Goal: Task Accomplishment & Management: Manage account settings

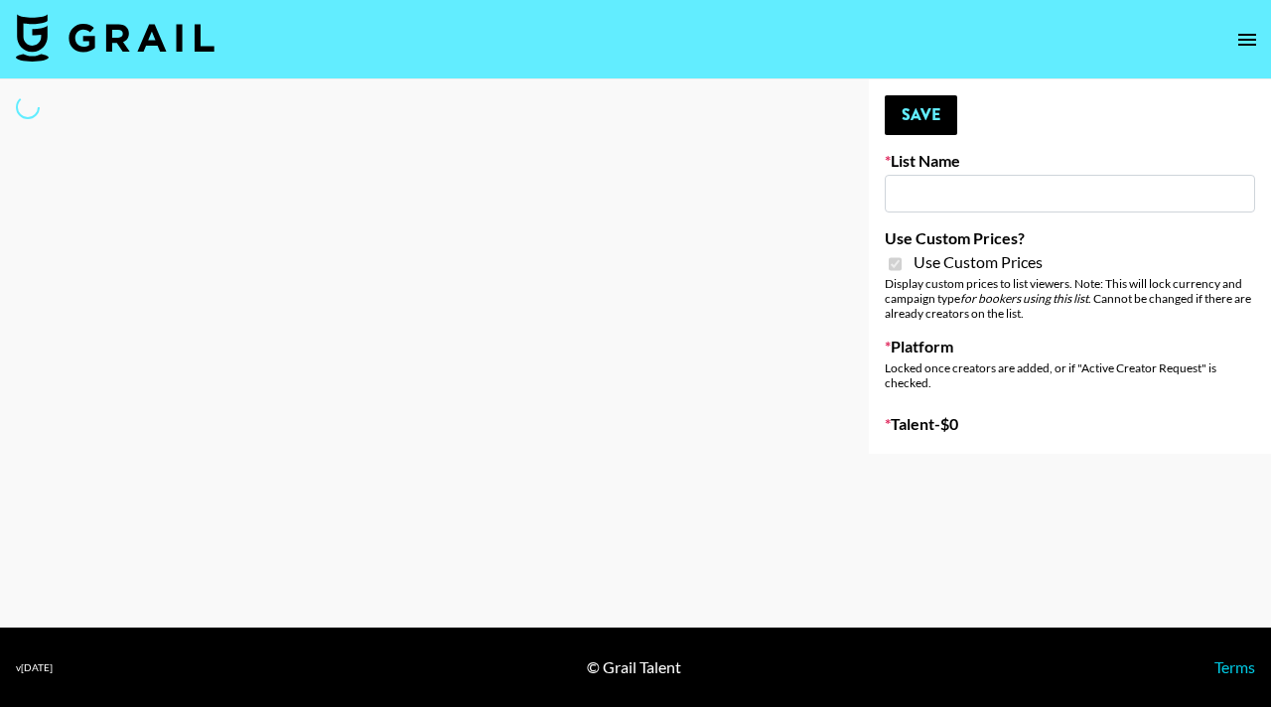
type input "Gfal"
checkbox input "true"
select select "Brand"
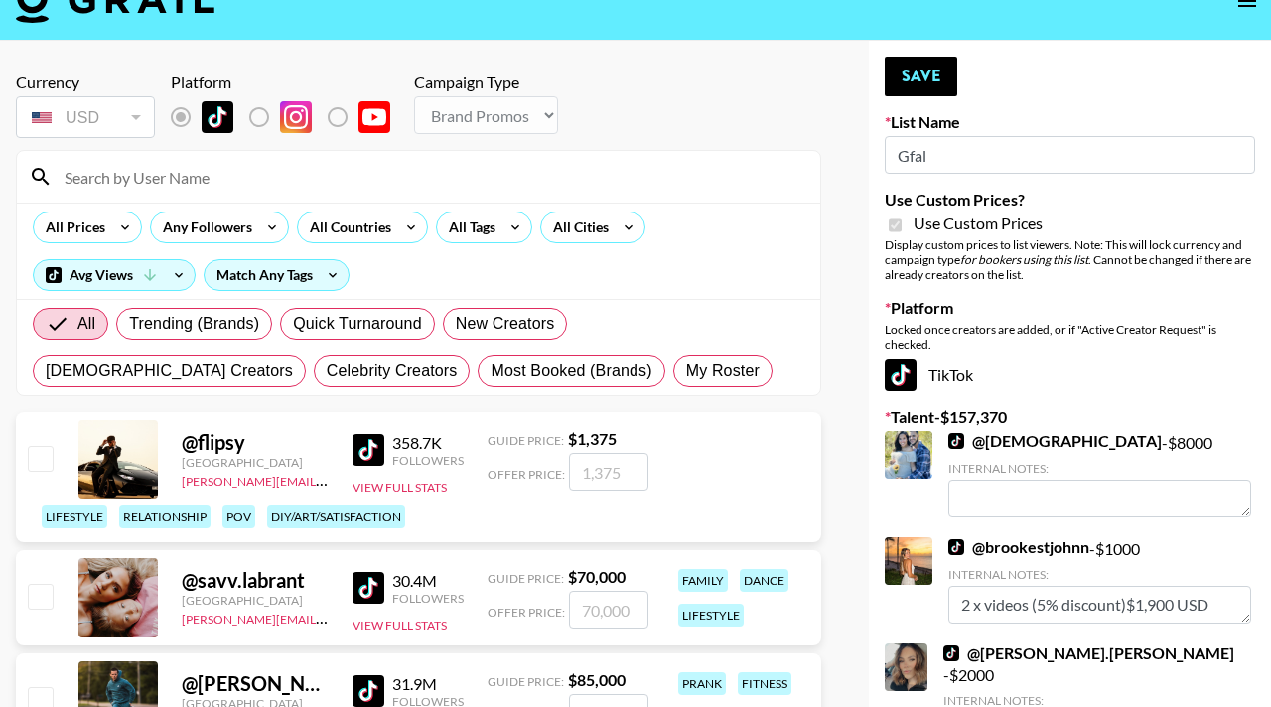
scroll to position [122, 0]
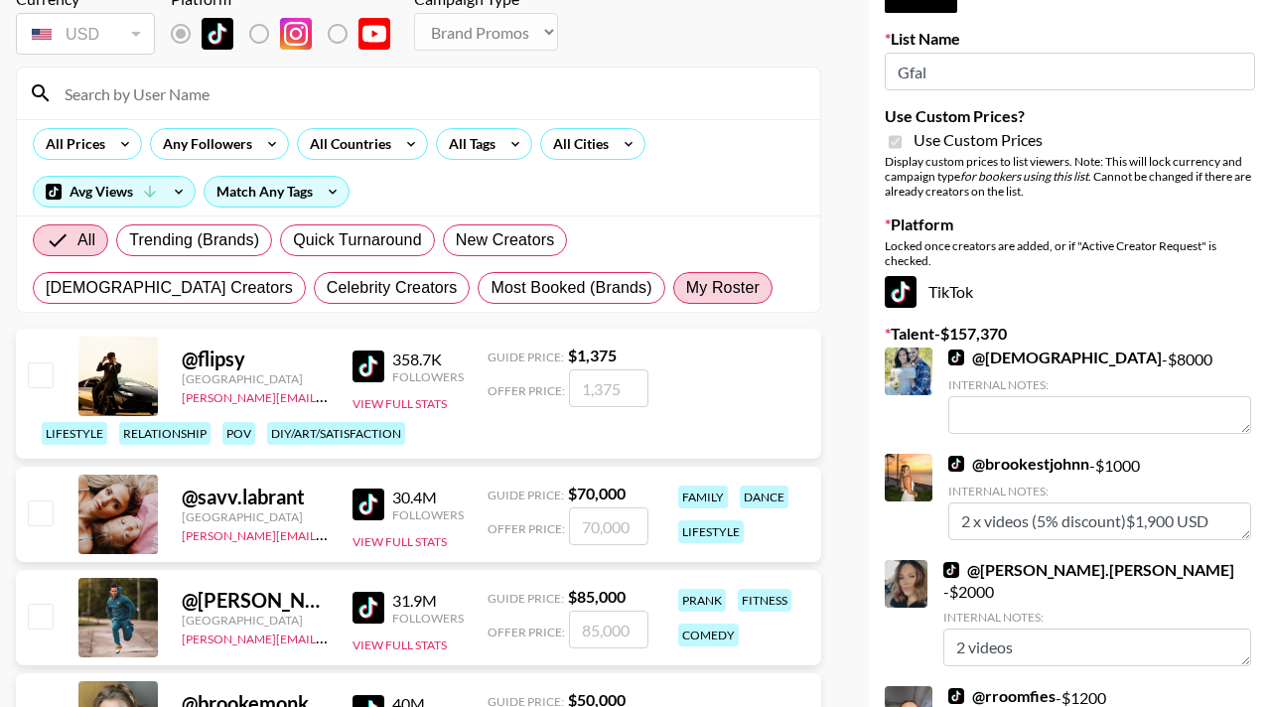
click at [686, 299] on span "My Roster" at bounding box center [722, 288] width 73 height 24
click at [686, 288] on input "My Roster" at bounding box center [686, 288] width 0 height 0
radio input "true"
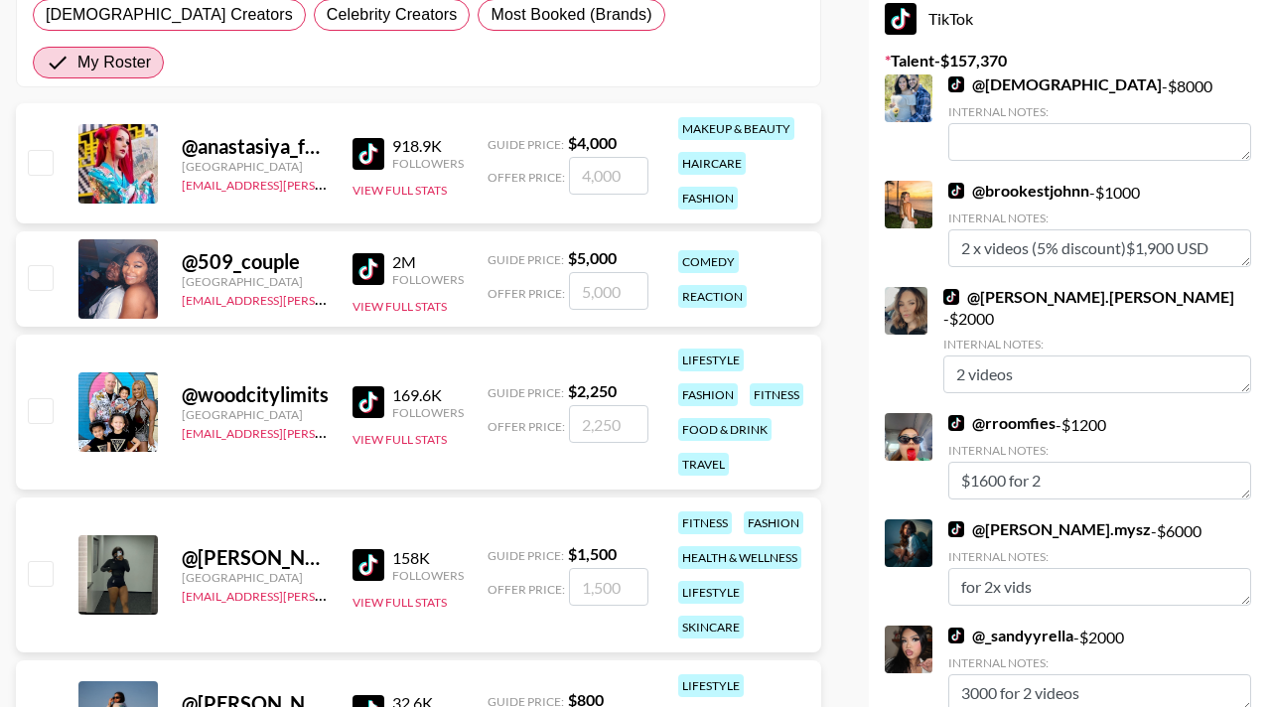
scroll to position [493, 0]
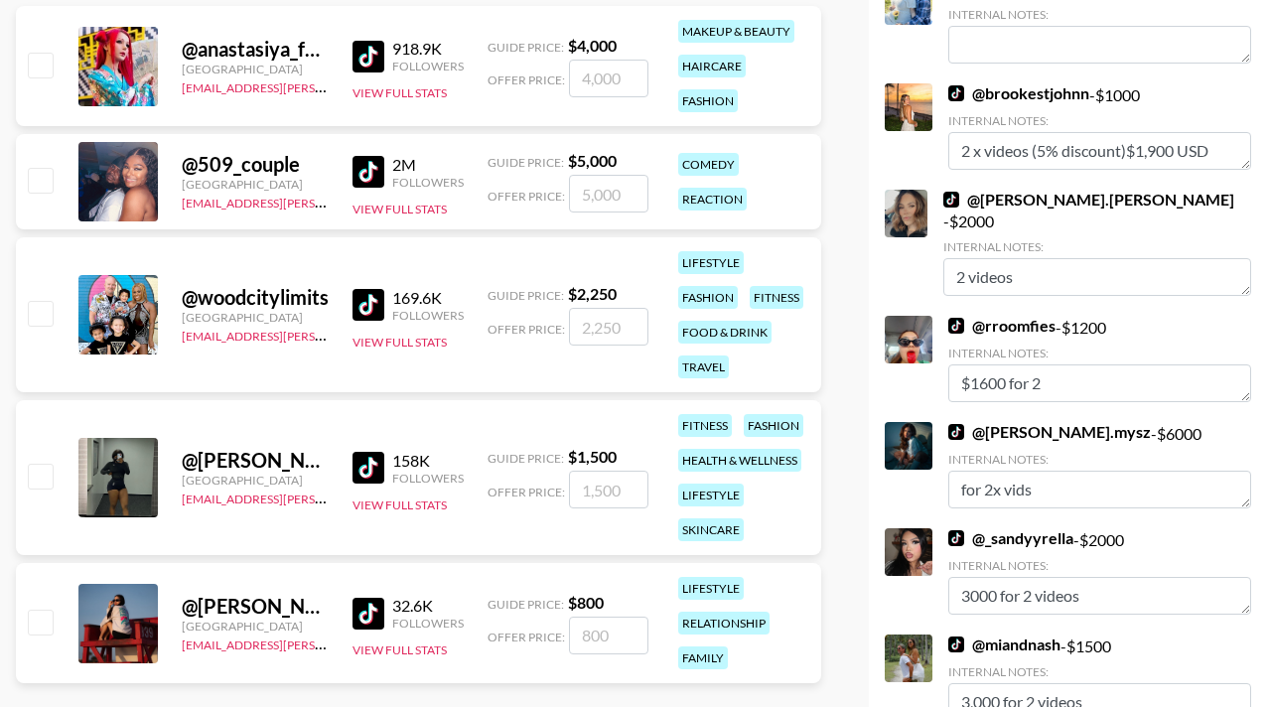
click at [38, 301] on input "checkbox" at bounding box center [40, 313] width 24 height 24
checkbox input "true"
type input "2250"
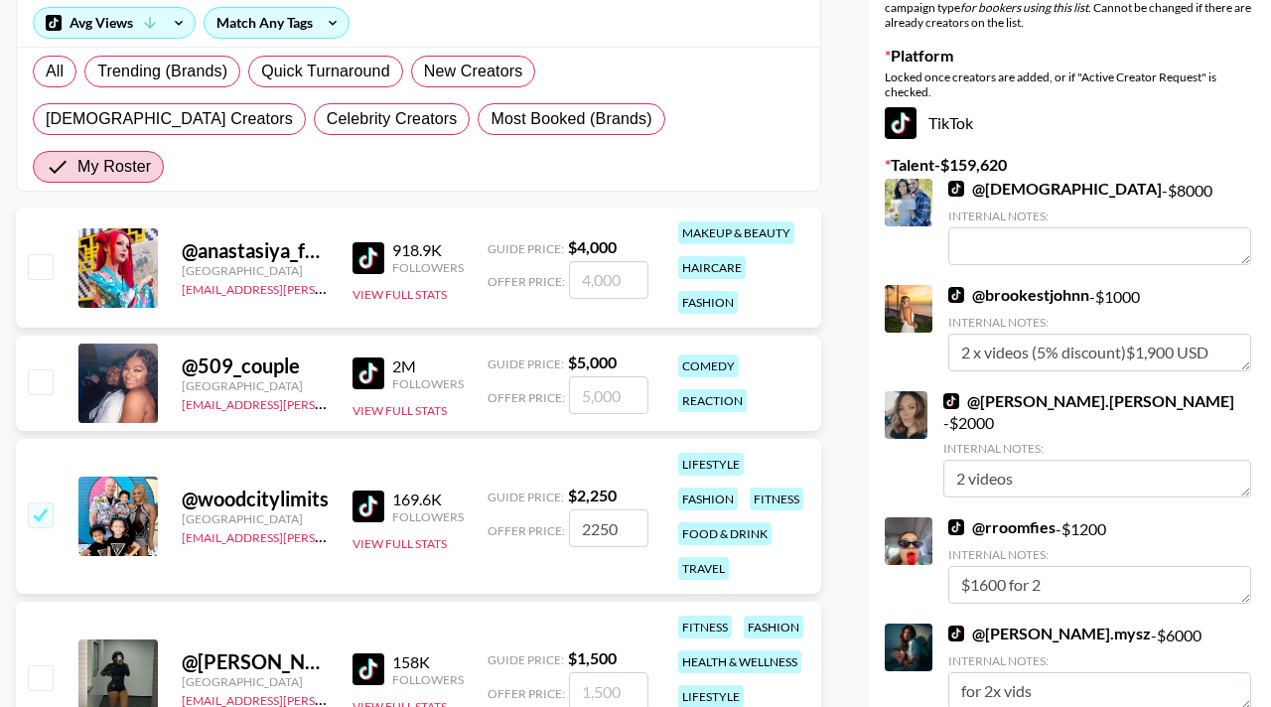
scroll to position [288, 0]
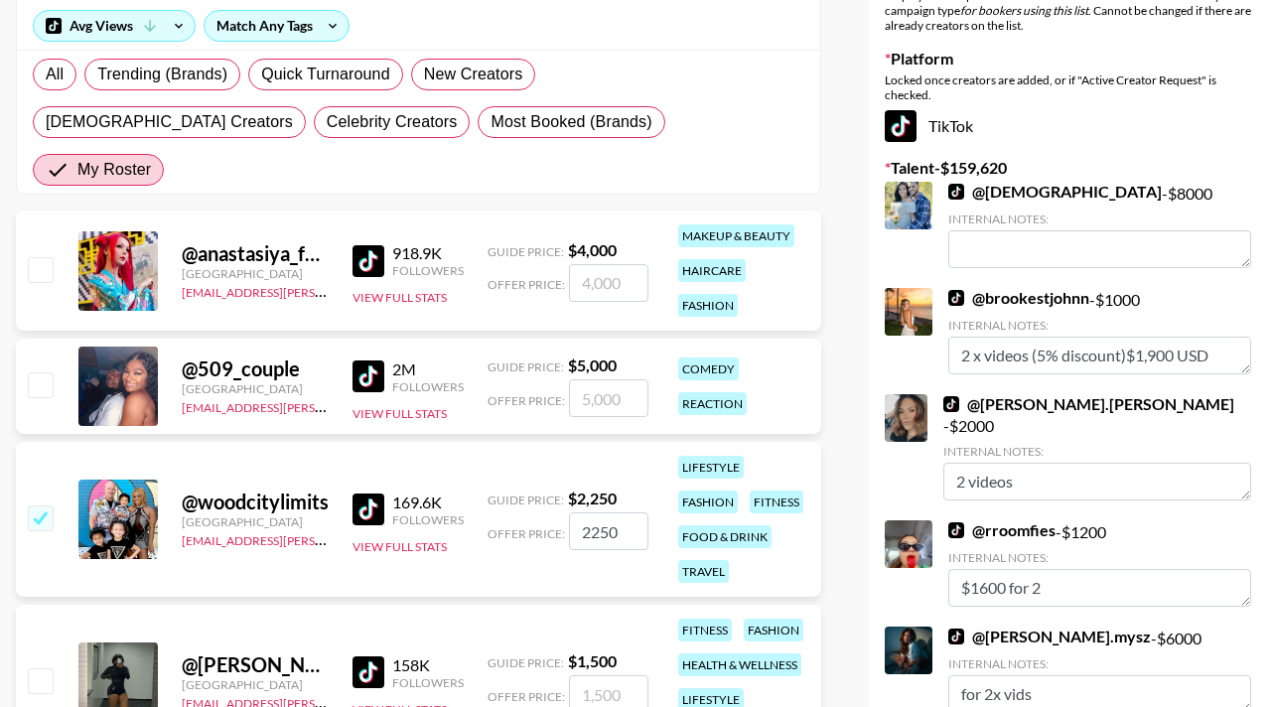
click at [41, 369] on div at bounding box center [39, 386] width 31 height 34
click at [41, 372] on input "checkbox" at bounding box center [40, 384] width 24 height 24
checkbox input "true"
type input "5000"
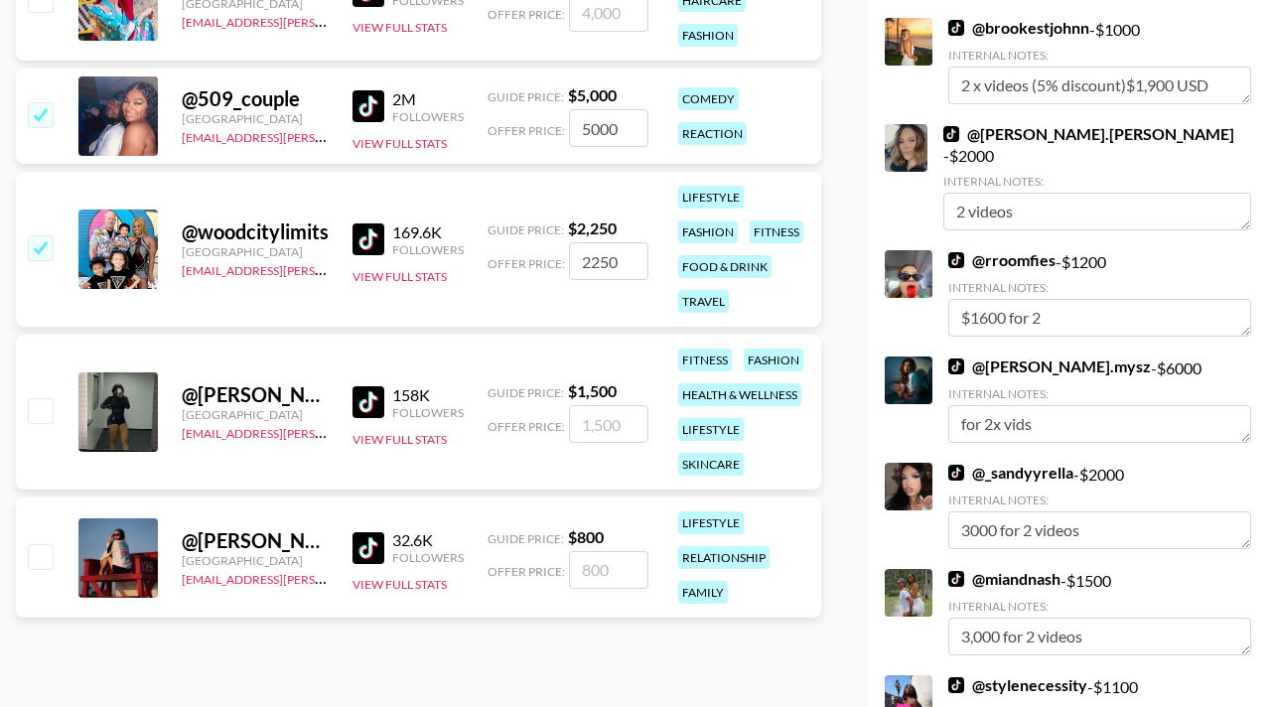
scroll to position [563, 0]
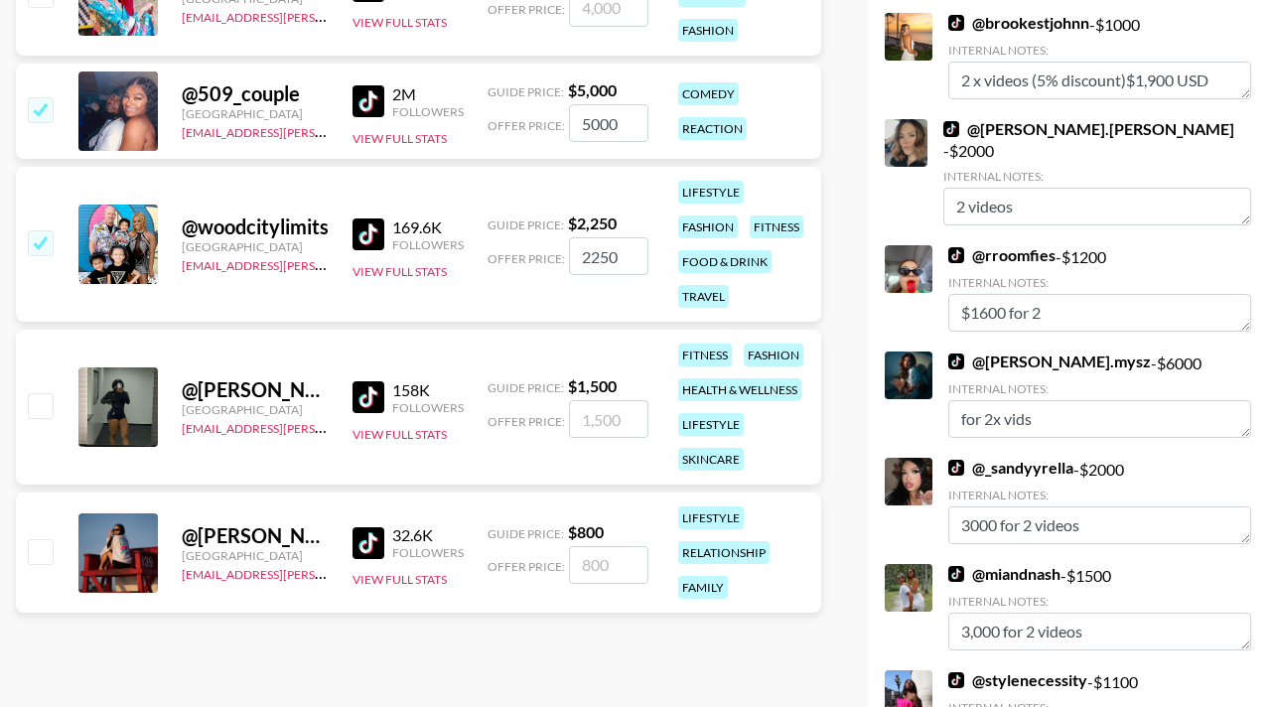
click at [52, 539] on input "checkbox" at bounding box center [40, 551] width 24 height 24
checkbox input "true"
type input "800"
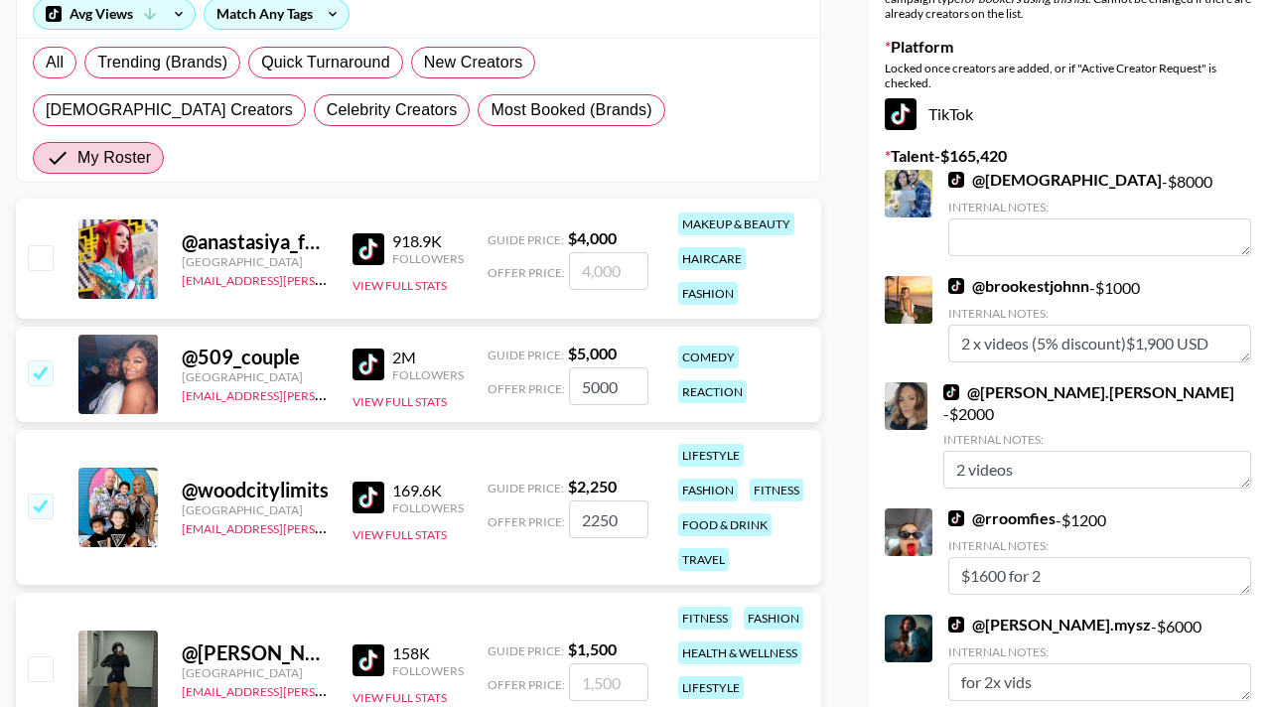
scroll to position [0, 0]
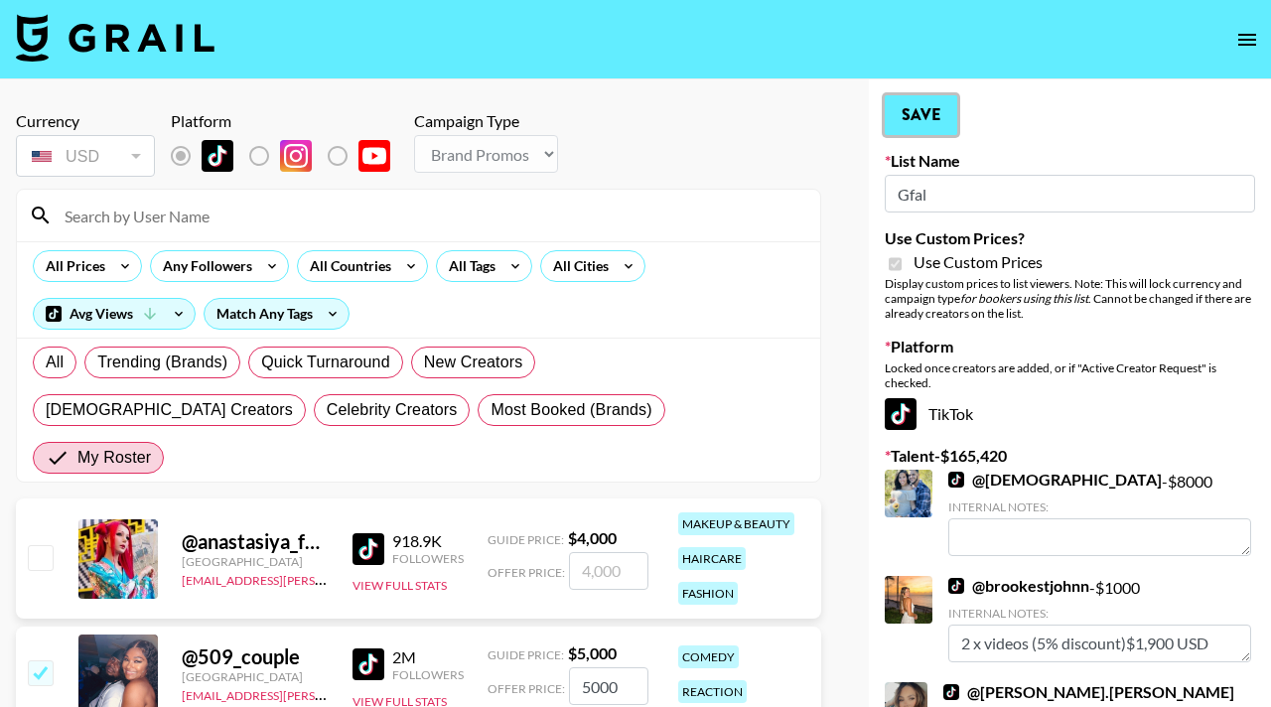
click at [917, 120] on button "Save" at bounding box center [921, 115] width 72 height 40
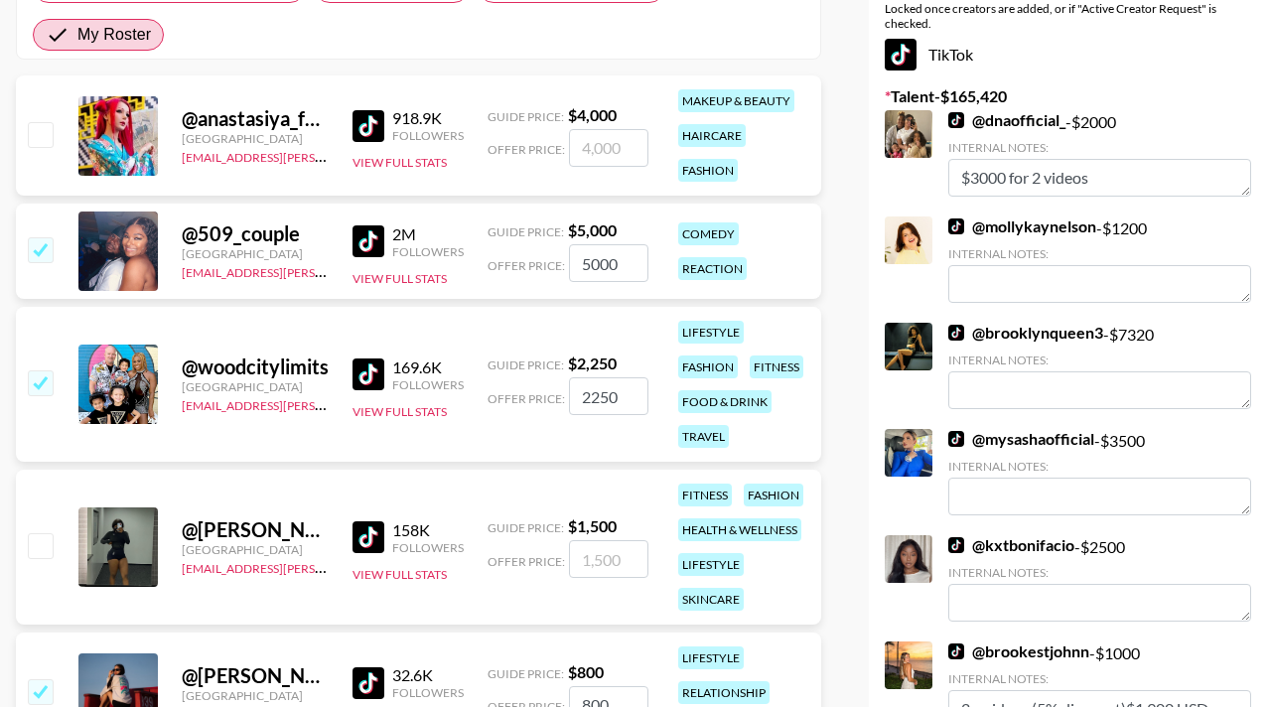
scroll to position [3059, 0]
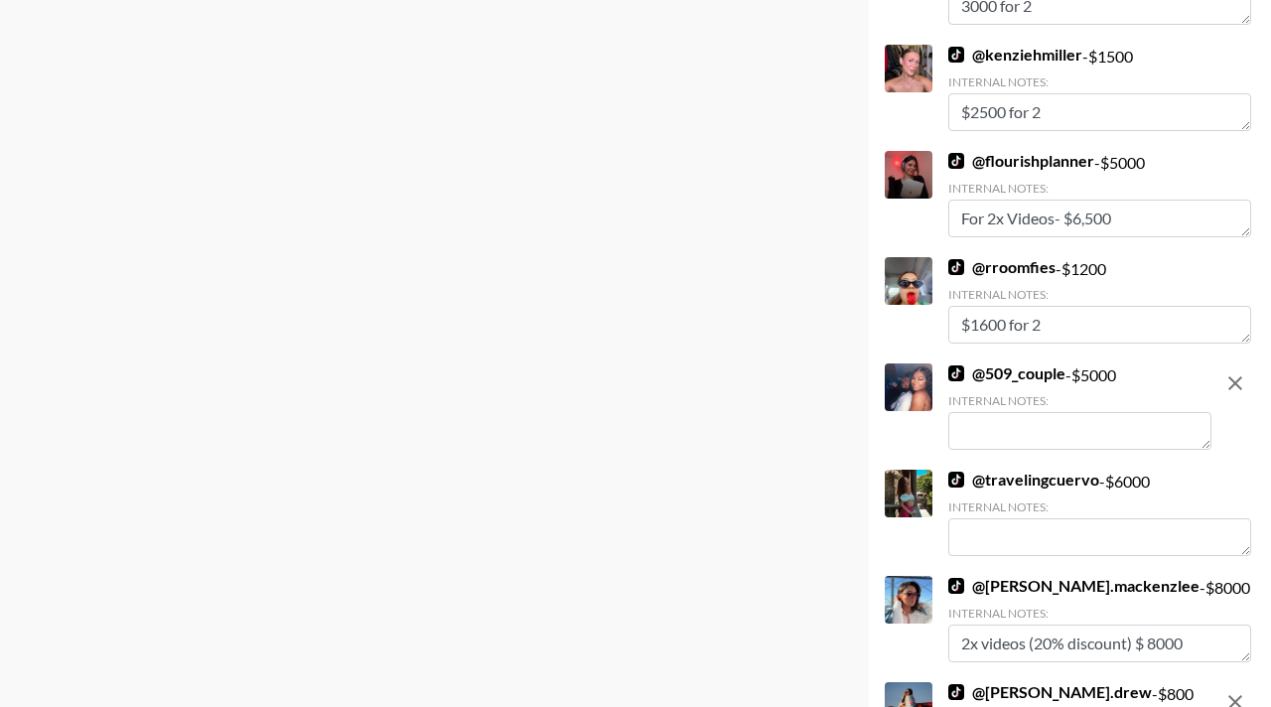
click at [985, 412] on textarea at bounding box center [1079, 431] width 263 height 38
click at [963, 418] on textarea "8000" at bounding box center [1079, 431] width 263 height 38
click at [1037, 412] on textarea "$8000" at bounding box center [1079, 431] width 263 height 38
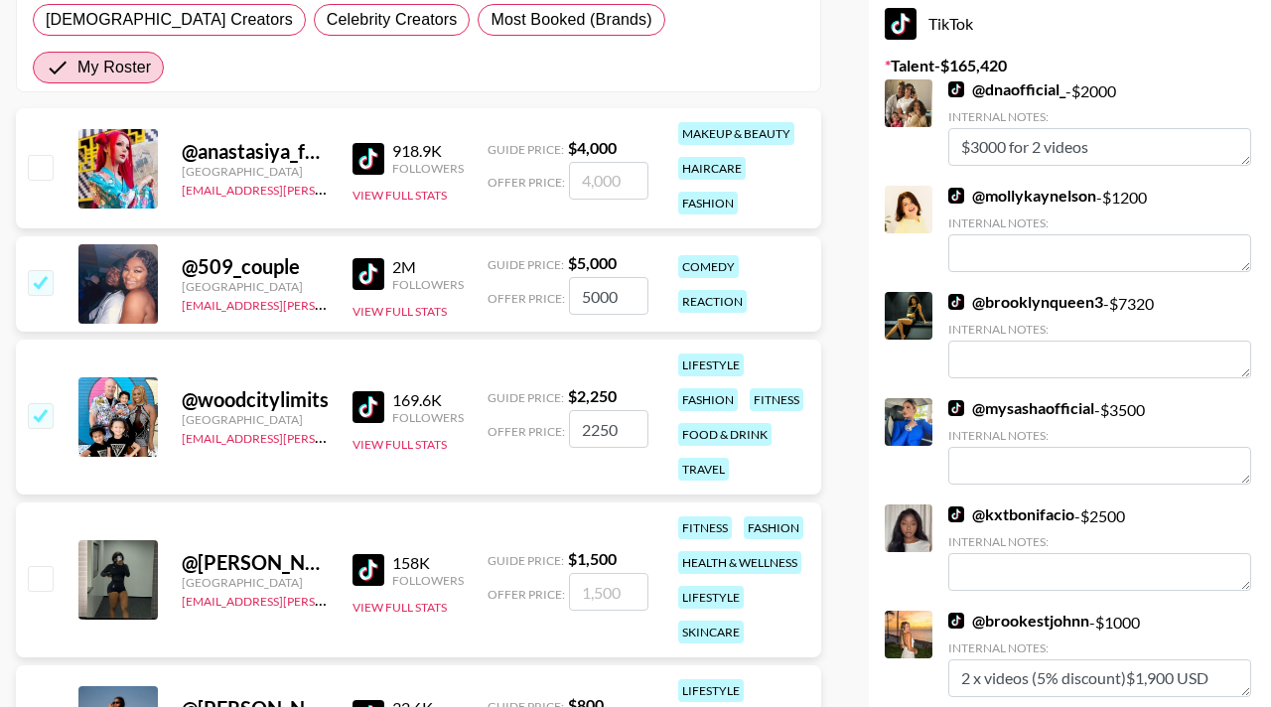
scroll to position [0, 0]
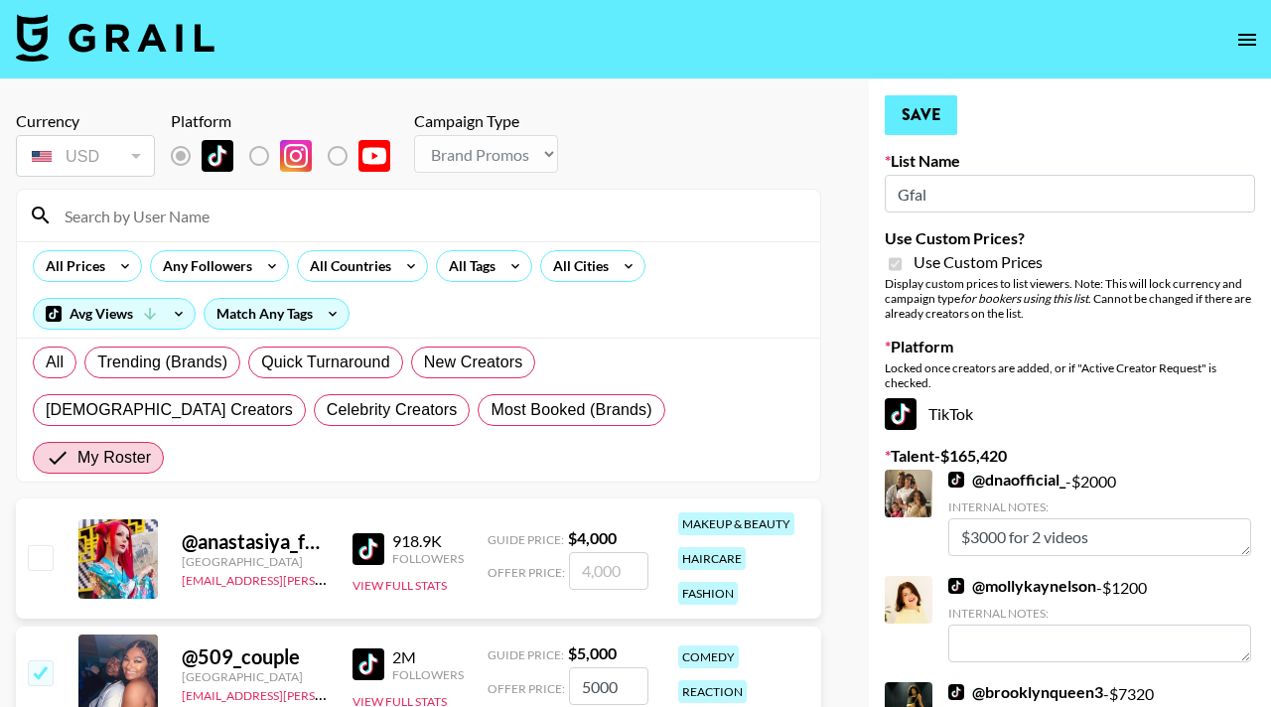
type textarea "$8000 for 2 videos (20% discount)"
click at [919, 107] on button "Save" at bounding box center [921, 115] width 72 height 40
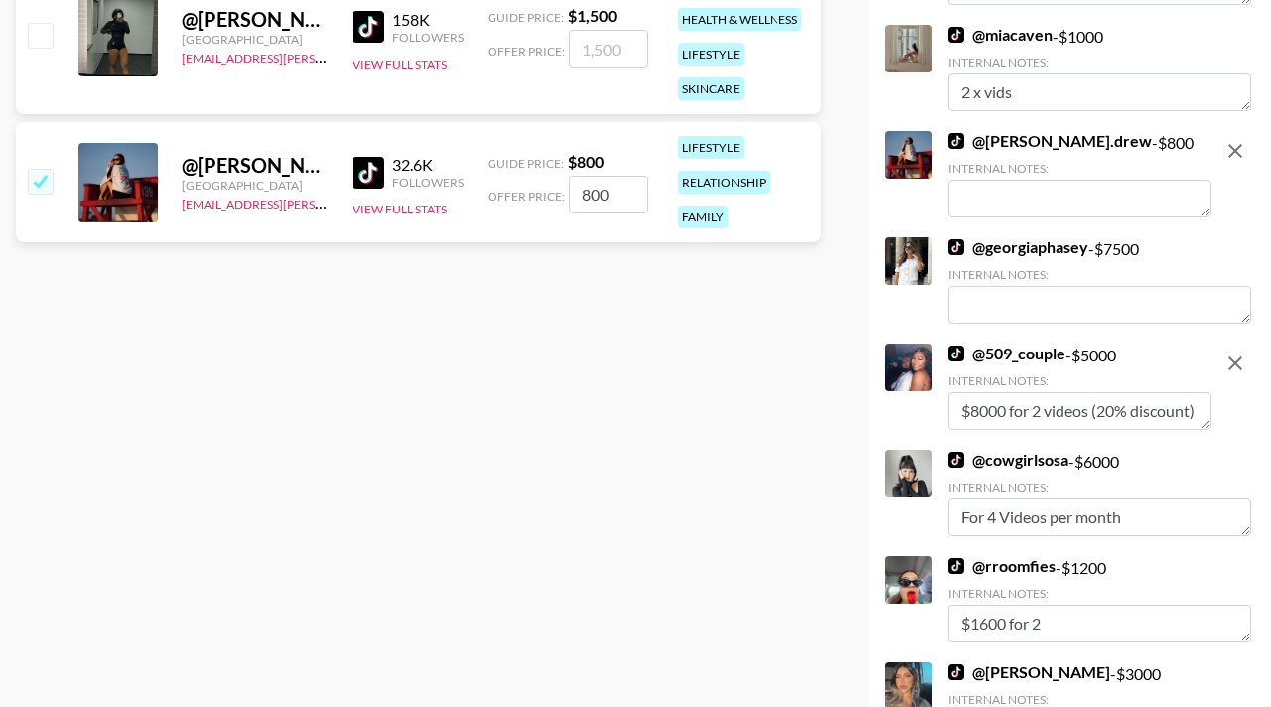
scroll to position [2634, 0]
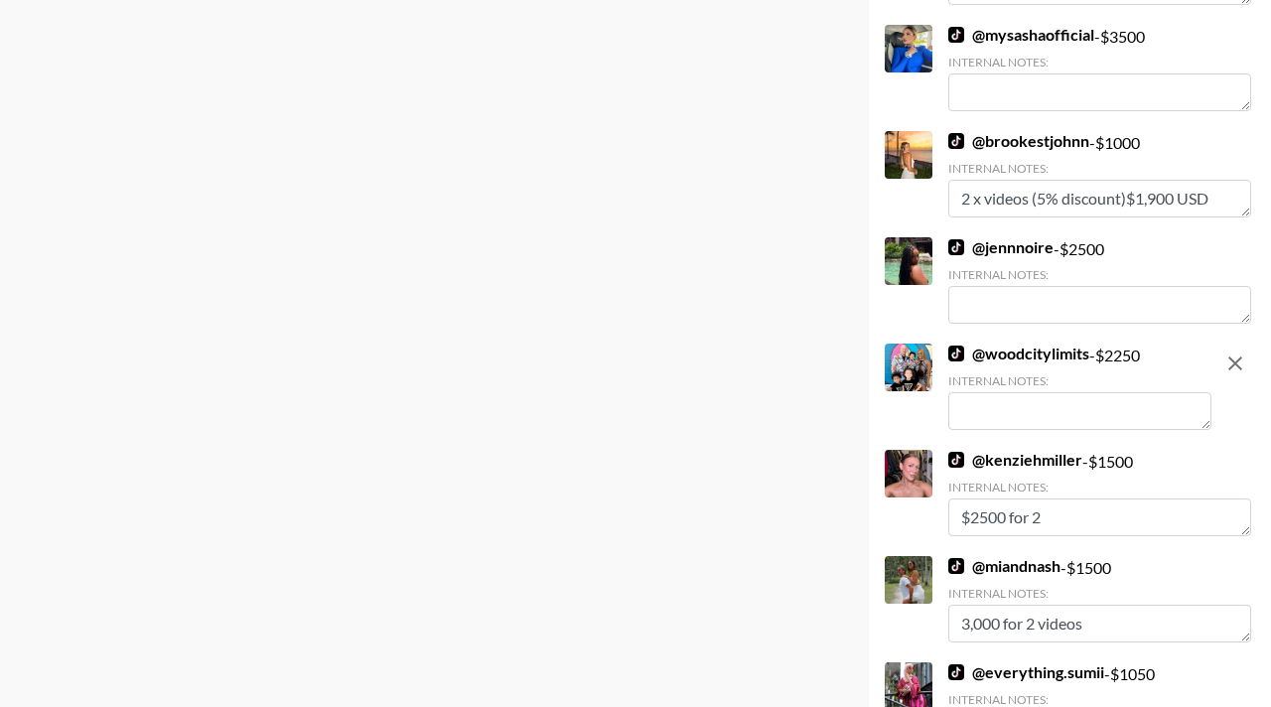
click at [990, 403] on textarea at bounding box center [1079, 411] width 263 height 38
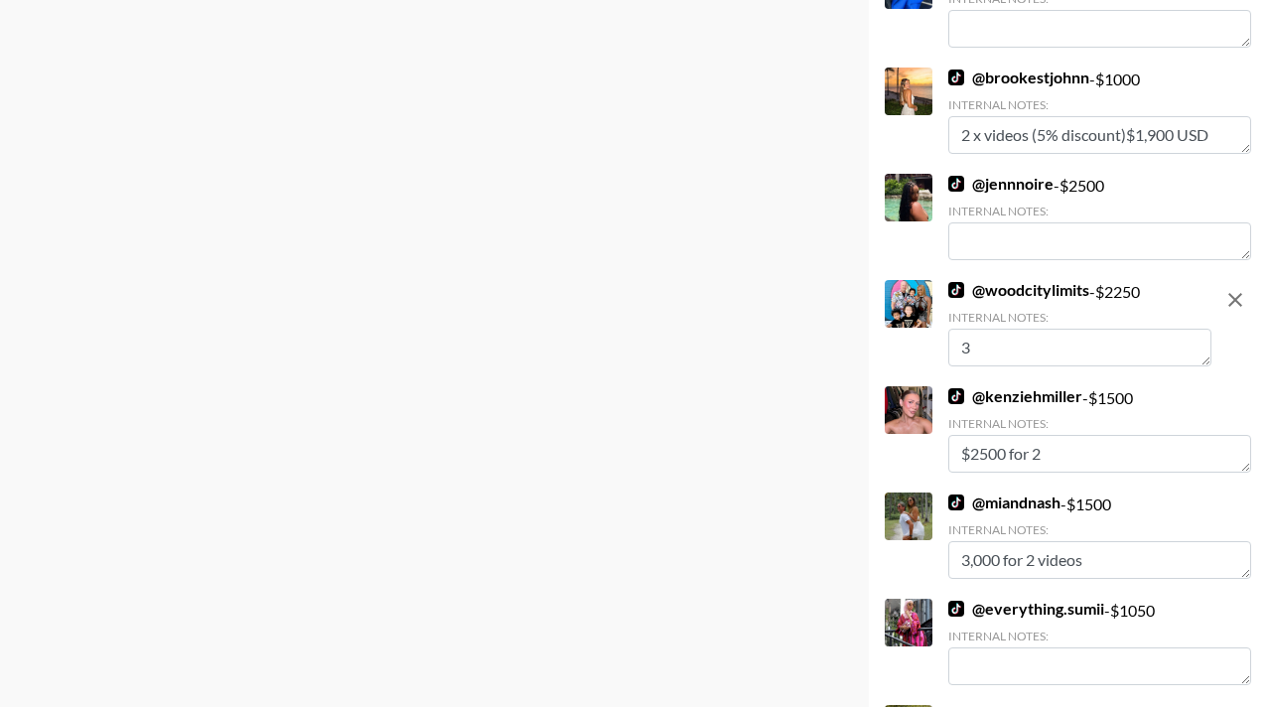
scroll to position [2570, 0]
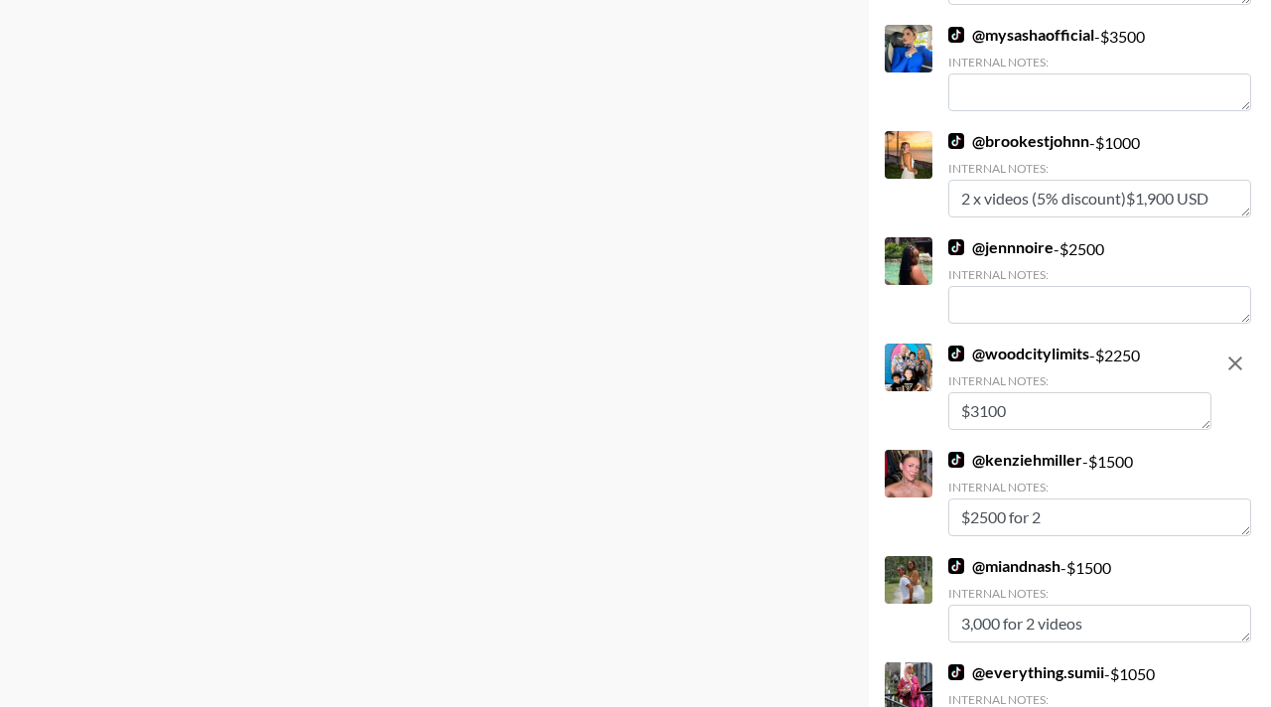
click at [1074, 406] on textarea "$3100" at bounding box center [1079, 411] width 263 height 38
type textarea "$3100 for 2"
click at [1075, 382] on div "Internal Notes:" at bounding box center [1079, 380] width 263 height 15
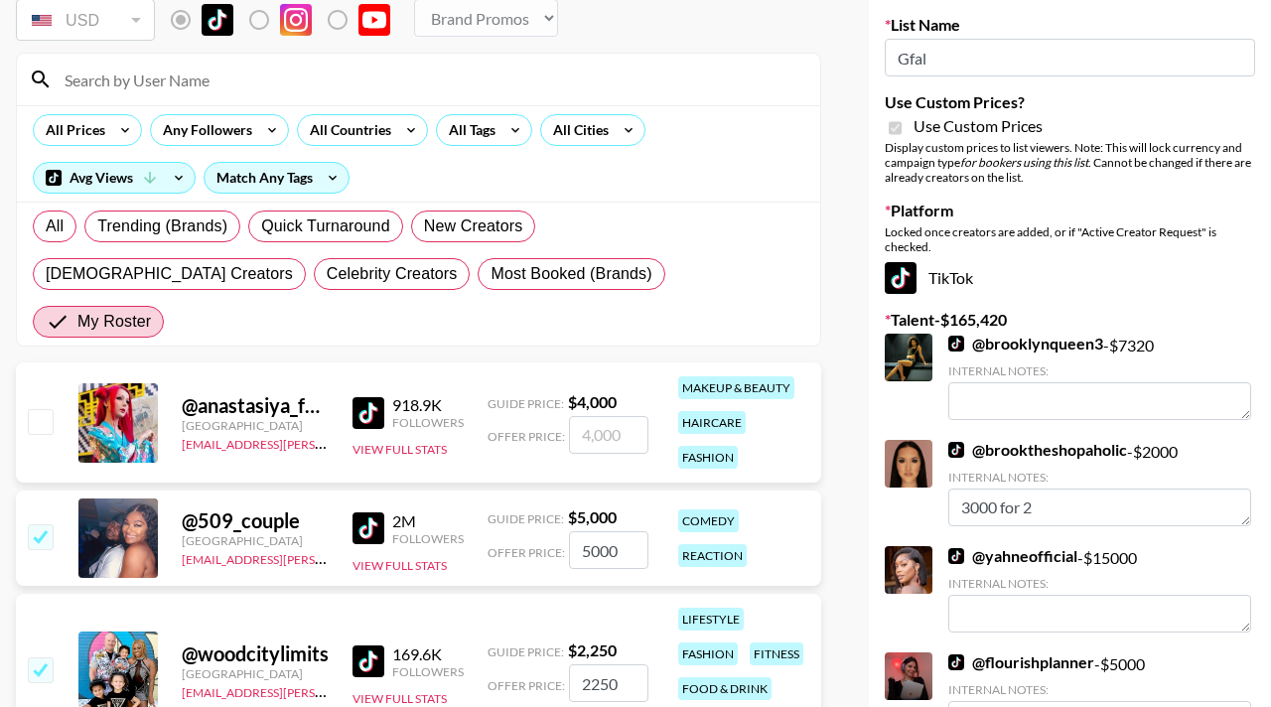
scroll to position [0, 0]
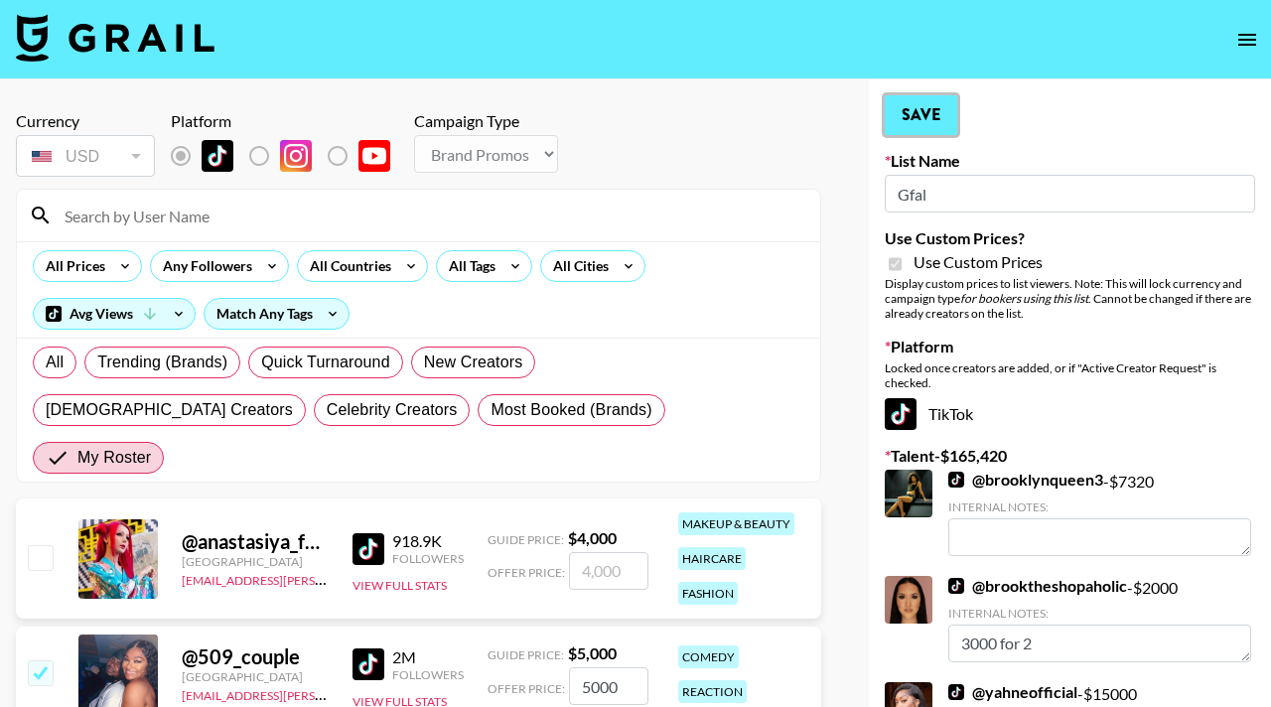
click at [929, 122] on button "Save" at bounding box center [921, 115] width 72 height 40
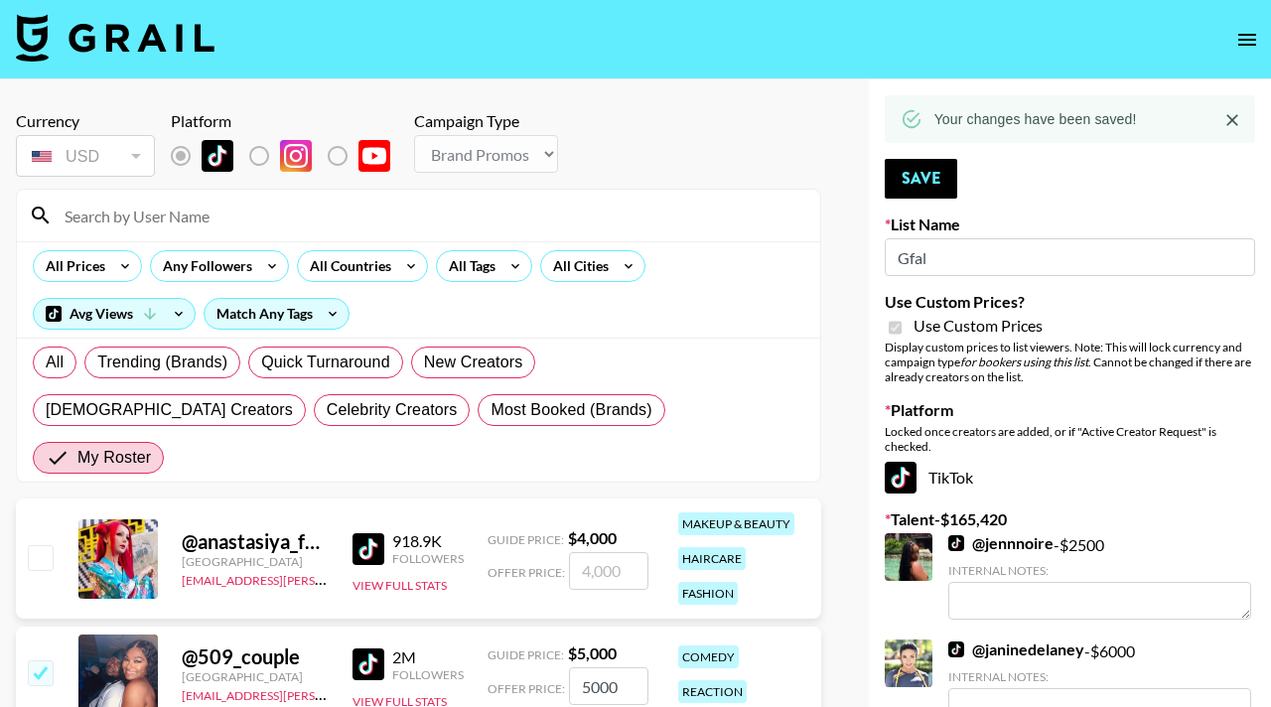
scroll to position [2315, 0]
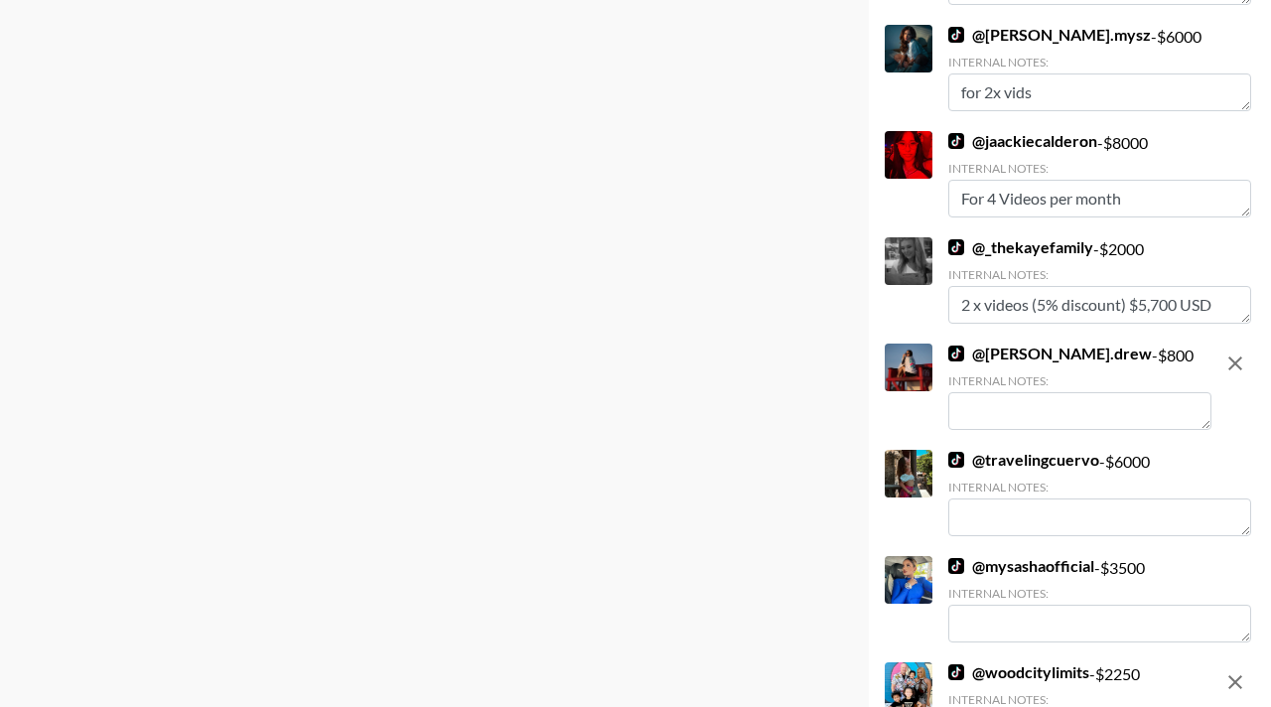
click at [980, 412] on textarea at bounding box center [1079, 411] width 263 height 38
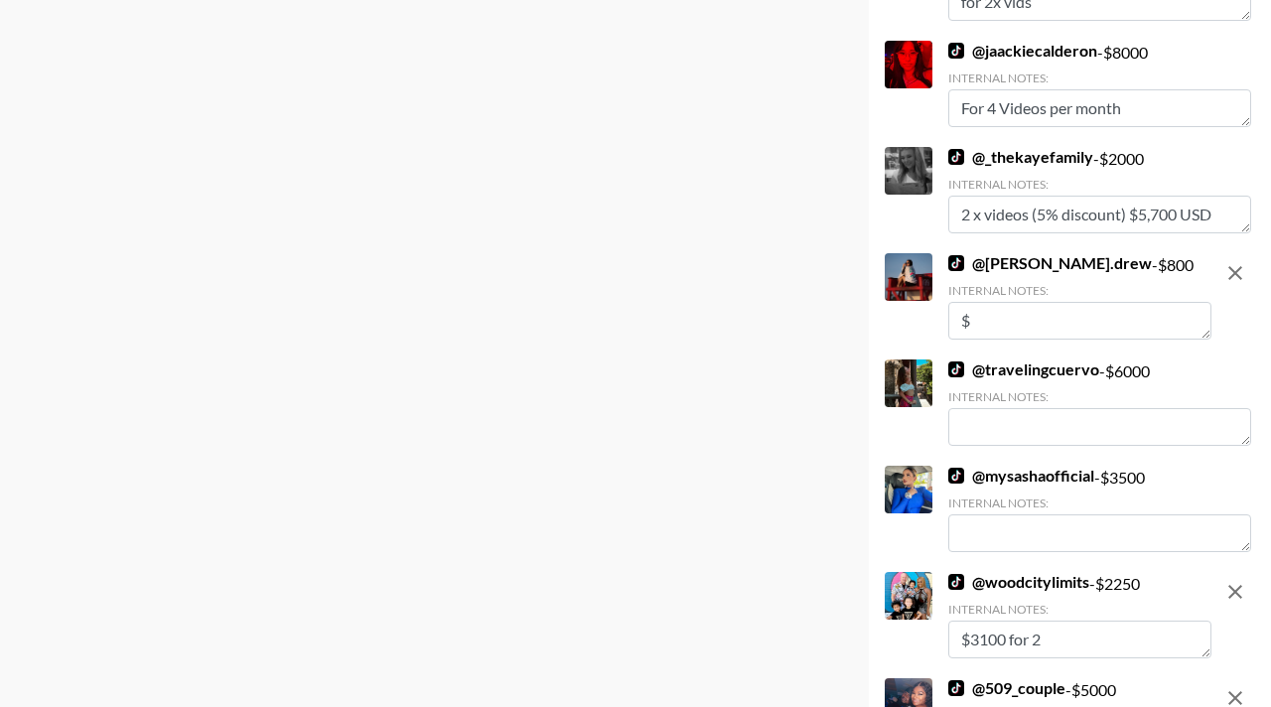
scroll to position [2342, 0]
type textarea "$1250 for 2"
click at [730, 368] on div "Currency USD USD ​ Platform Campaign Type Choose Type... Song Promos Brand Prom…" at bounding box center [418, 182] width 837 height 4889
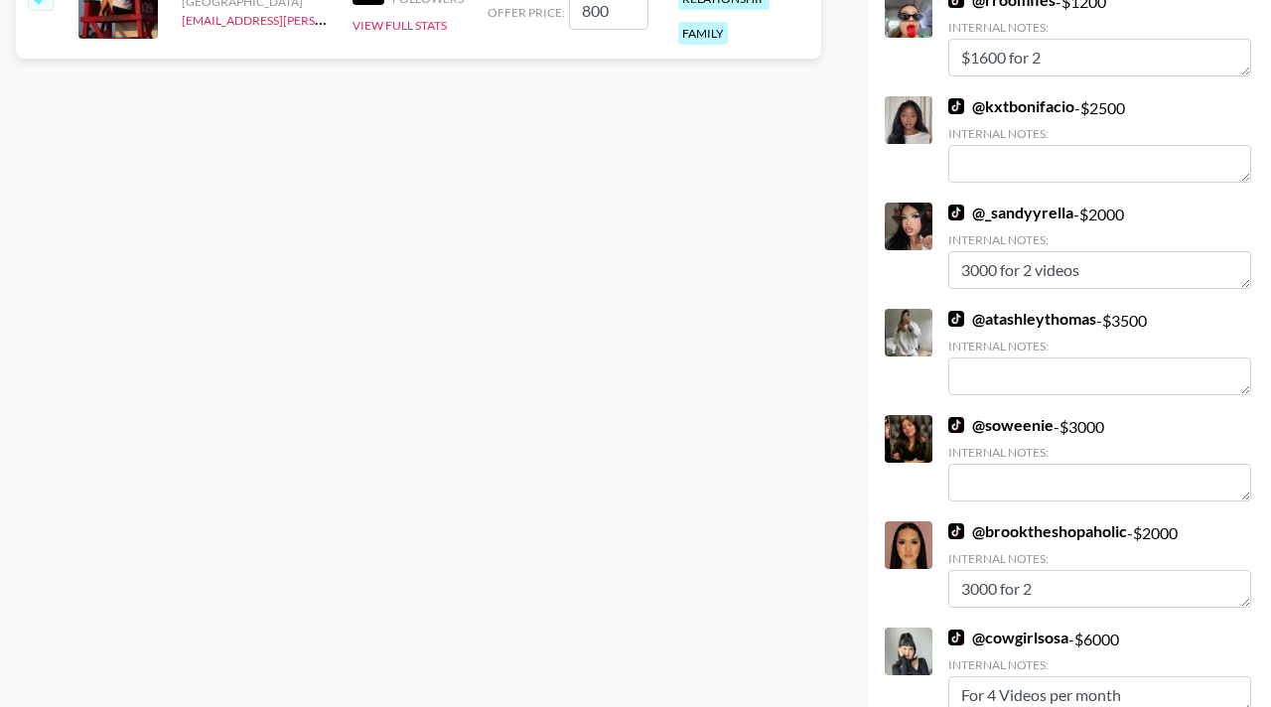
scroll to position [0, 0]
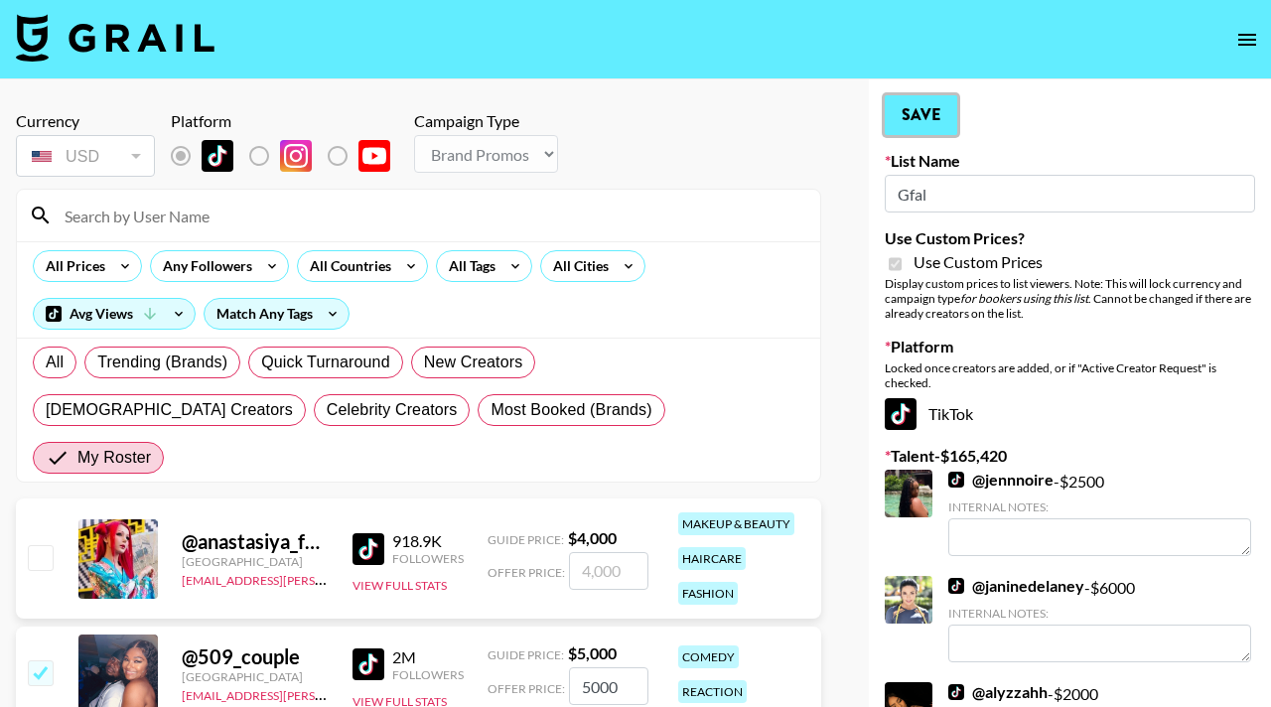
click at [908, 115] on button "Save" at bounding box center [921, 115] width 72 height 40
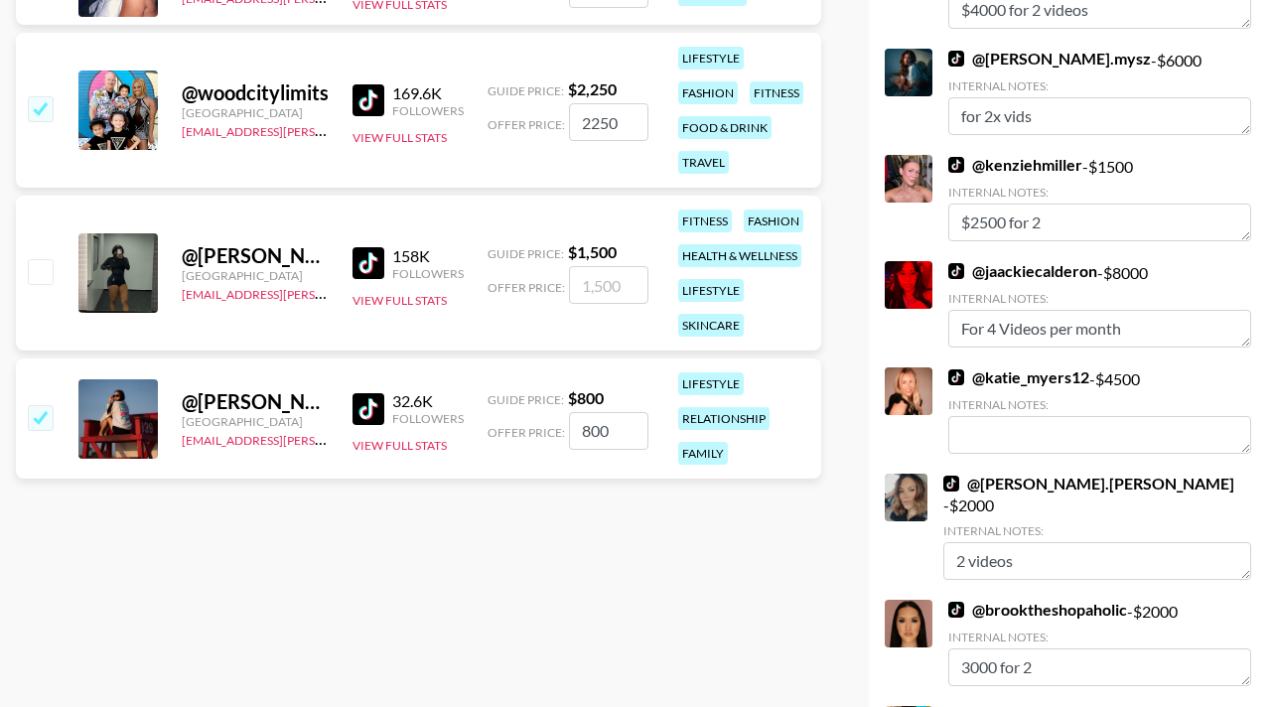
scroll to position [2634, 0]
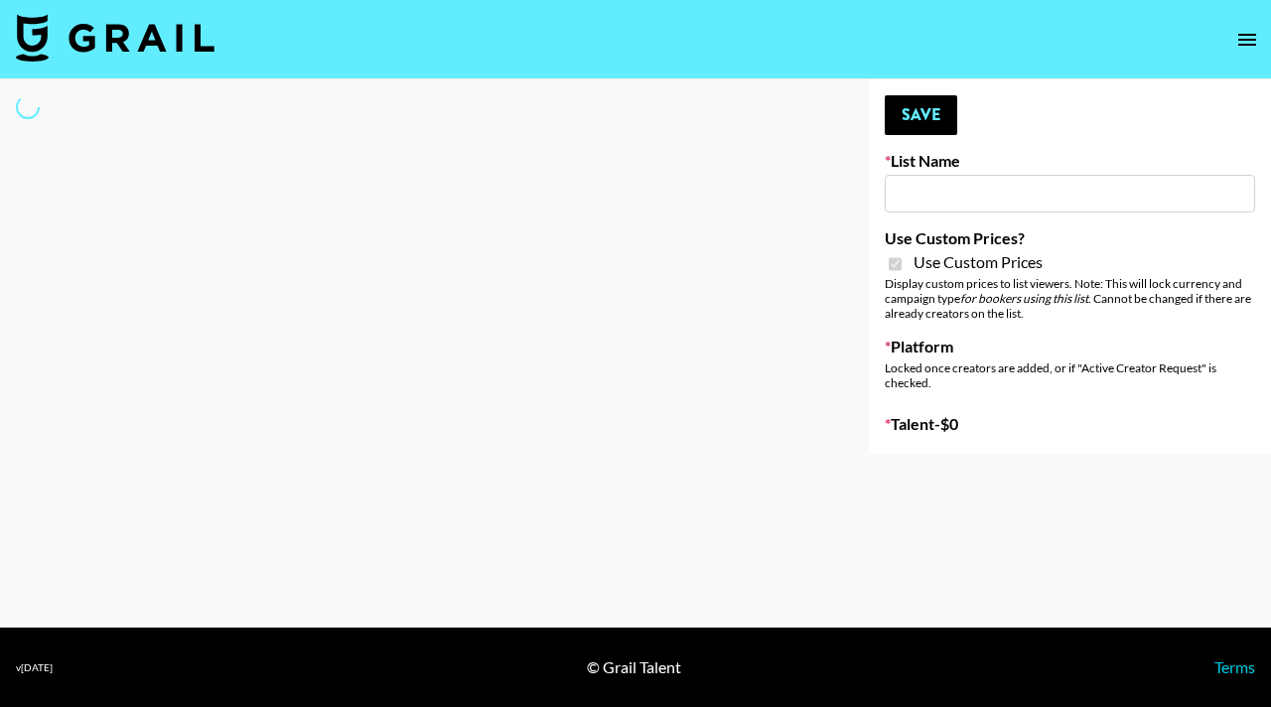
type input "Luckin - TT"
checkbox input "true"
select select "Brand"
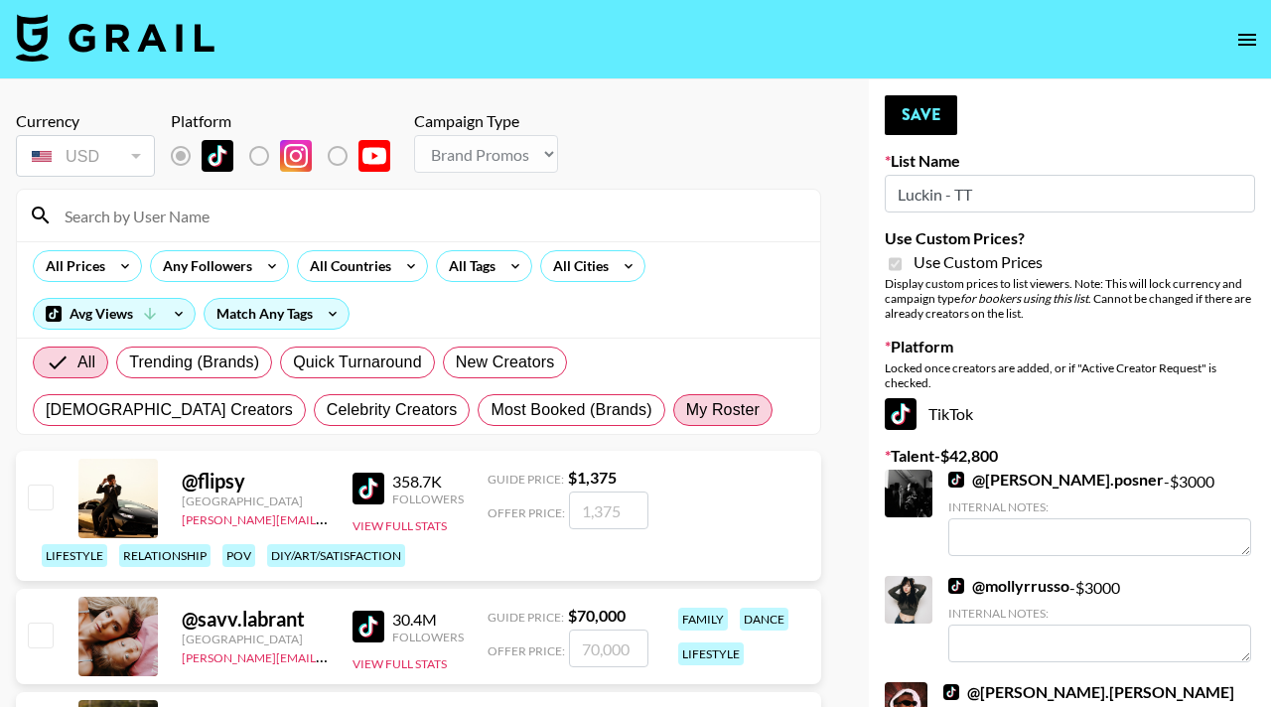
click at [673, 422] on label "My Roster" at bounding box center [722, 410] width 99 height 32
click at [686, 410] on input "My Roster" at bounding box center [686, 410] width 0 height 0
radio input "true"
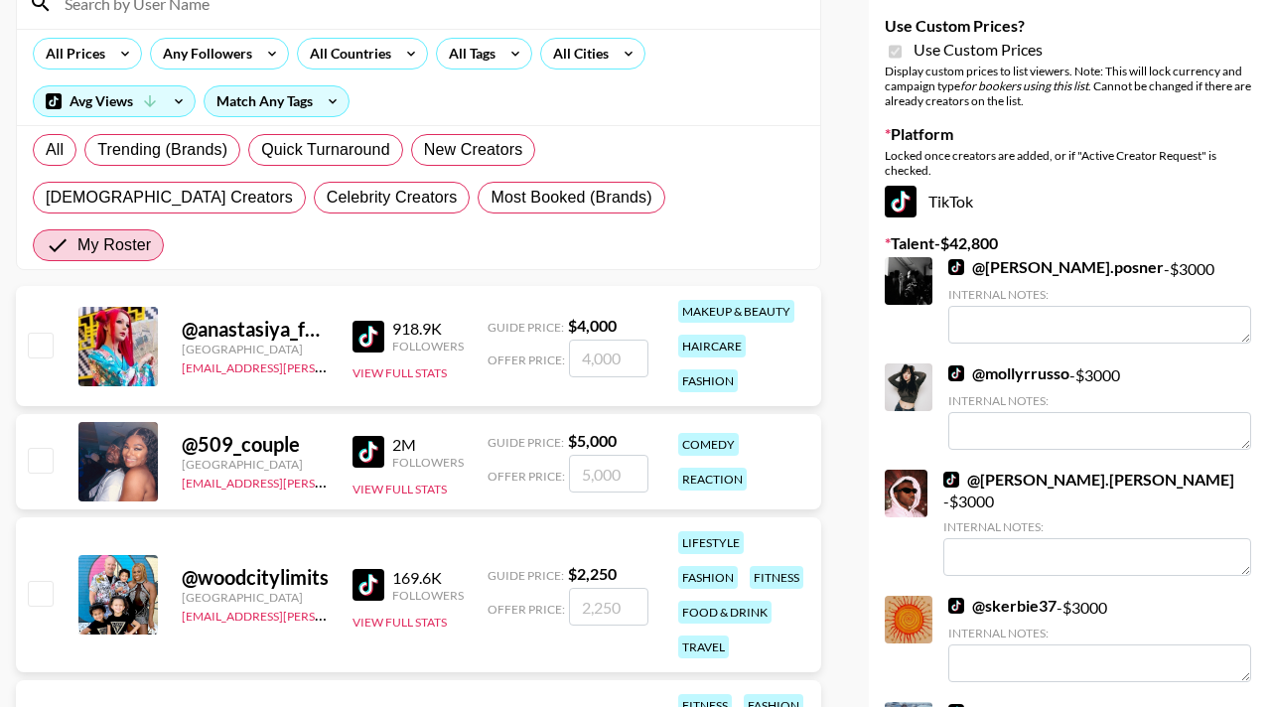
scroll to position [237, 0]
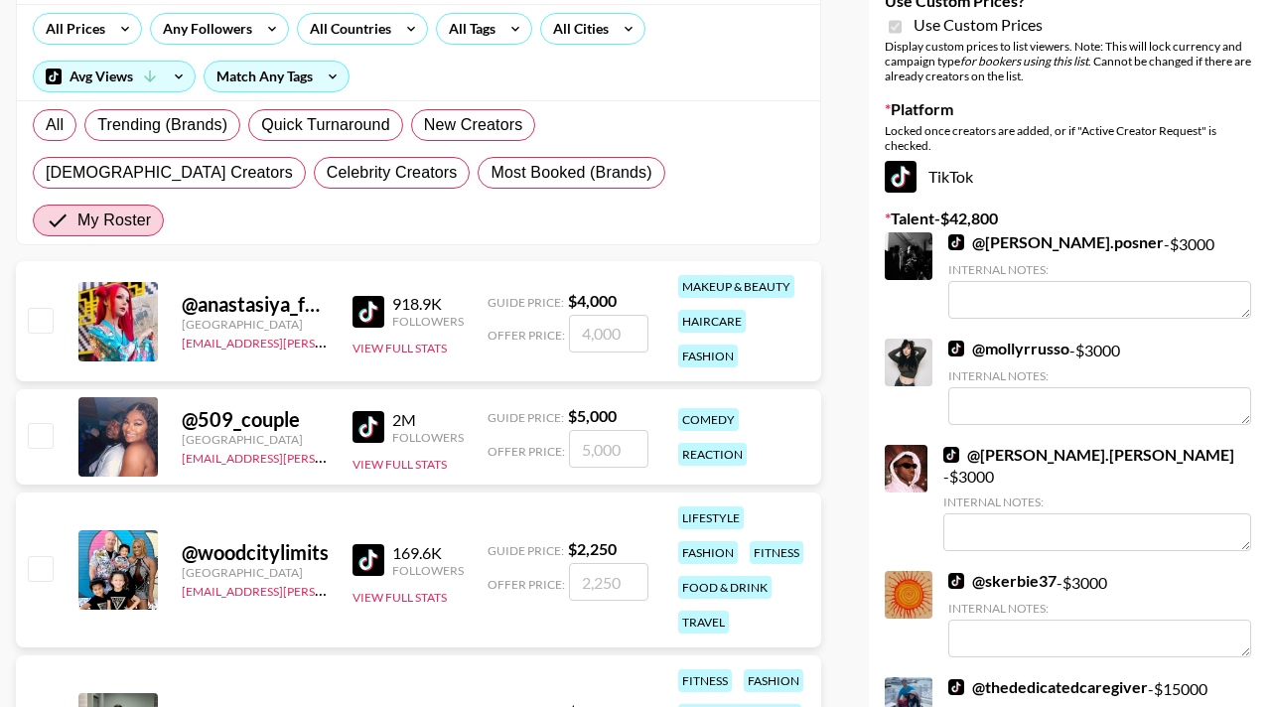
click at [54, 420] on div at bounding box center [39, 437] width 31 height 34
click at [40, 423] on input "checkbox" at bounding box center [40, 435] width 24 height 24
checkbox input "true"
type input "5000"
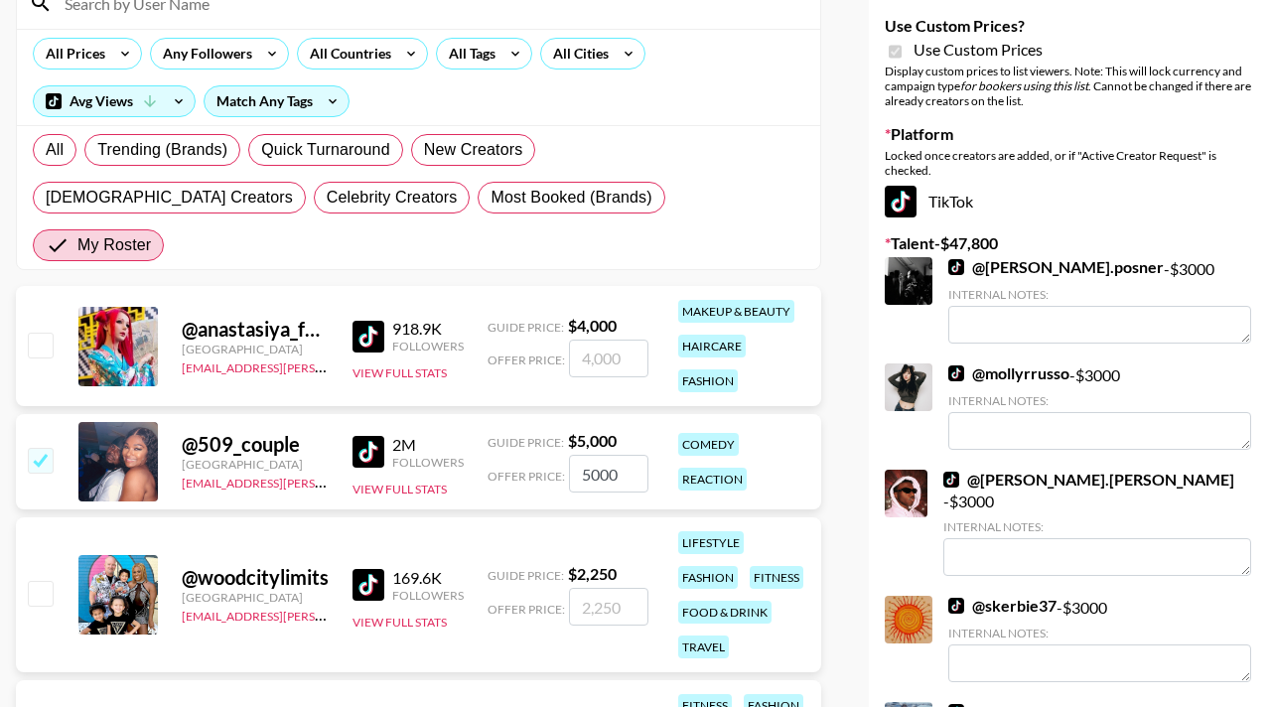
scroll to position [238, 0]
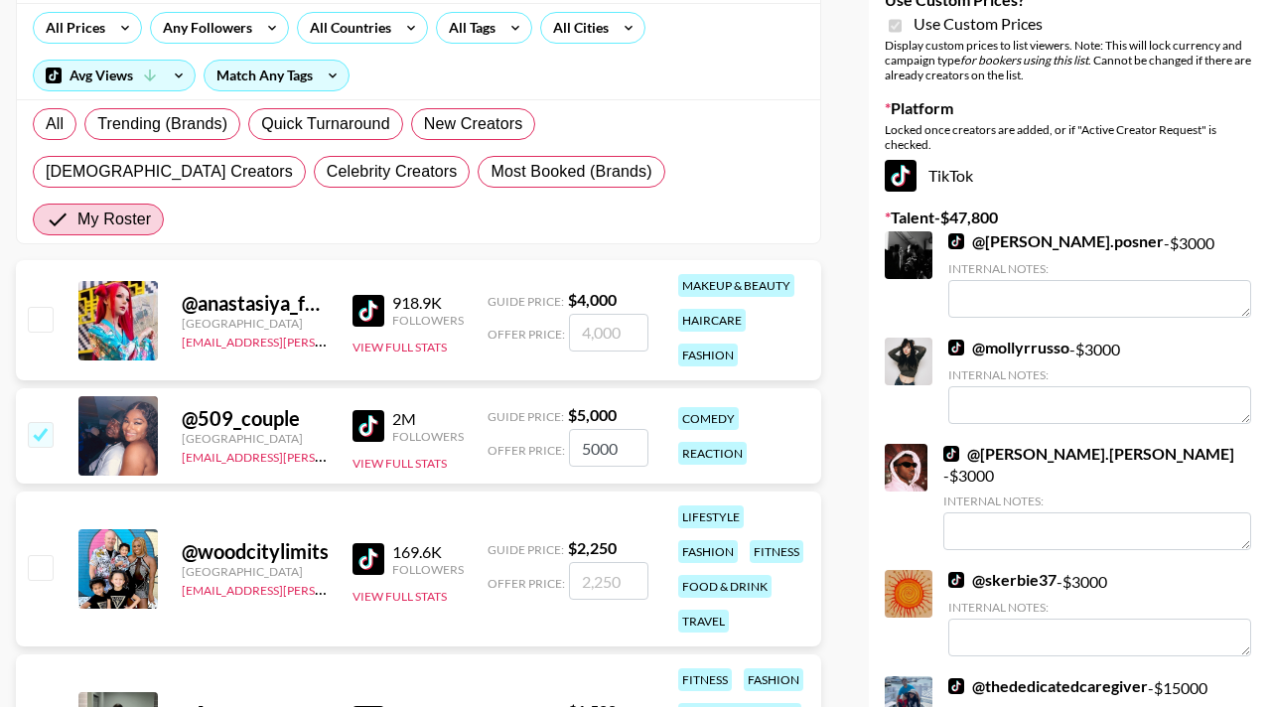
drag, startPoint x: 634, startPoint y: 405, endPoint x: 578, endPoint y: 404, distance: 55.6
click at [578, 429] on input "5000" at bounding box center [608, 448] width 79 height 38
click at [593, 429] on input "5000" at bounding box center [608, 448] width 79 height 38
checkbox input "false"
checkbox input "true"
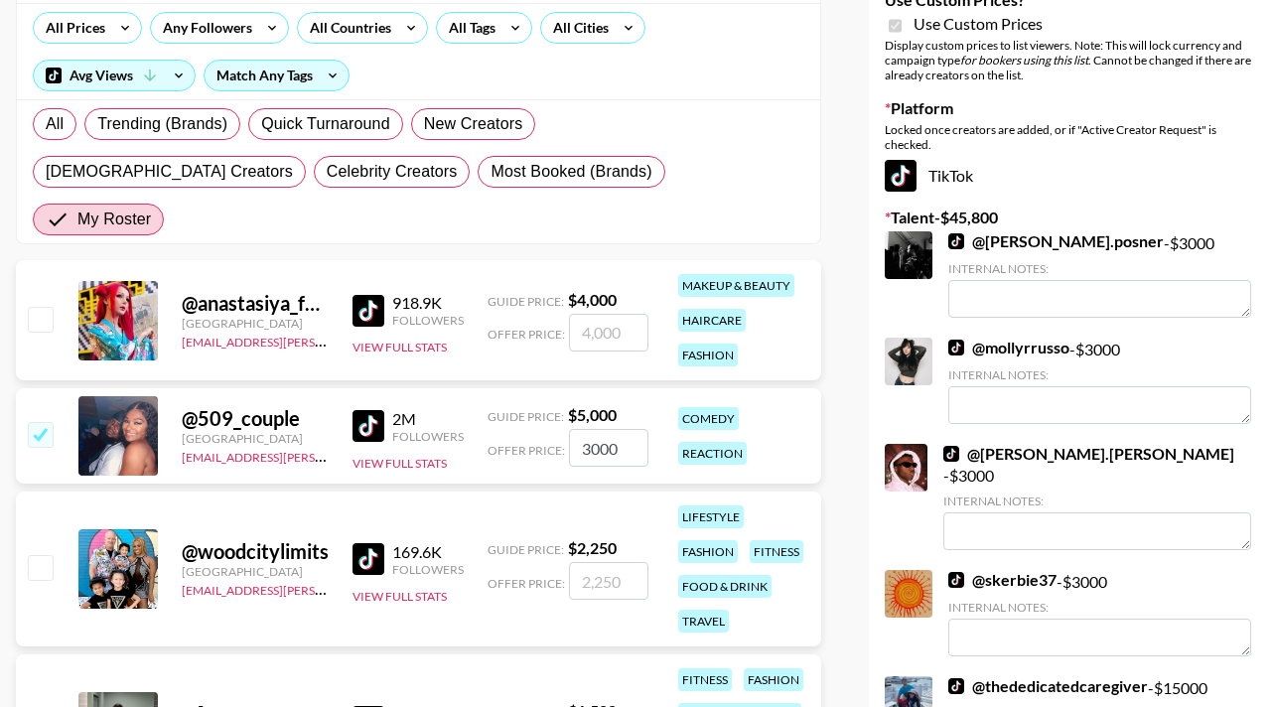
scroll to position [0, 0]
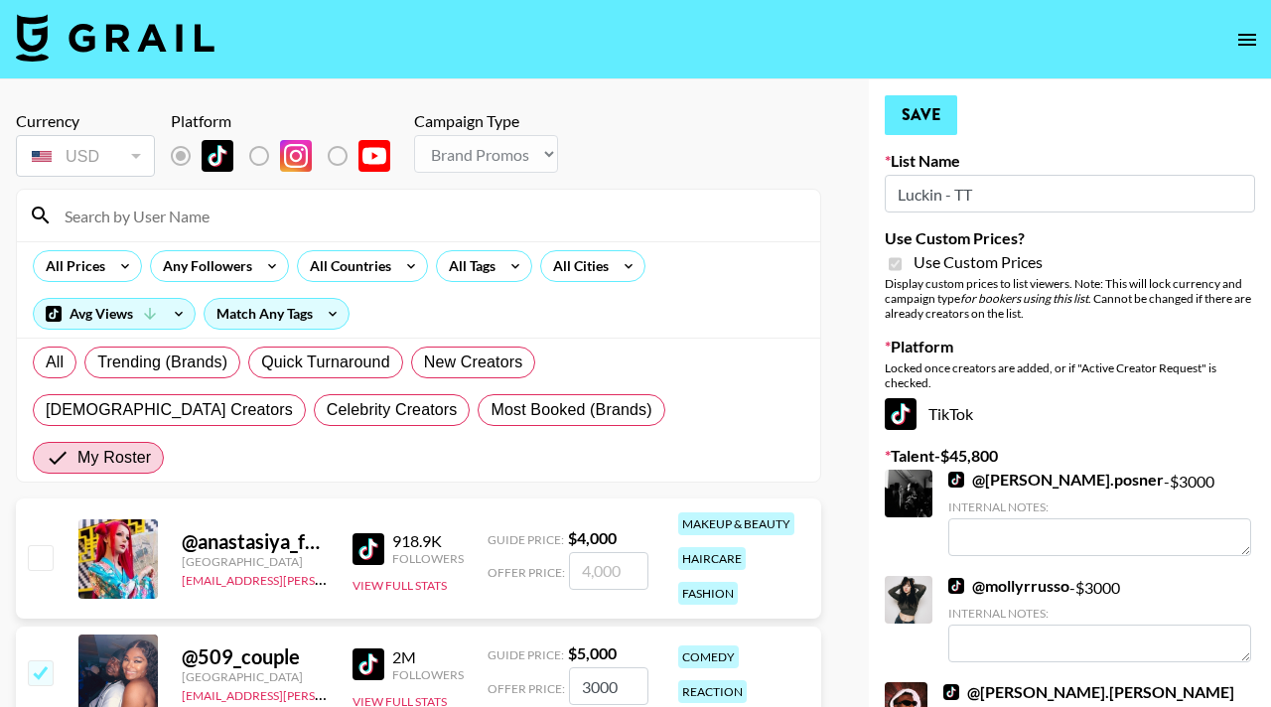
type input "3000"
click at [916, 129] on button "Save" at bounding box center [921, 115] width 72 height 40
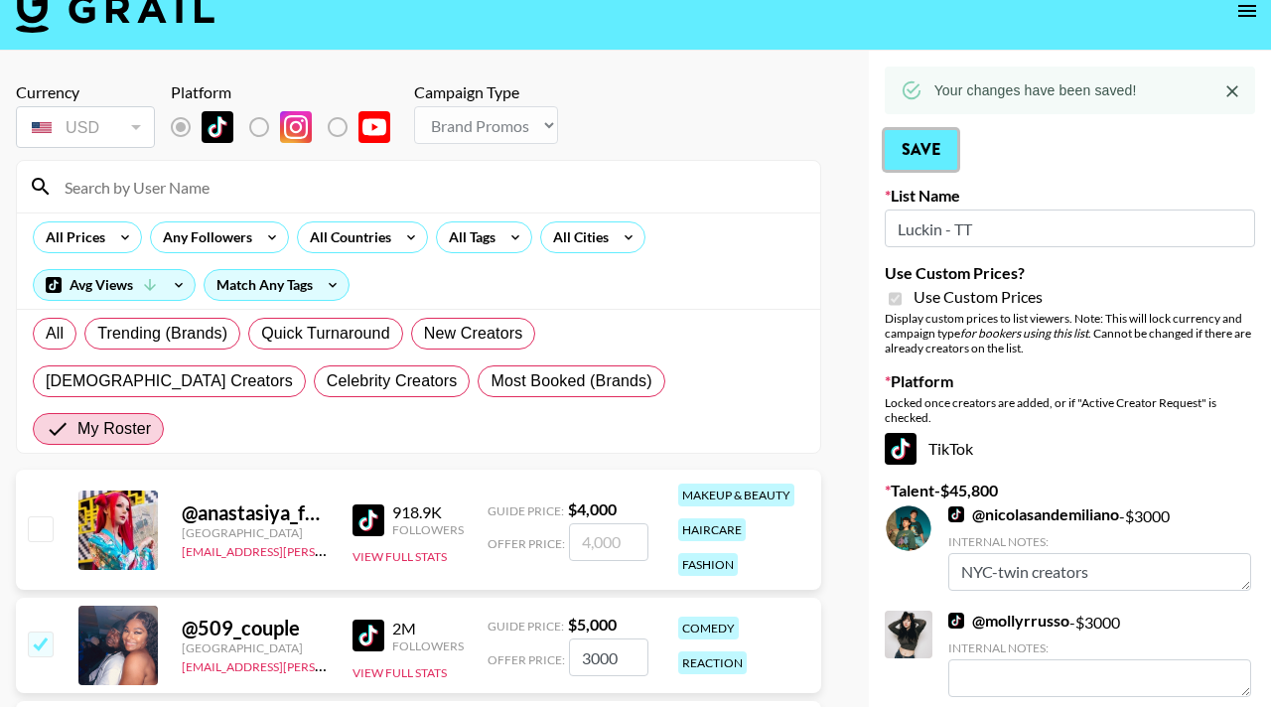
scroll to position [401, 0]
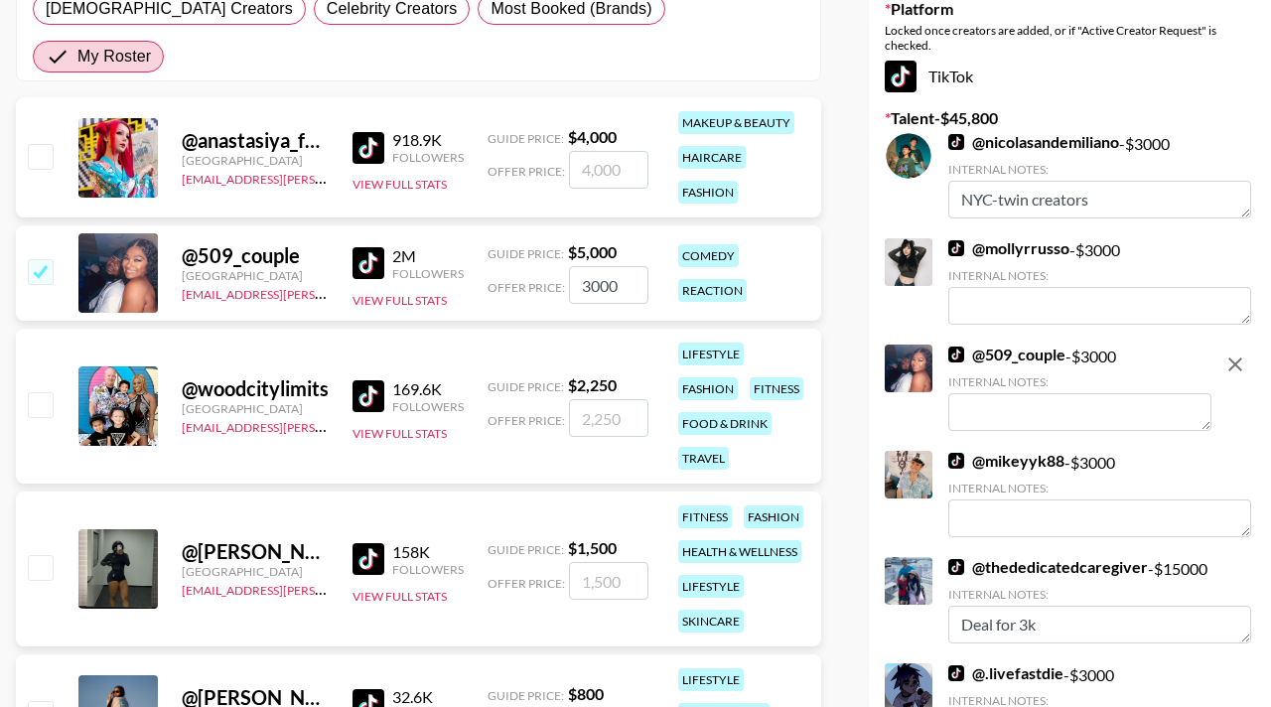
click at [1245, 367] on icon "remove" at bounding box center [1235, 365] width 24 height 24
checkbox input "false"
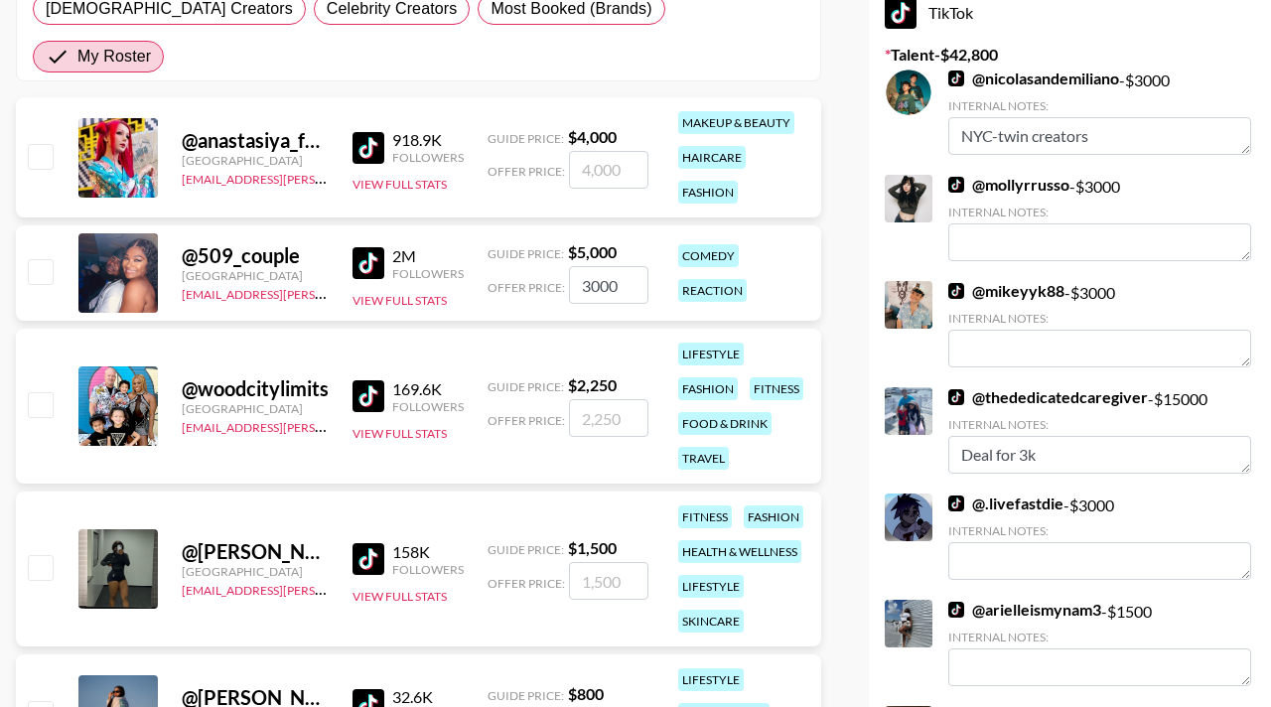
scroll to position [388, 0]
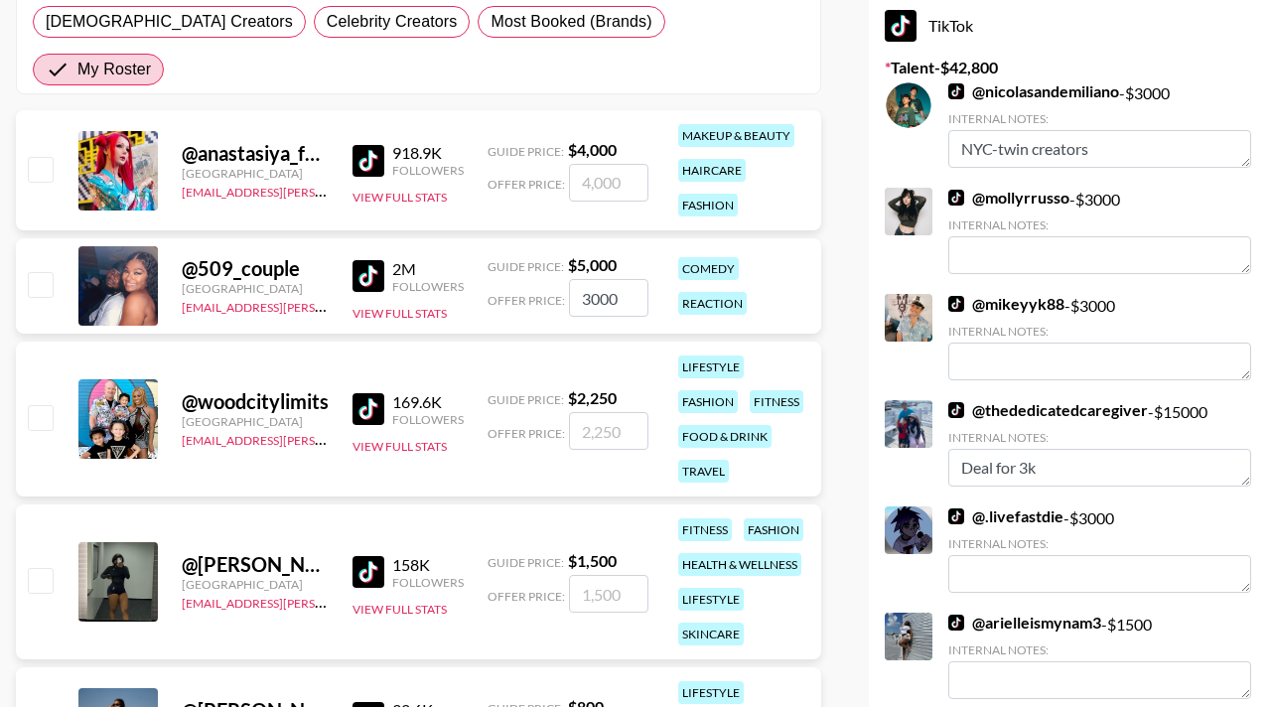
click at [596, 279] on input "3000" at bounding box center [608, 298] width 79 height 38
click at [597, 279] on input "3000" at bounding box center [608, 298] width 79 height 38
click at [770, 251] on div "comedy reaction" at bounding box center [742, 286] width 141 height 70
click at [595, 279] on input "number" at bounding box center [608, 298] width 79 height 38
checkbox input "true"
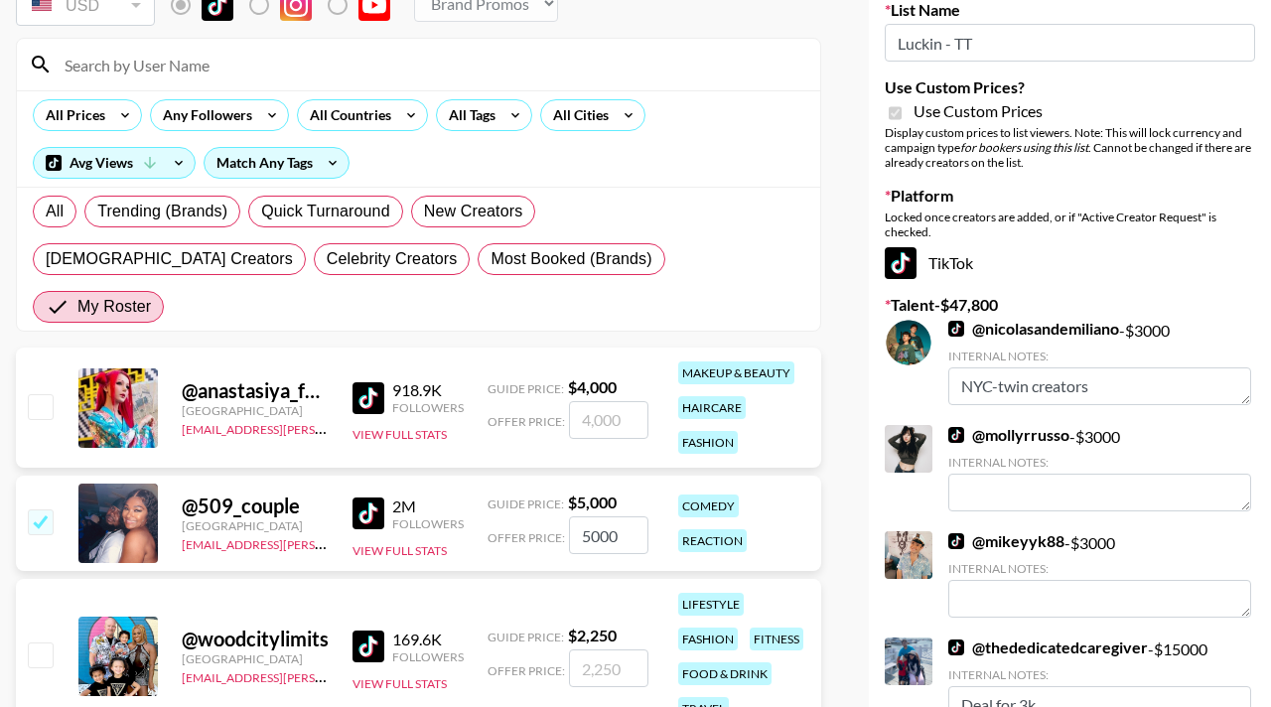
scroll to position [0, 0]
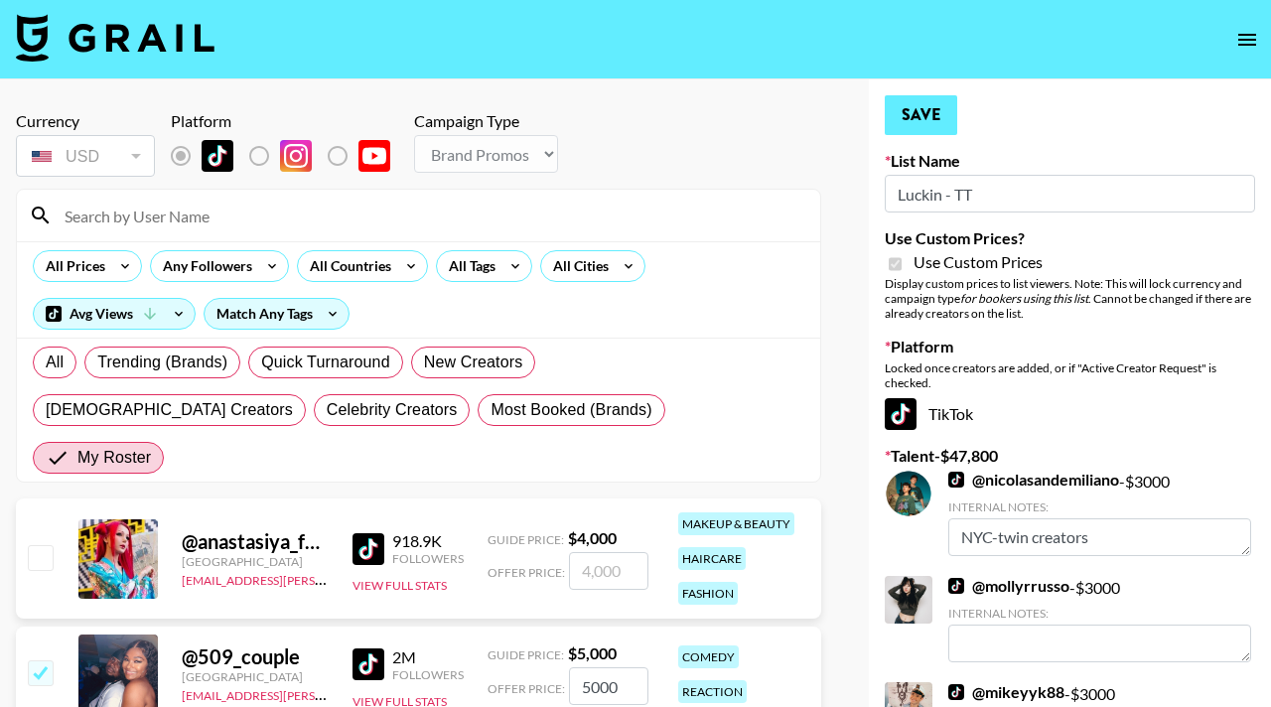
type input "5000"
click at [941, 120] on button "Save" at bounding box center [921, 115] width 72 height 40
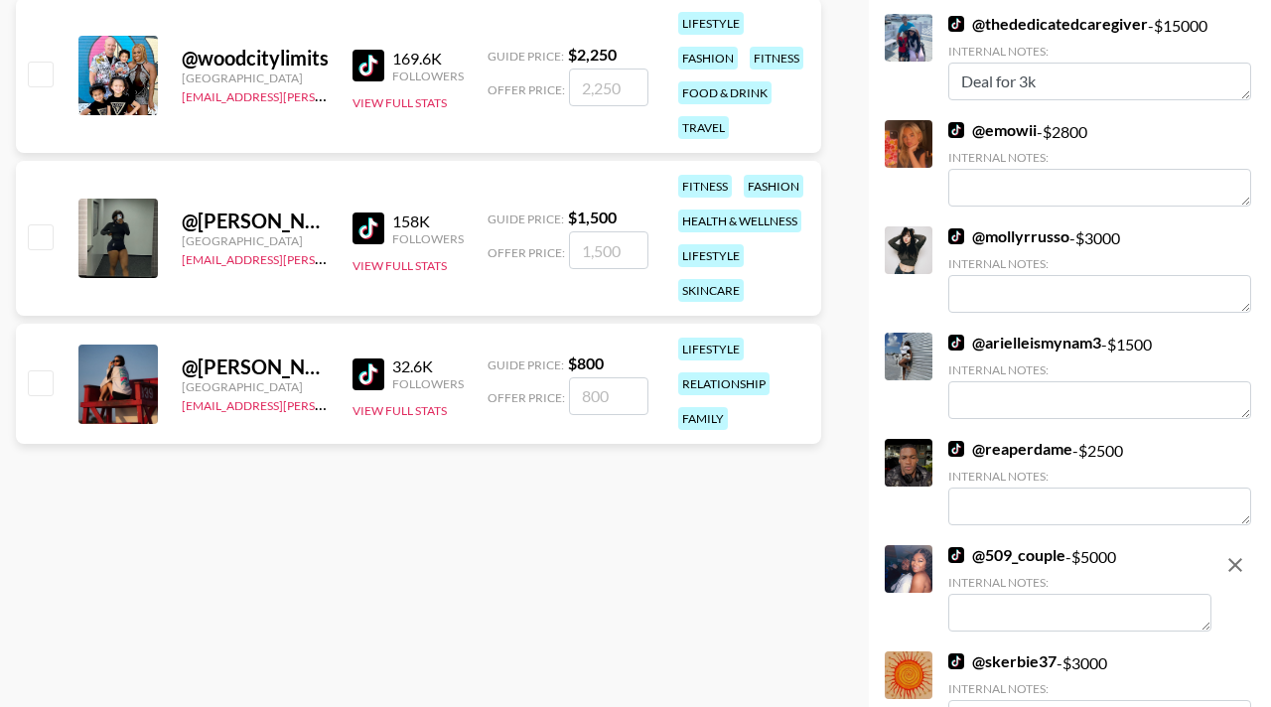
scroll to position [928, 0]
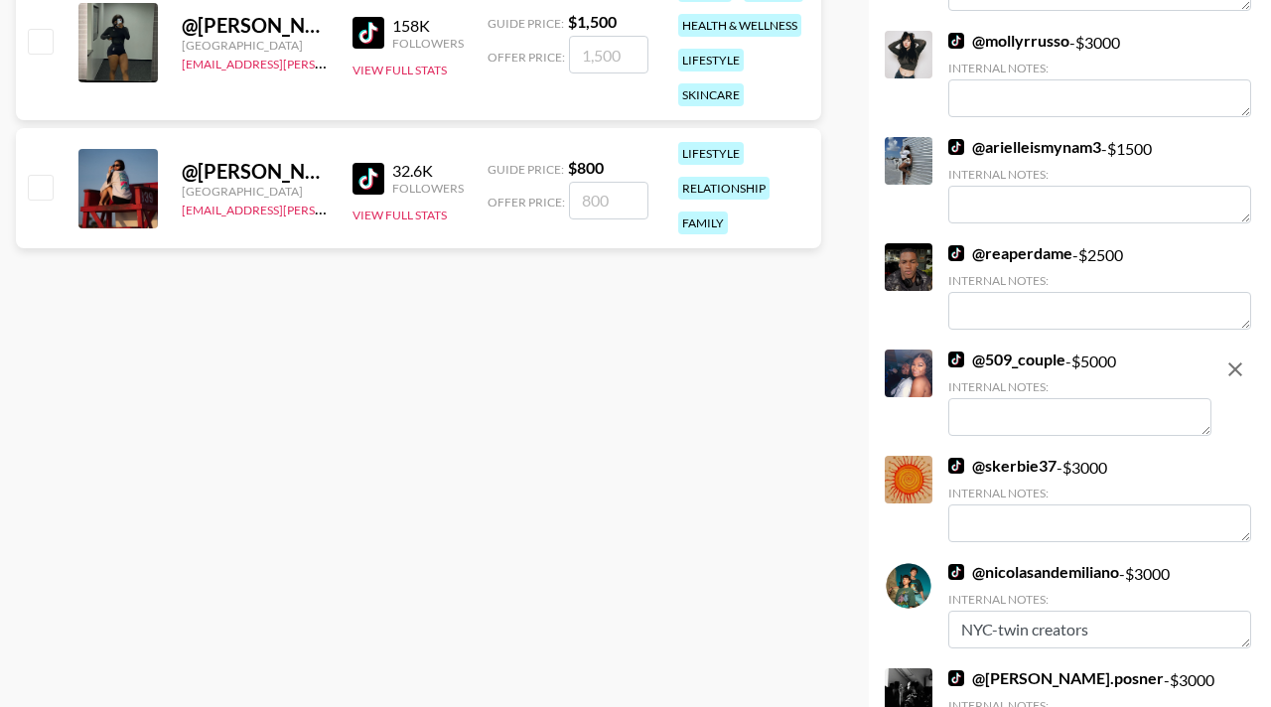
click at [992, 421] on textarea at bounding box center [1079, 417] width 263 height 38
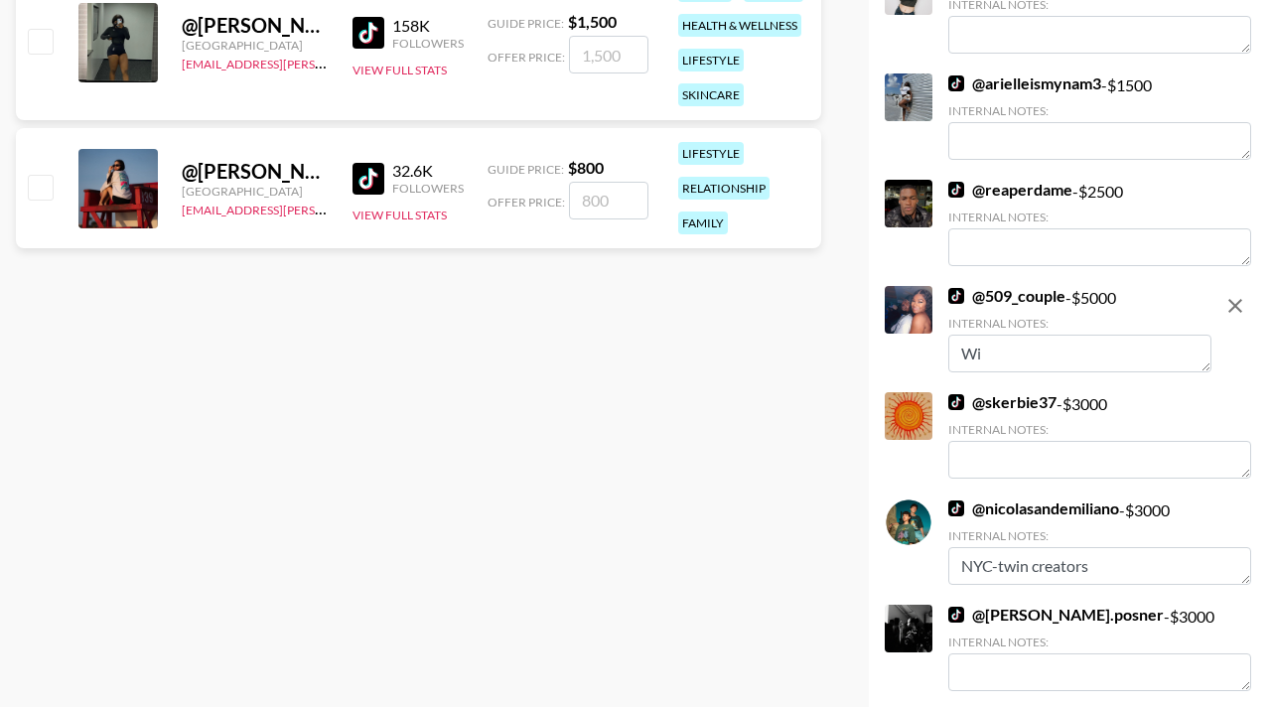
type textarea "W"
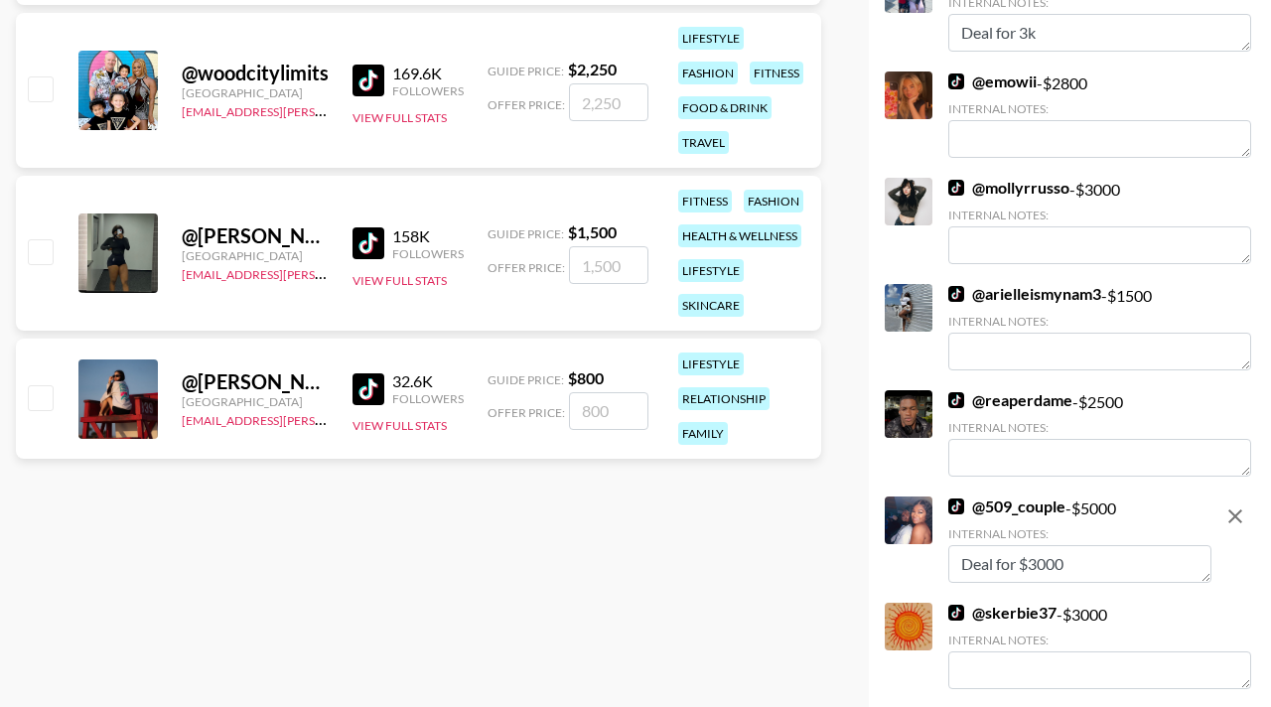
scroll to position [790, 0]
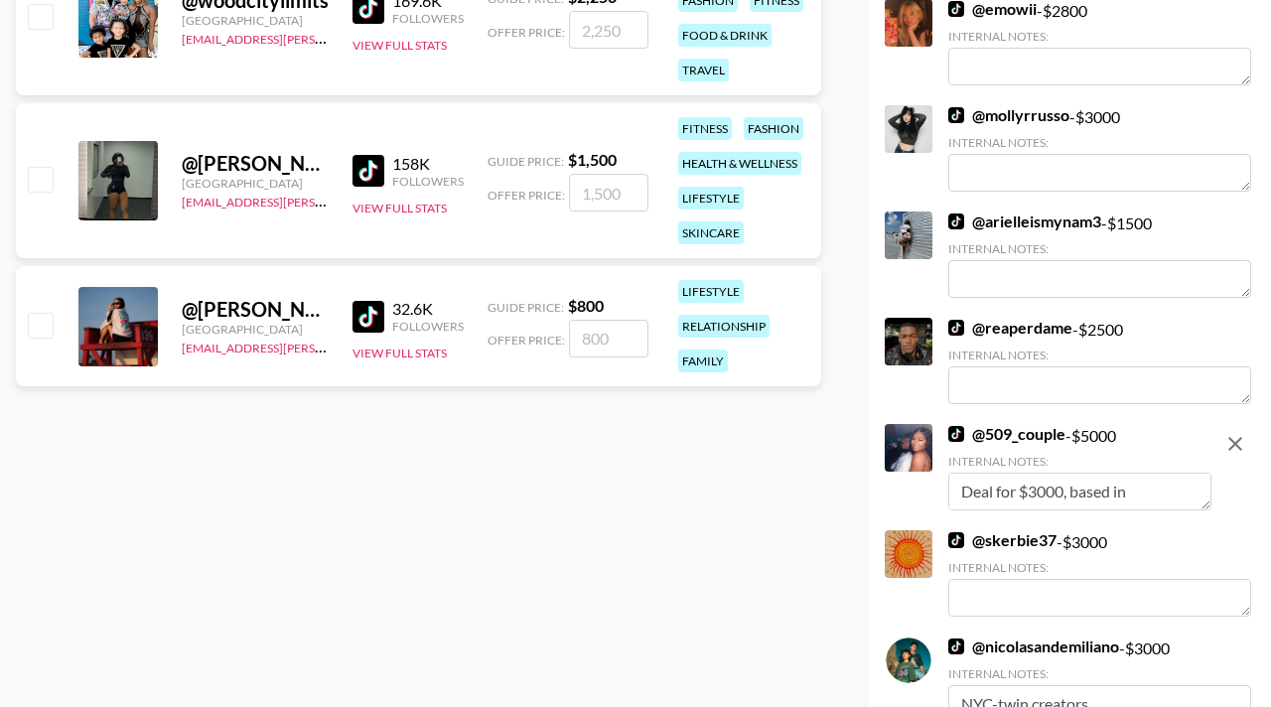
click at [995, 491] on textarea "Deal for $3000, based in NYC" at bounding box center [1079, 492] width 263 height 38
click at [1001, 491] on textarea "Deal for $3000, based in NYC" at bounding box center [1079, 492] width 263 height 38
type textarea "Willing to offer discount $3000, based in NYC"
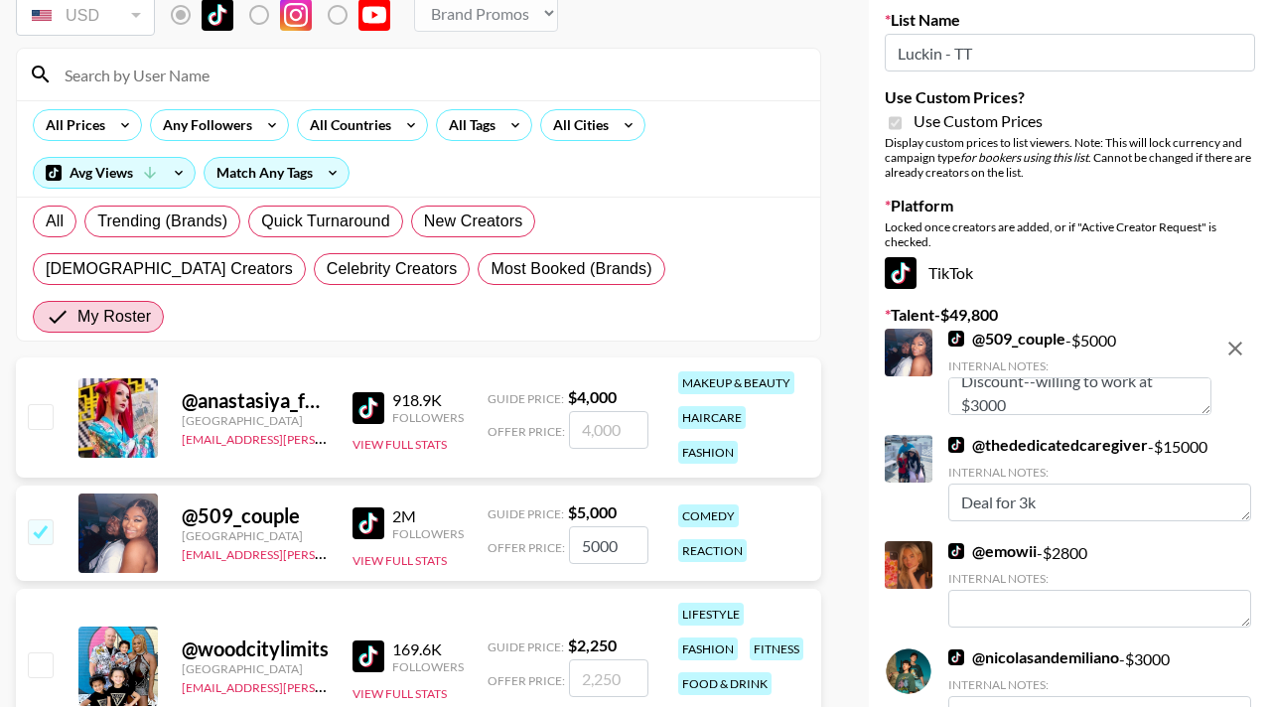
scroll to position [106, 0]
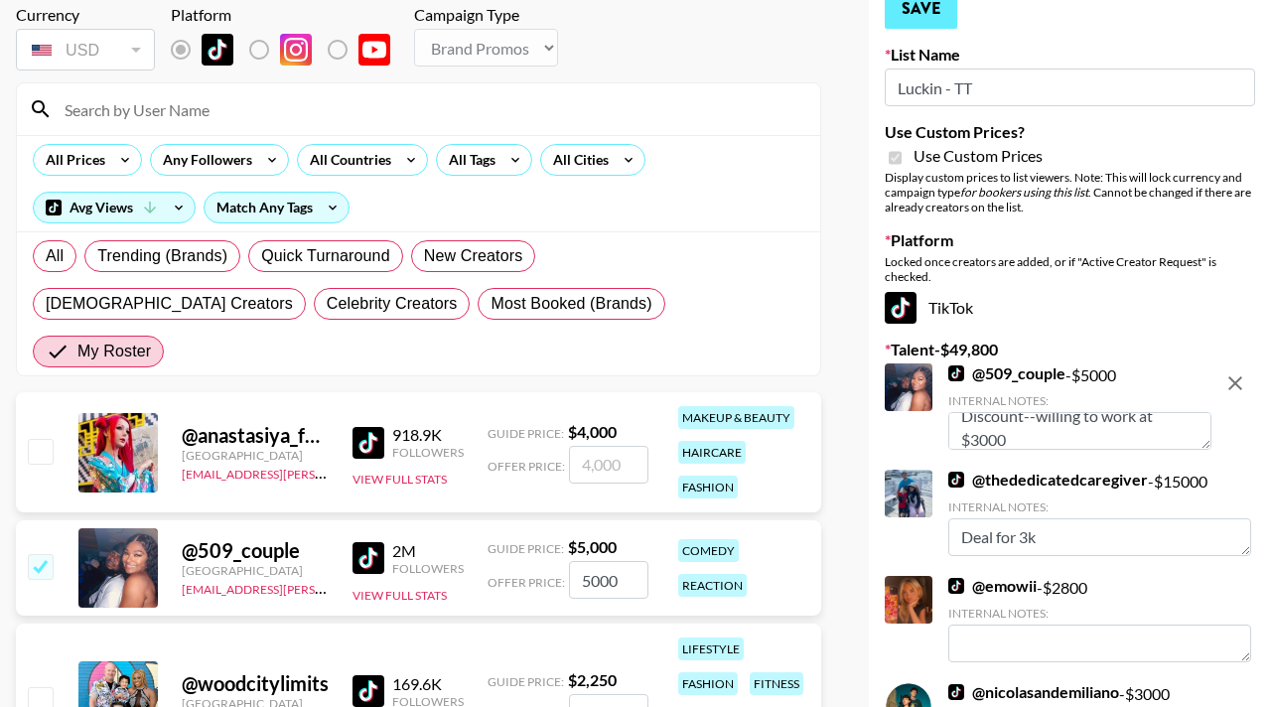
type textarea "Discount--willing to work at $3000"
click at [931, 16] on button "Save" at bounding box center [921, 9] width 72 height 40
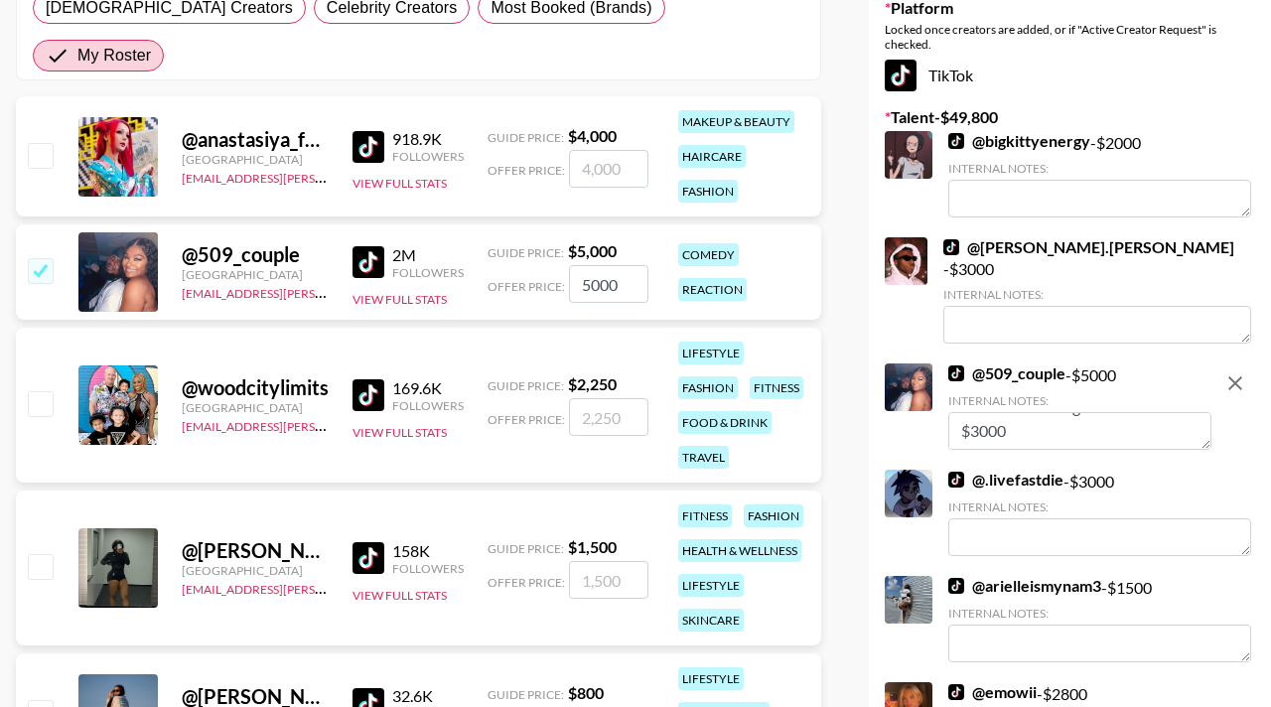
scroll to position [0, 0]
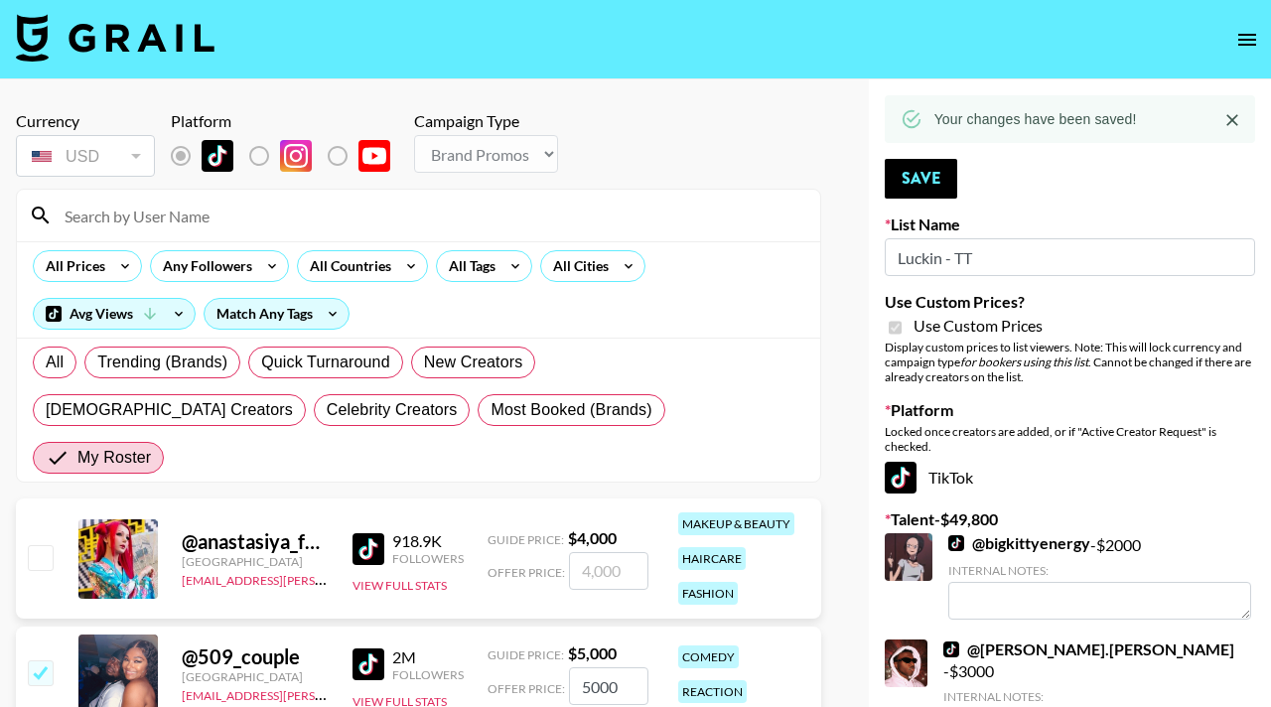
click at [796, 145] on div "Currency USD USD ​ Platform Campaign Type Choose Type... Song Promos Brand Prom…" at bounding box center [418, 146] width 805 height 70
click at [906, 171] on button "Save" at bounding box center [921, 179] width 72 height 40
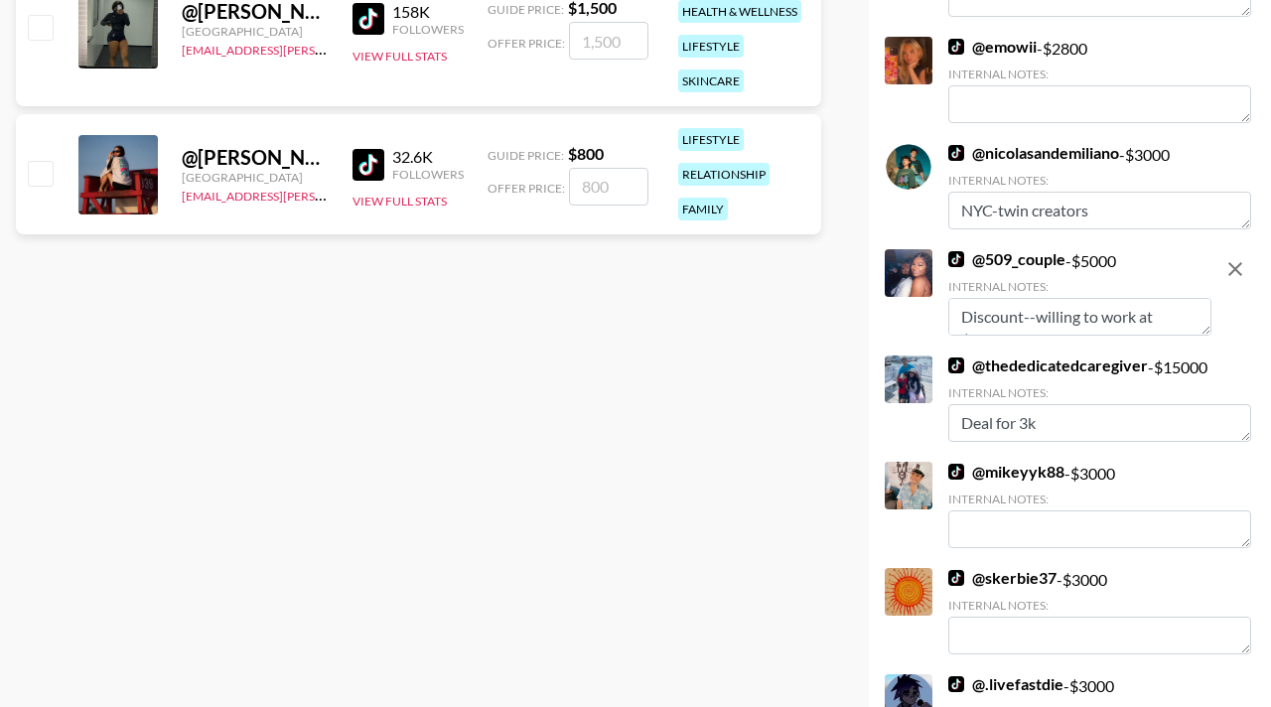
scroll to position [942, 0]
click at [1101, 300] on textarea "Discount--willing to work at $3000" at bounding box center [1079, 316] width 263 height 38
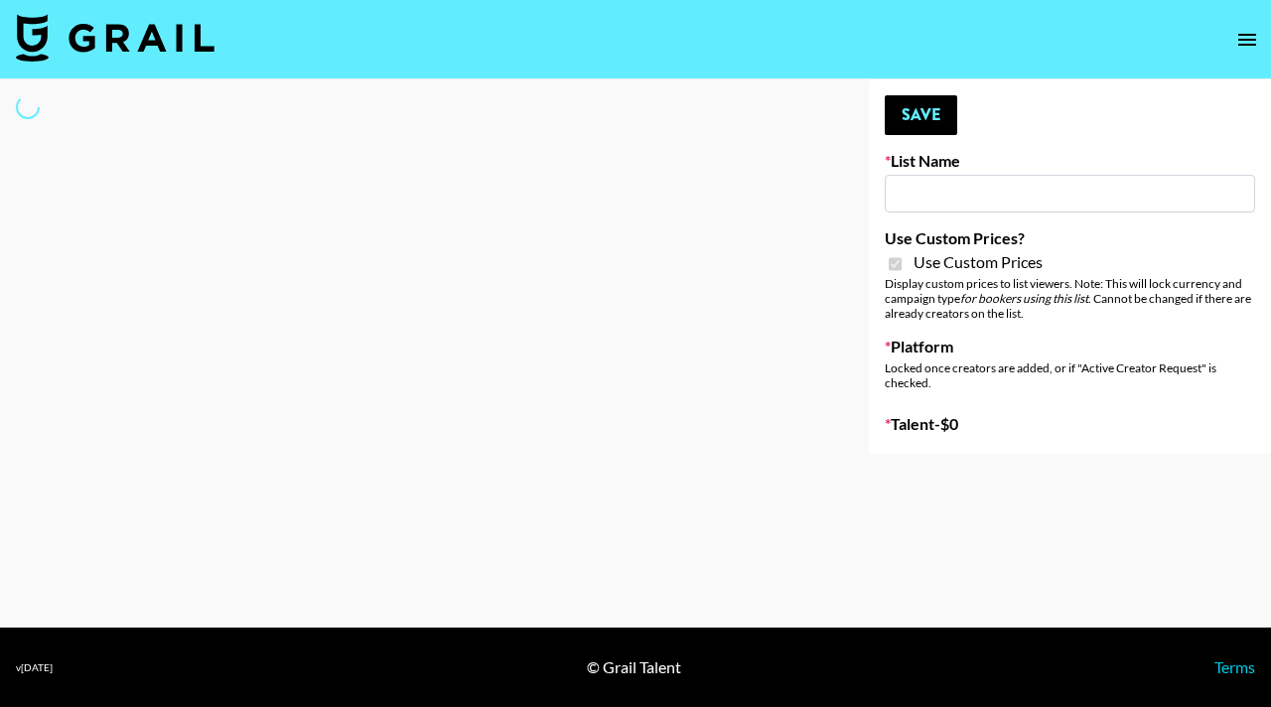
type input "Luckin - TT"
checkbox input "true"
select select "Brand"
type input "dde"
checkbox input "true"
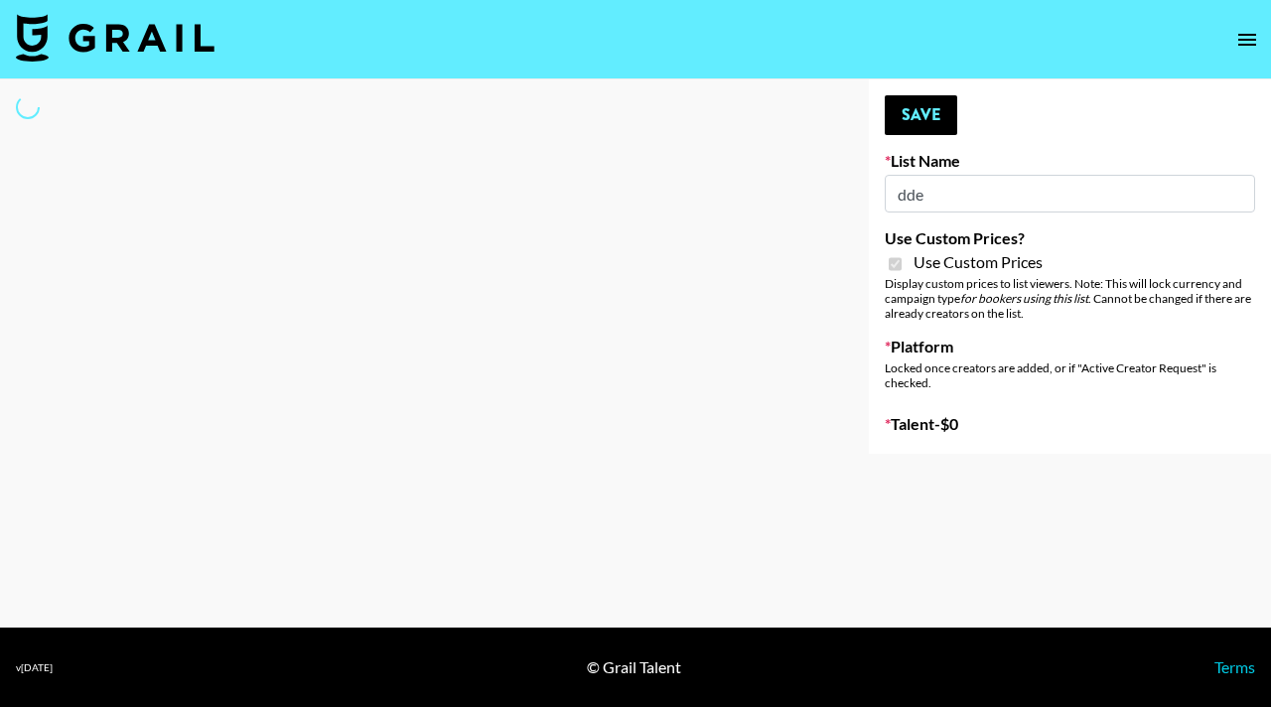
select select "Brand"
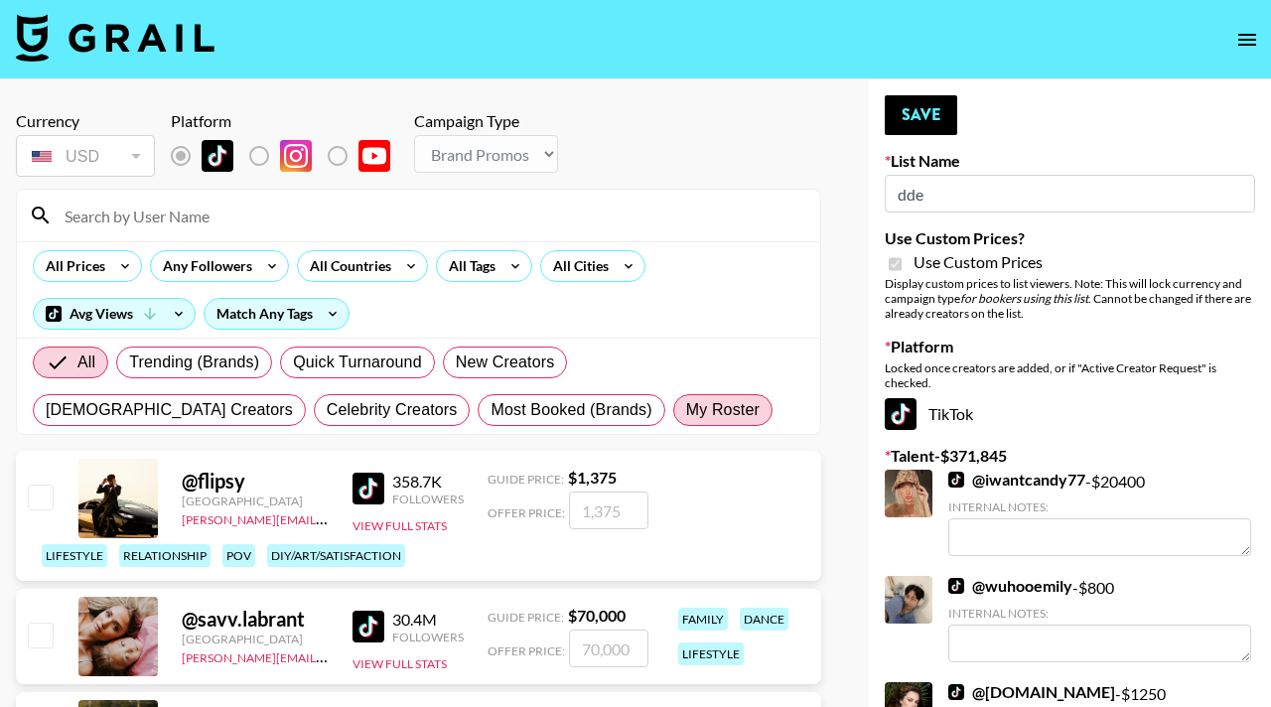
click at [686, 417] on span "My Roster" at bounding box center [722, 410] width 73 height 24
click at [686, 410] on input "My Roster" at bounding box center [686, 410] width 0 height 0
radio input "true"
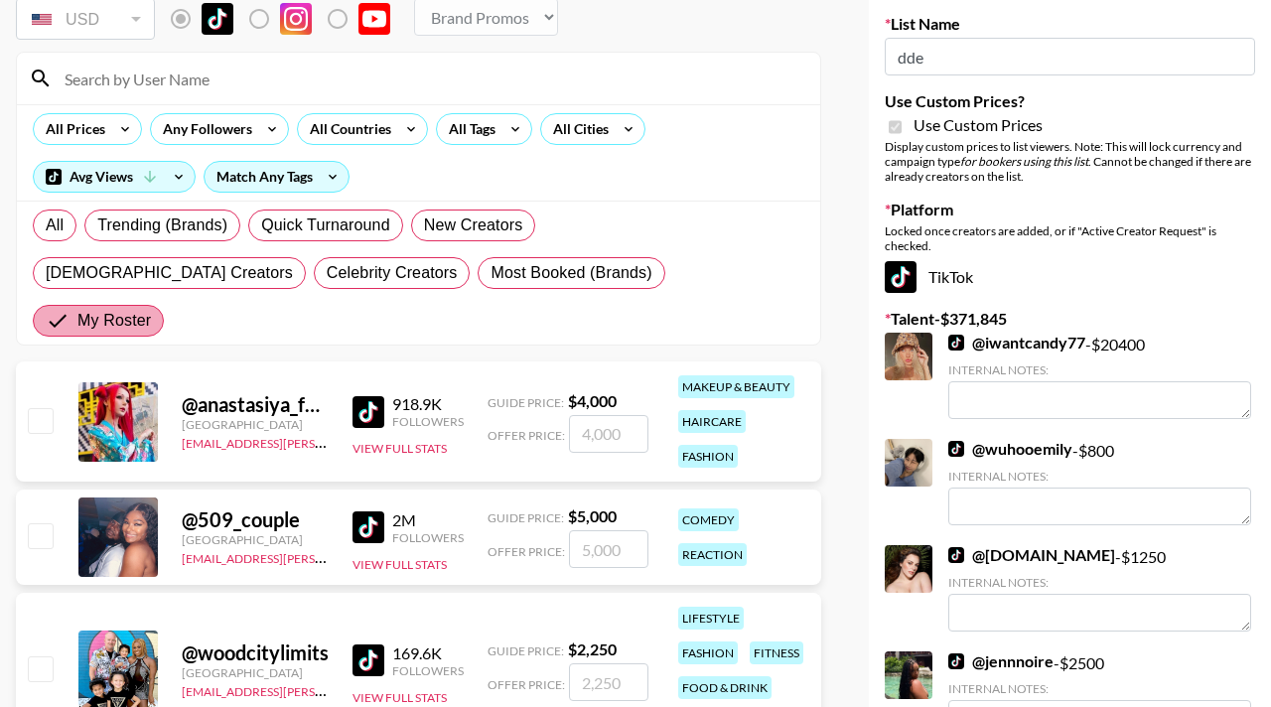
scroll to position [173, 0]
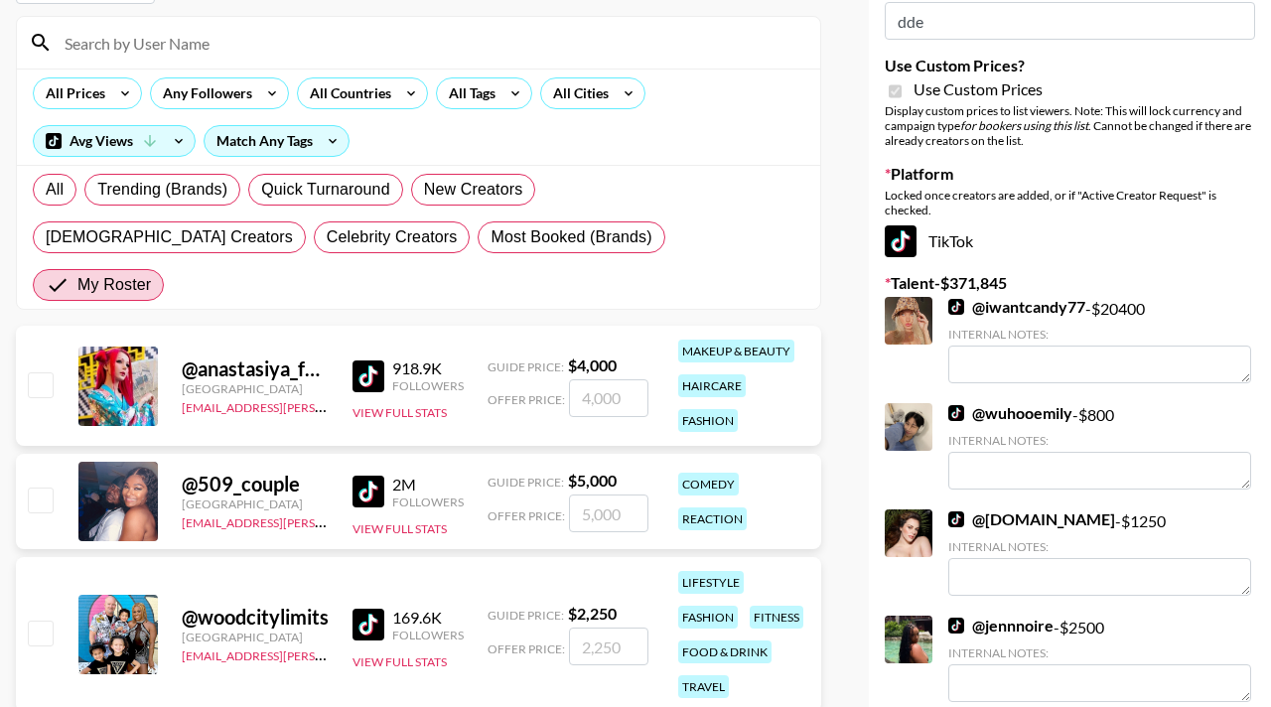
click at [47, 372] on input "checkbox" at bounding box center [40, 384] width 24 height 24
checkbox input "true"
type input "4000"
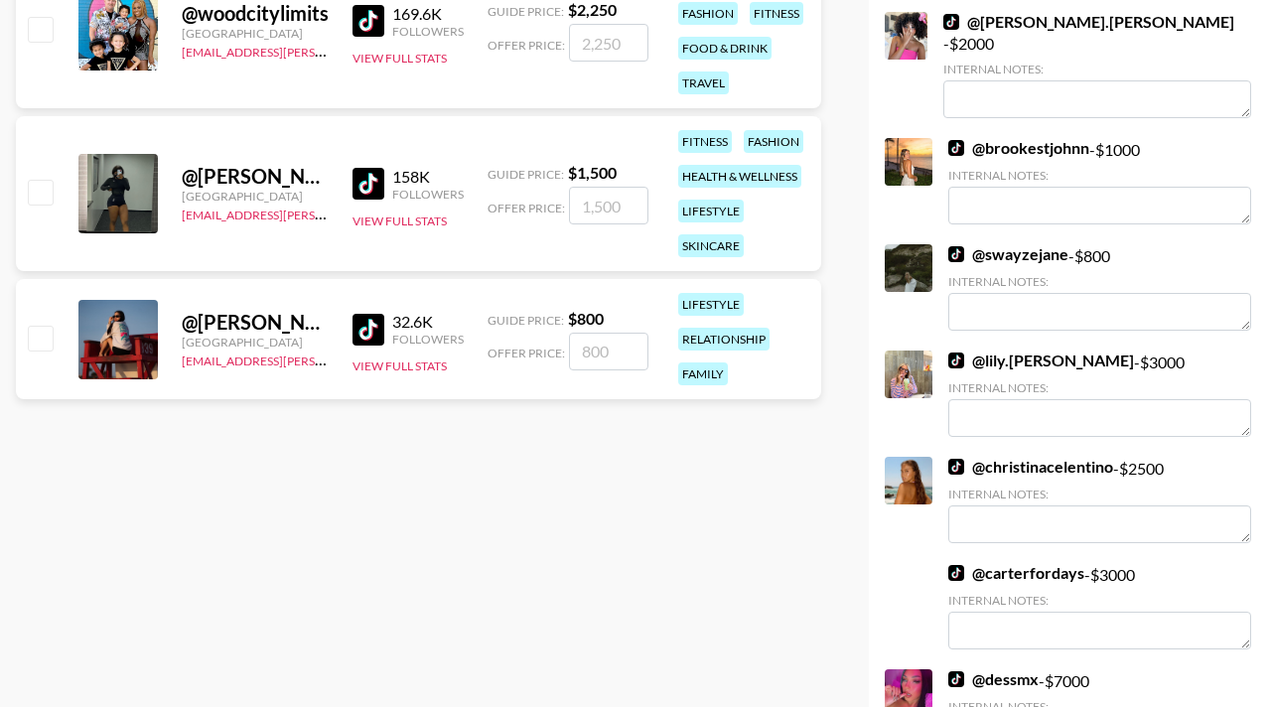
type input "bigkitty"
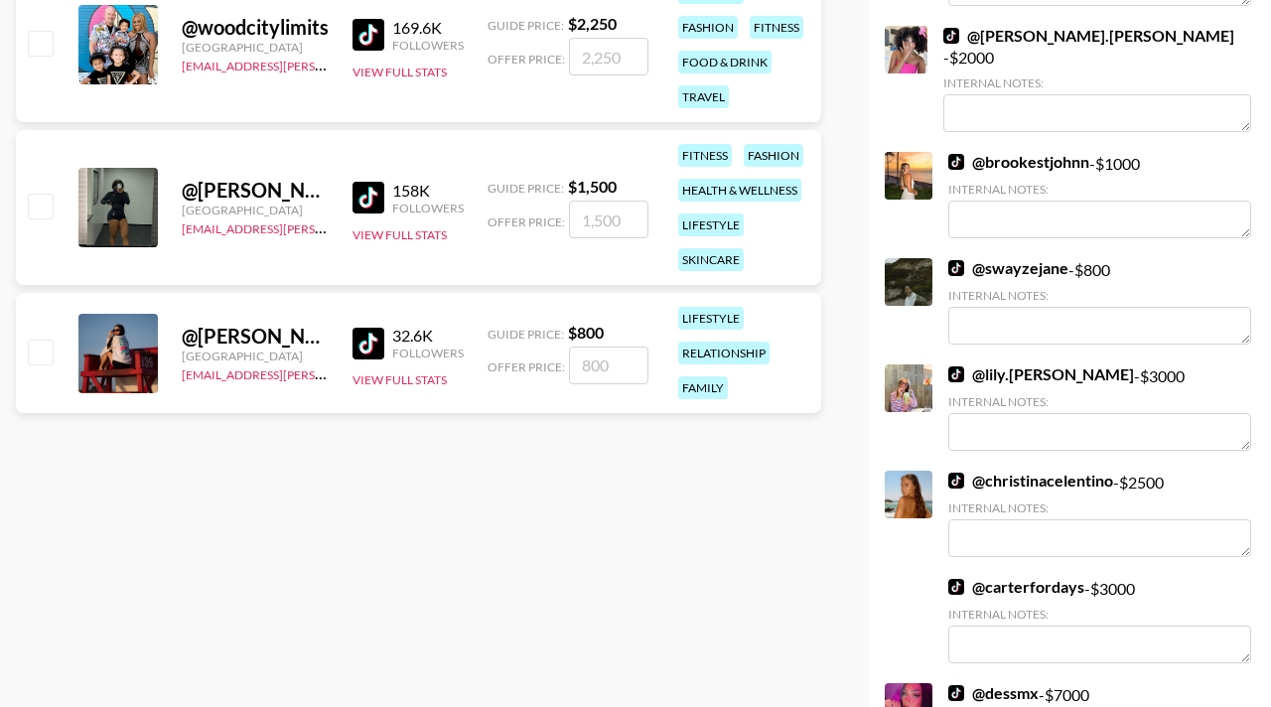
scroll to position [0, 0]
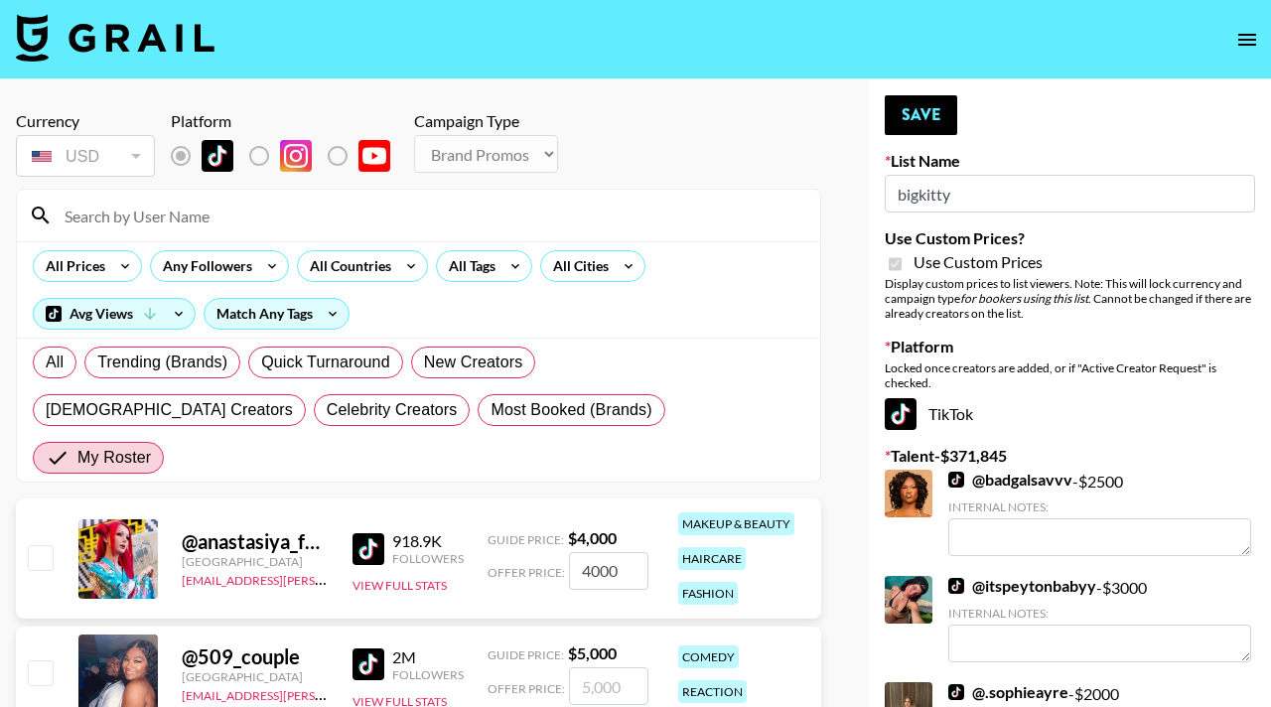
click at [41, 545] on input "checkbox" at bounding box center [40, 557] width 24 height 24
checkbox input "true"
click at [920, 119] on button "Save" at bounding box center [921, 115] width 72 height 40
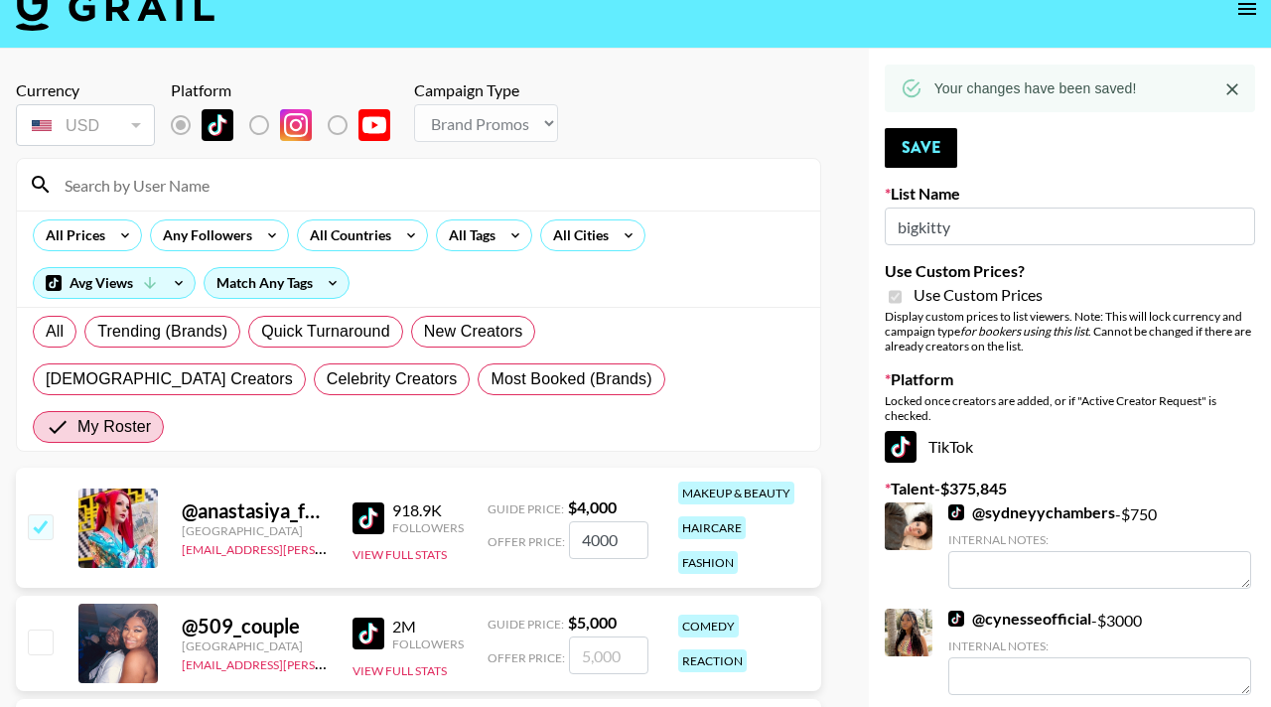
scroll to position [402, 0]
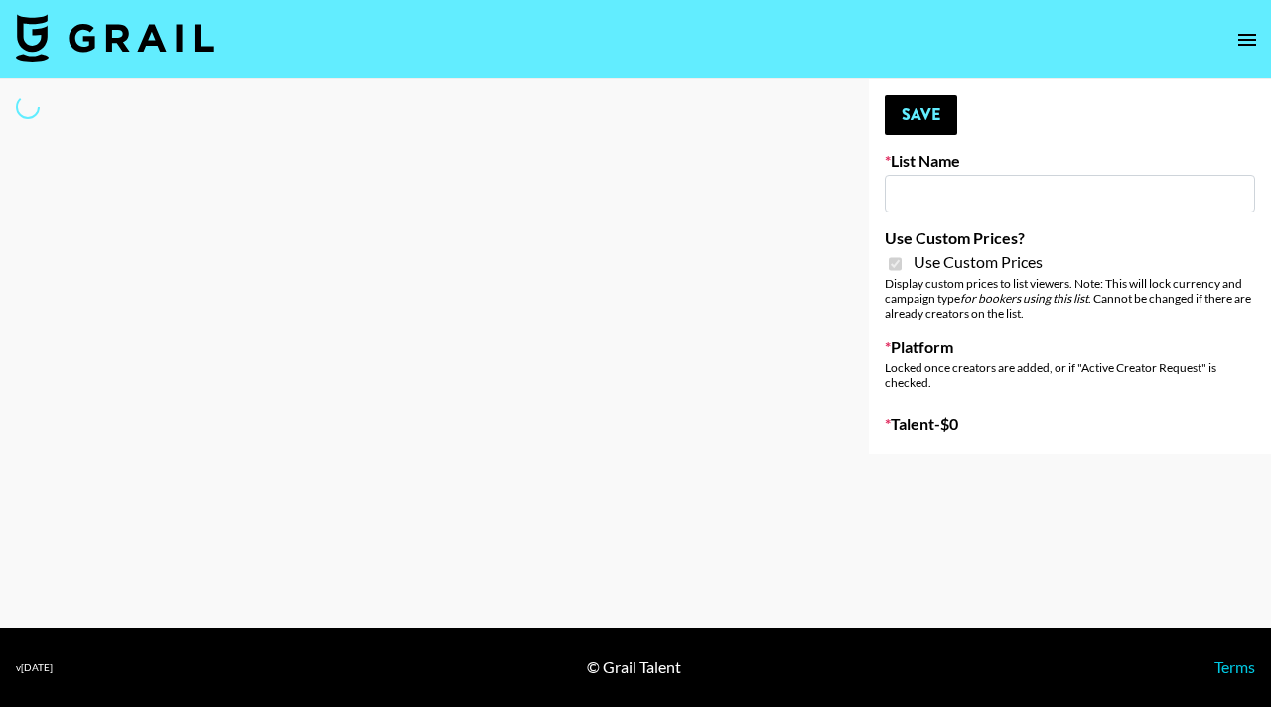
type input "bigkitty"
checkbox input "true"
select select "Brand"
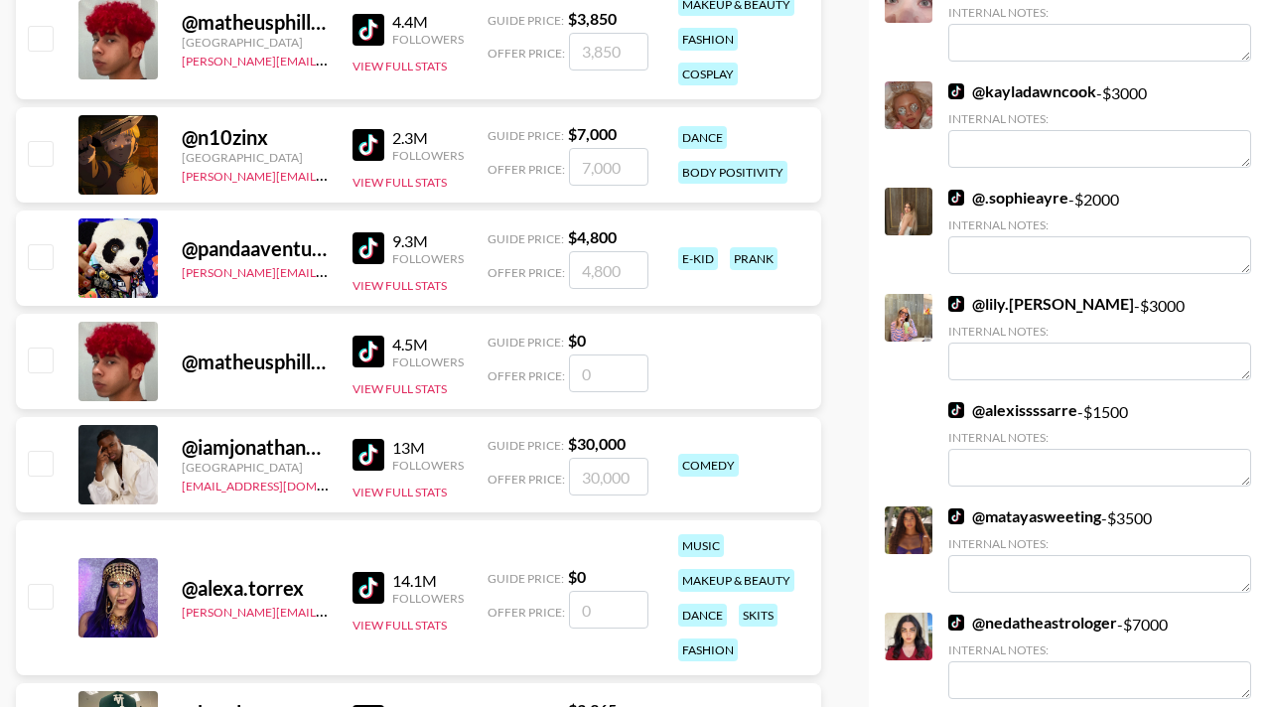
scroll to position [5120, 0]
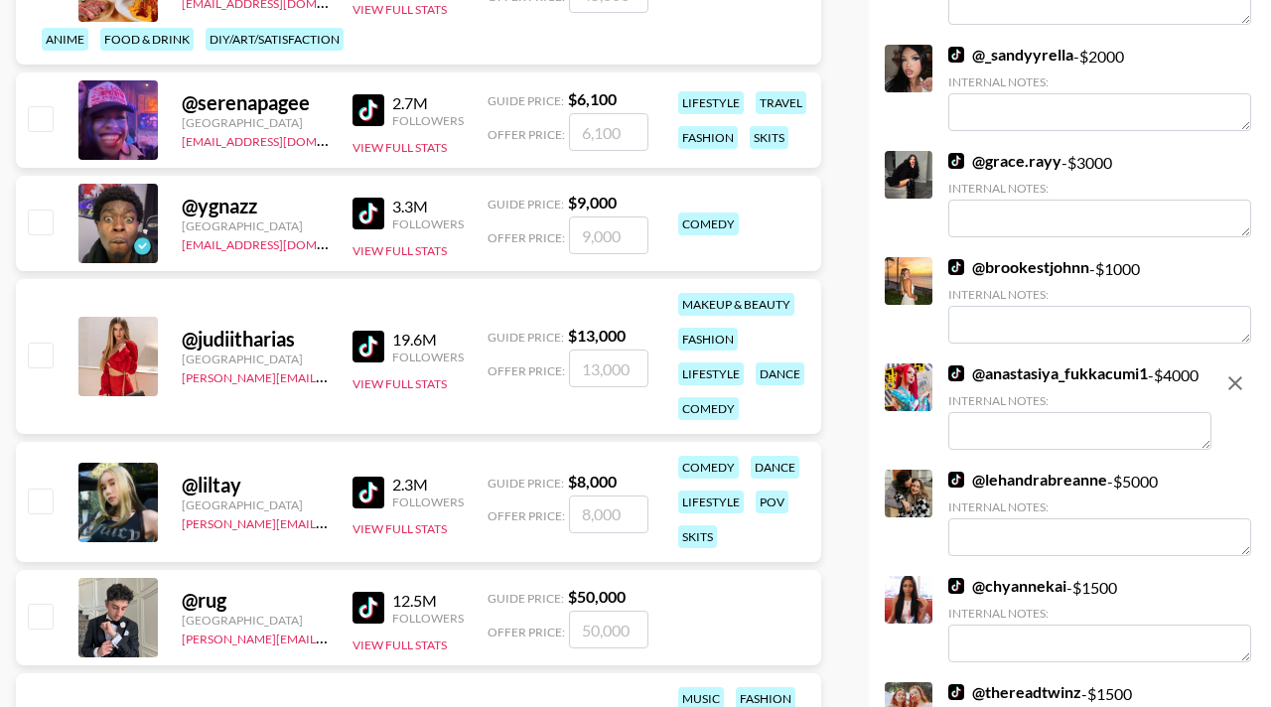
click at [990, 412] on textarea at bounding box center [1079, 431] width 263 height 38
click at [1078, 412] on textarea "US based--posts makeup transformations" at bounding box center [1079, 431] width 263 height 38
click at [1123, 425] on textarea "US based--makeup transformations" at bounding box center [1079, 431] width 263 height 38
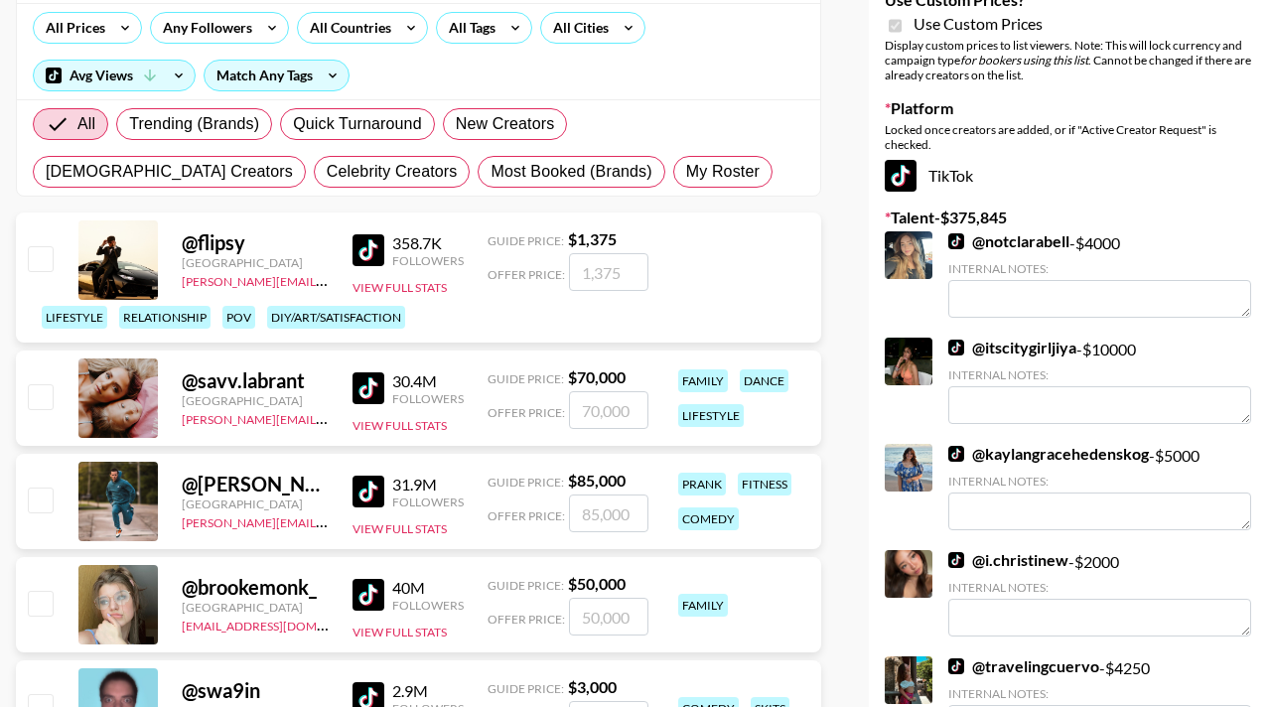
scroll to position [0, 0]
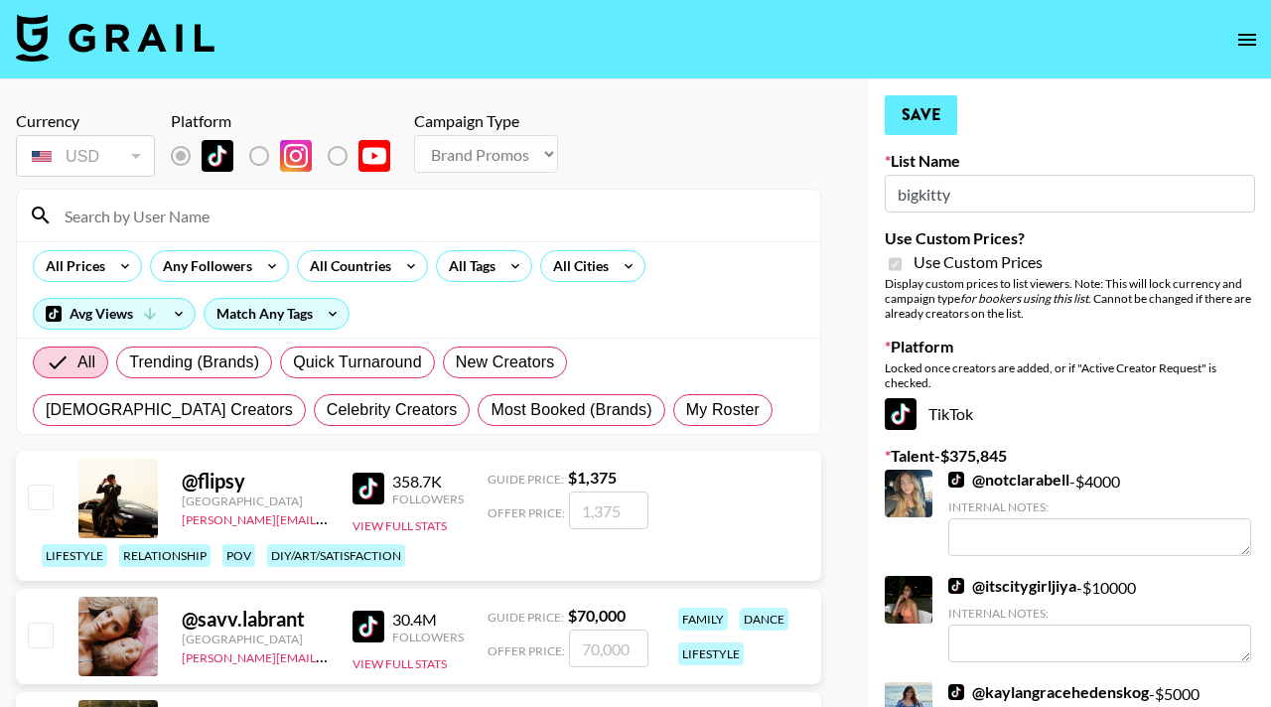
type textarea "US based--makeup transformations/skincare!"
click at [919, 134] on button "Save" at bounding box center [921, 115] width 72 height 40
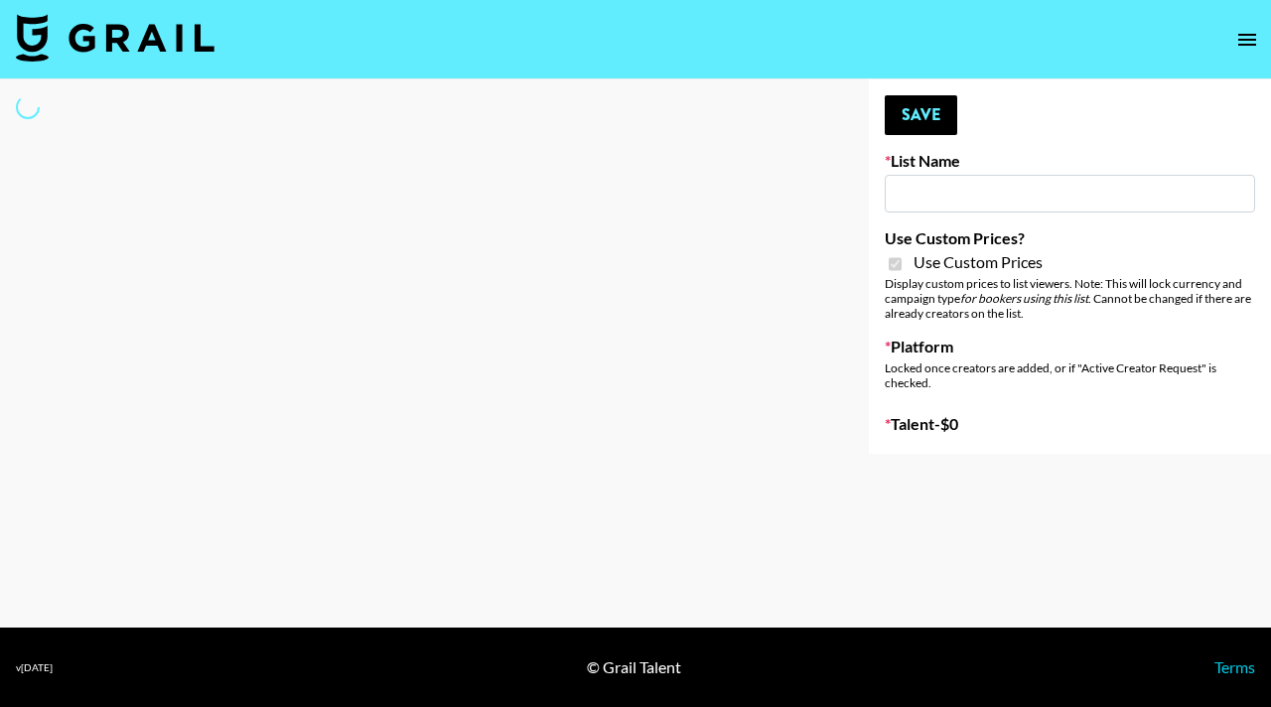
type input "bigkitty"
checkbox input "true"
select select "Brand"
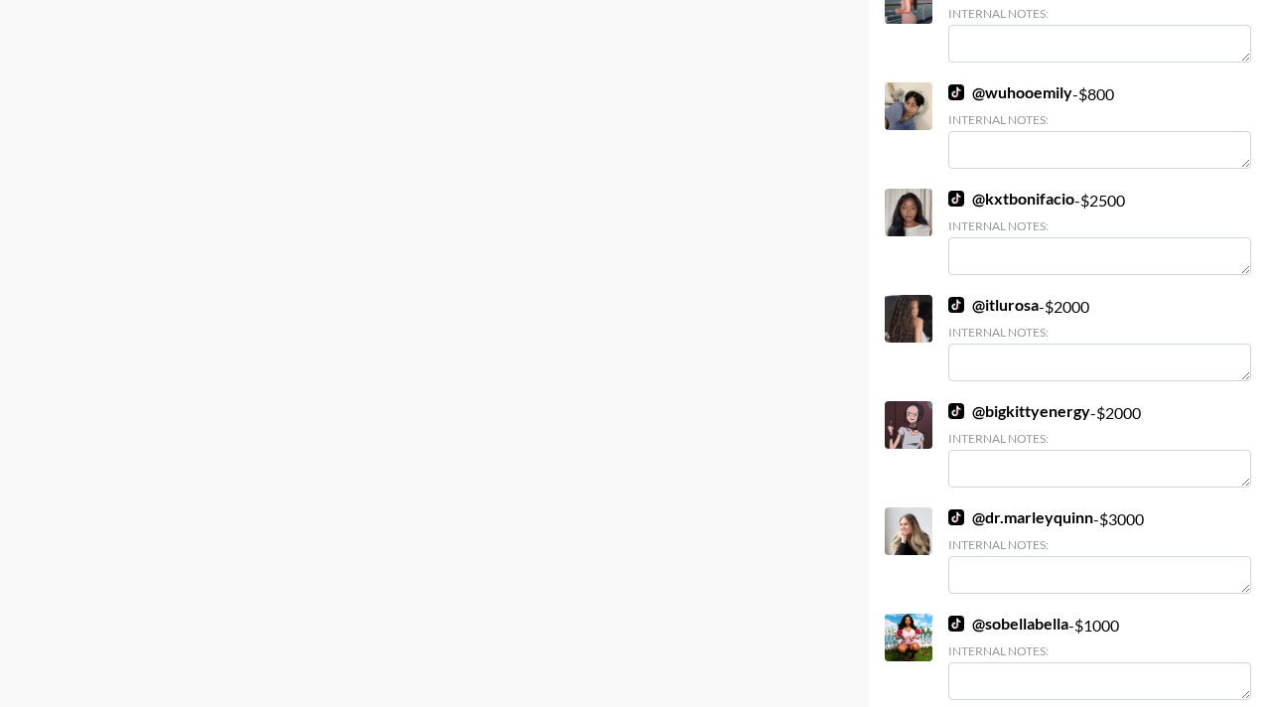
scroll to position [7777, 0]
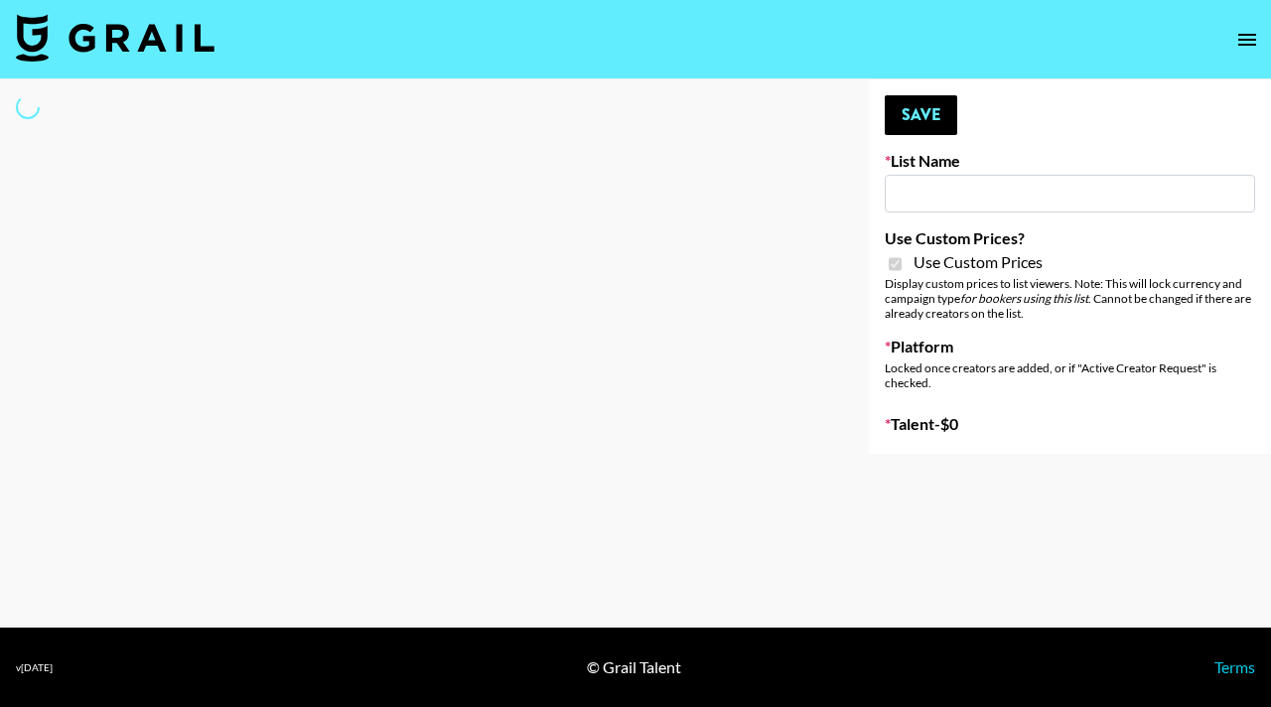
type input "[PERSON_NAME] ([DATE])"
checkbox input "true"
select select "Brand"
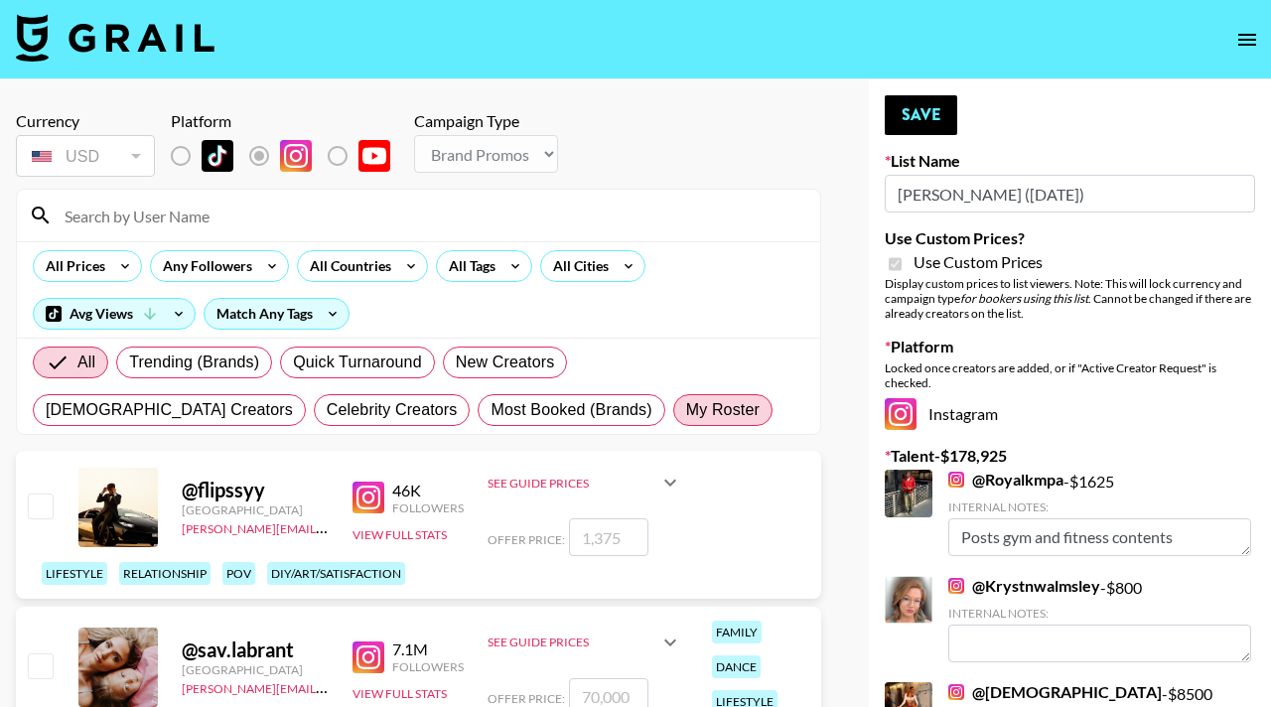
click at [686, 402] on span "My Roster" at bounding box center [722, 410] width 73 height 24
click at [686, 410] on input "My Roster" at bounding box center [686, 410] width 0 height 0
radio input "true"
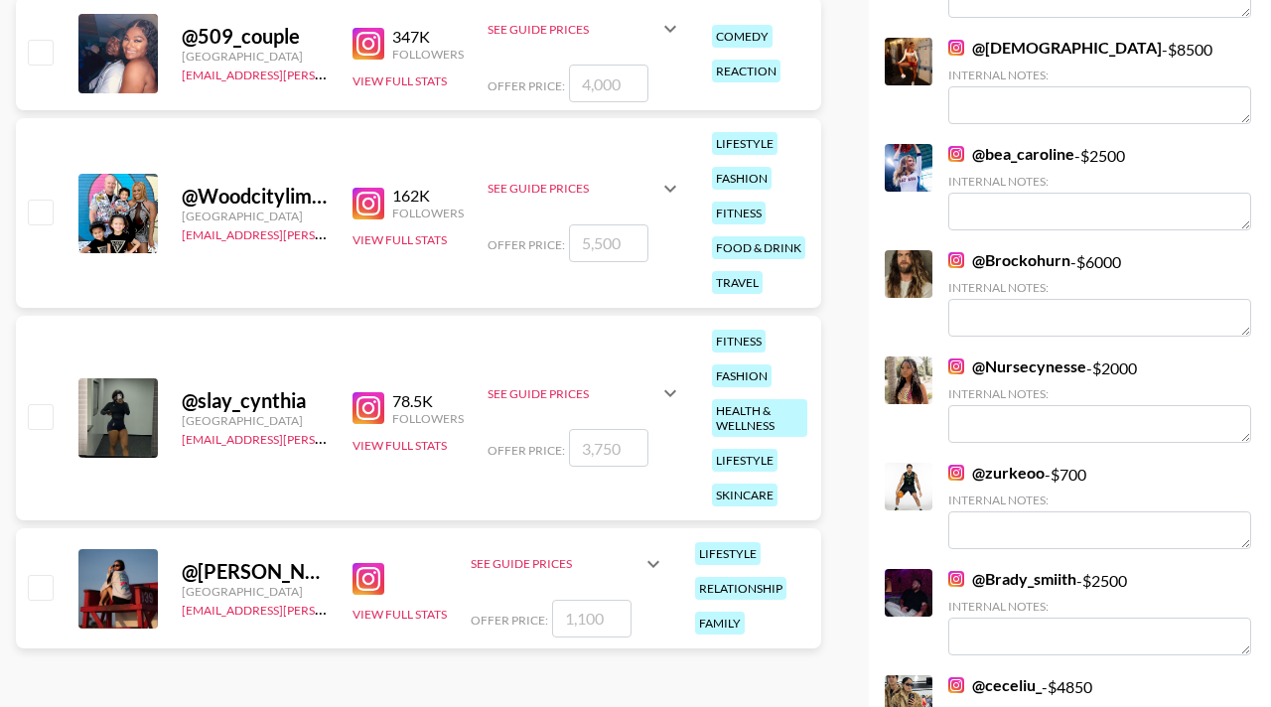
scroll to position [651, 0]
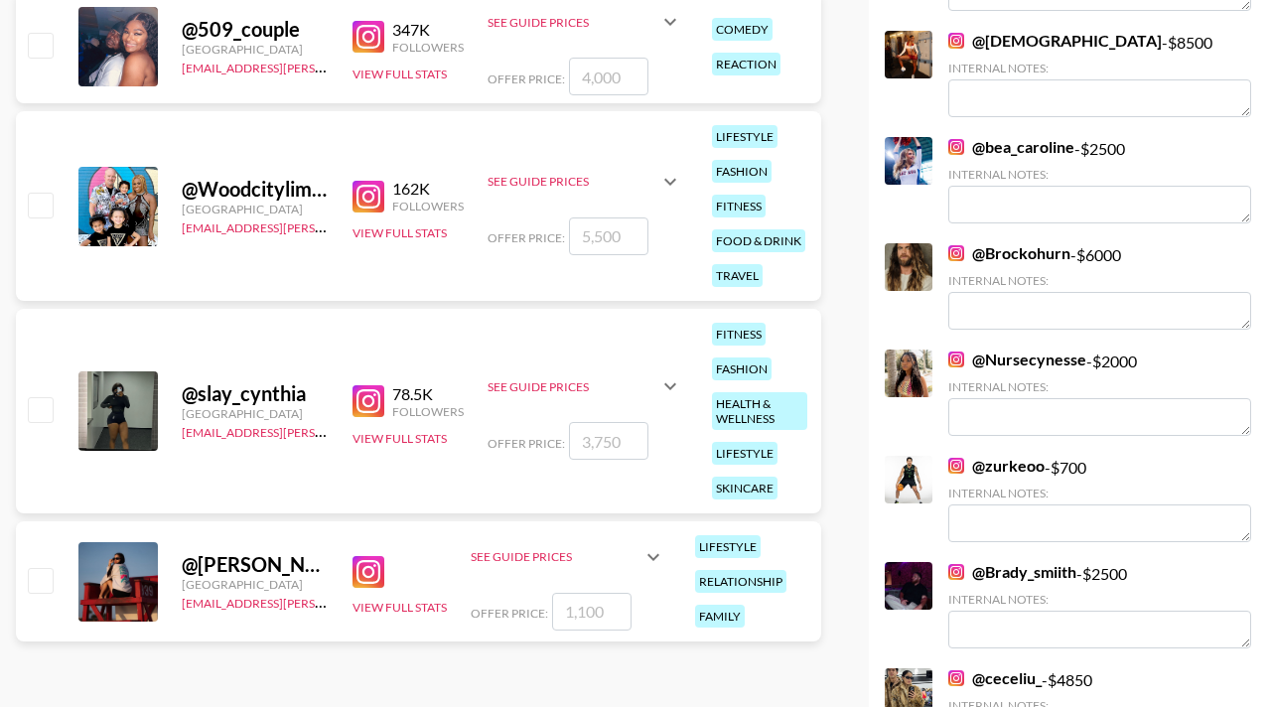
click at [44, 397] on input "checkbox" at bounding box center [40, 409] width 24 height 24
checkbox input "true"
type input "3750"
drag, startPoint x: 618, startPoint y: 391, endPoint x: 591, endPoint y: 390, distance: 26.8
click at [591, 422] on input "3750" at bounding box center [608, 441] width 79 height 38
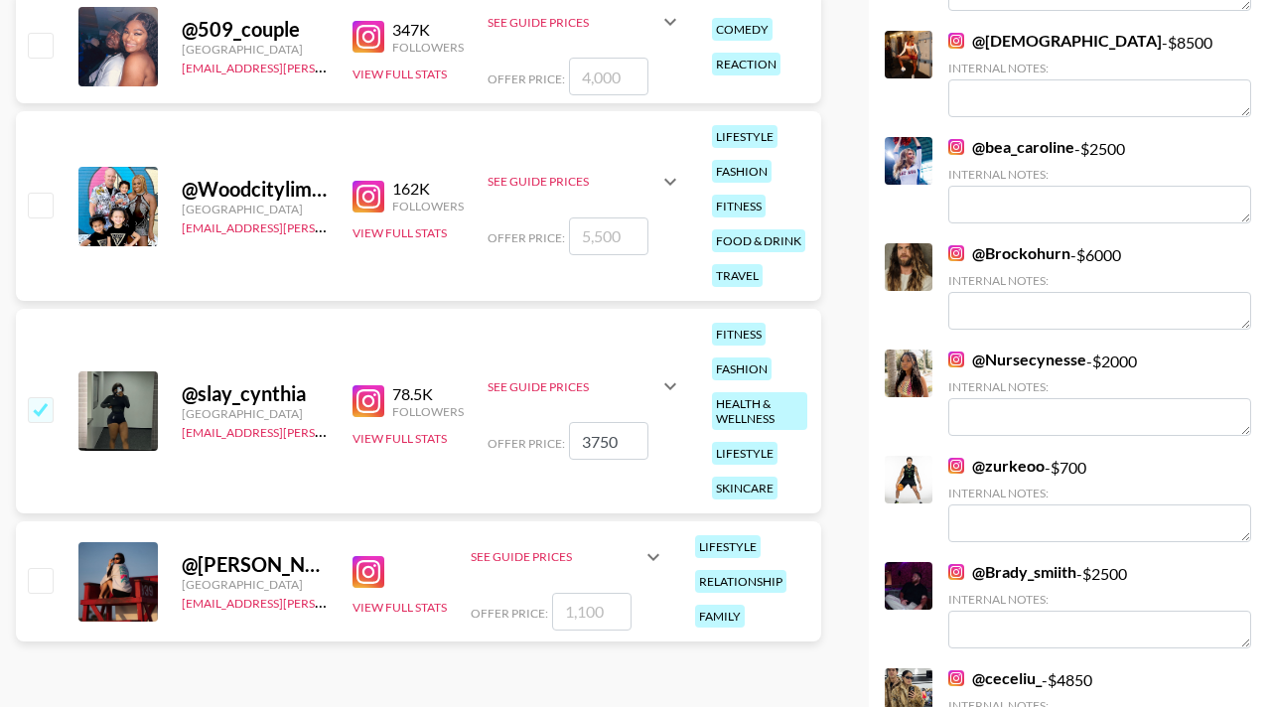
click at [634, 422] on input "3750" at bounding box center [608, 441] width 79 height 38
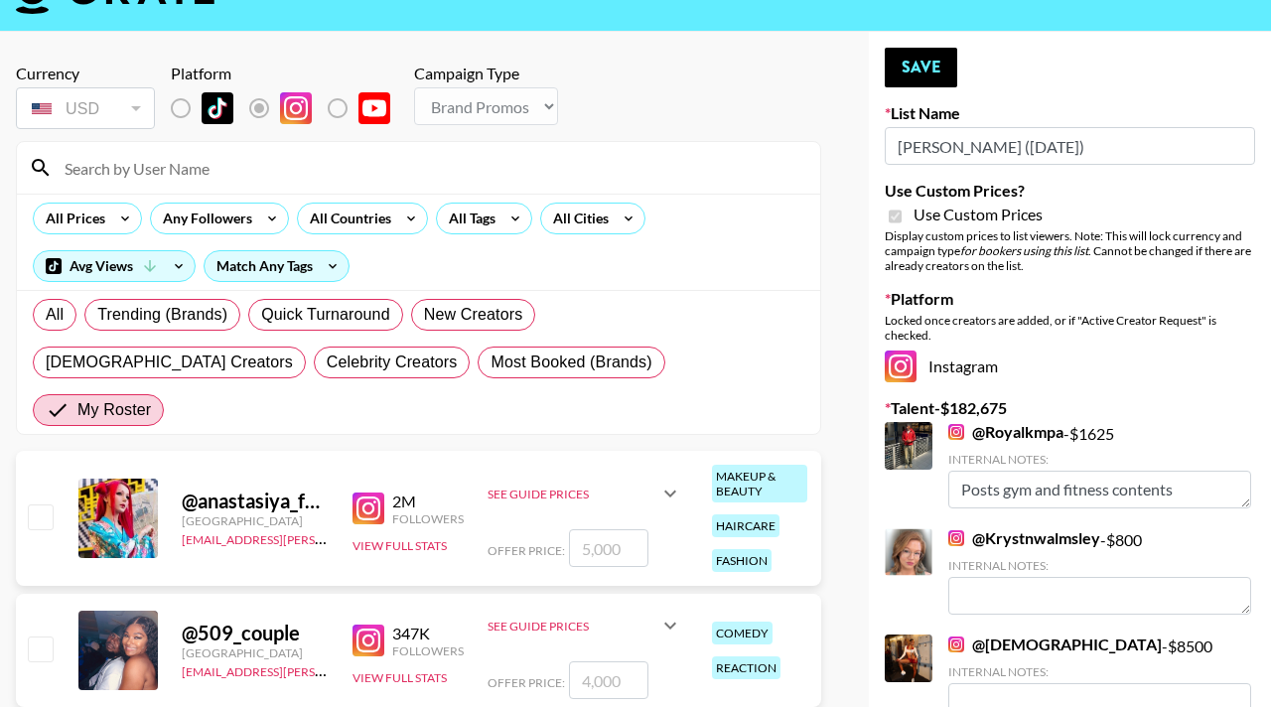
scroll to position [0, 0]
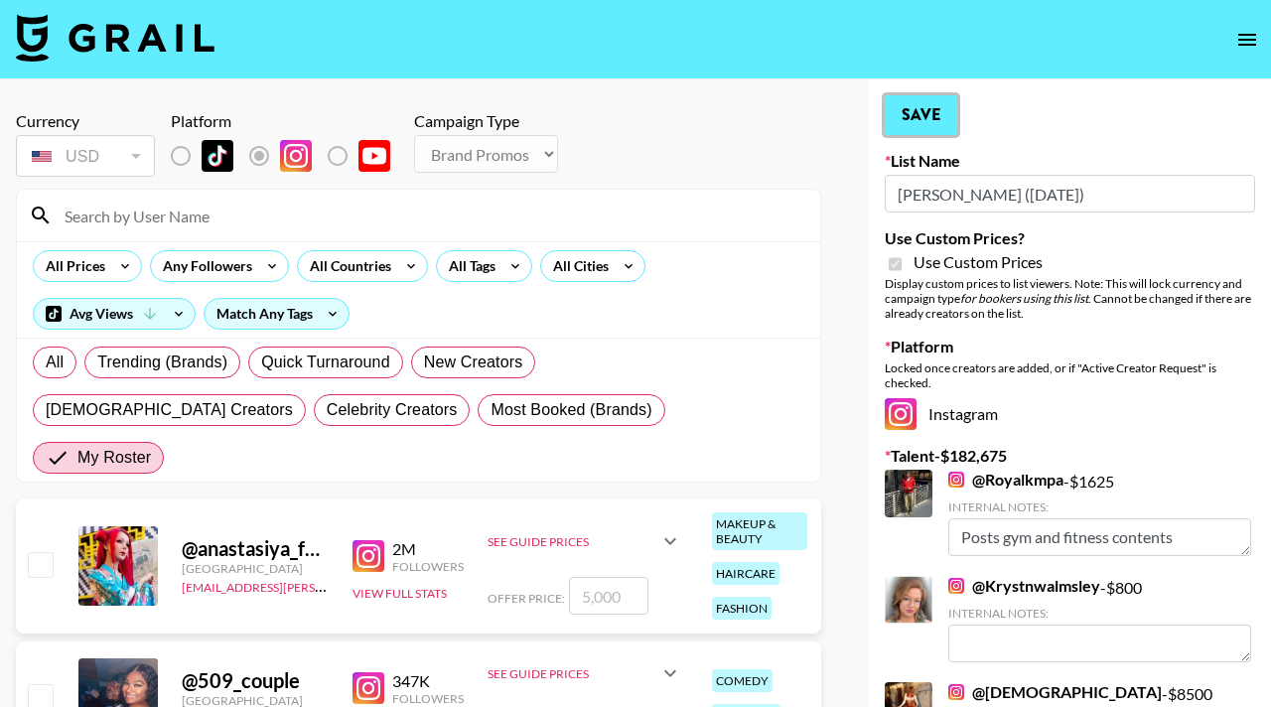
click at [907, 101] on button "Save" at bounding box center [921, 115] width 72 height 40
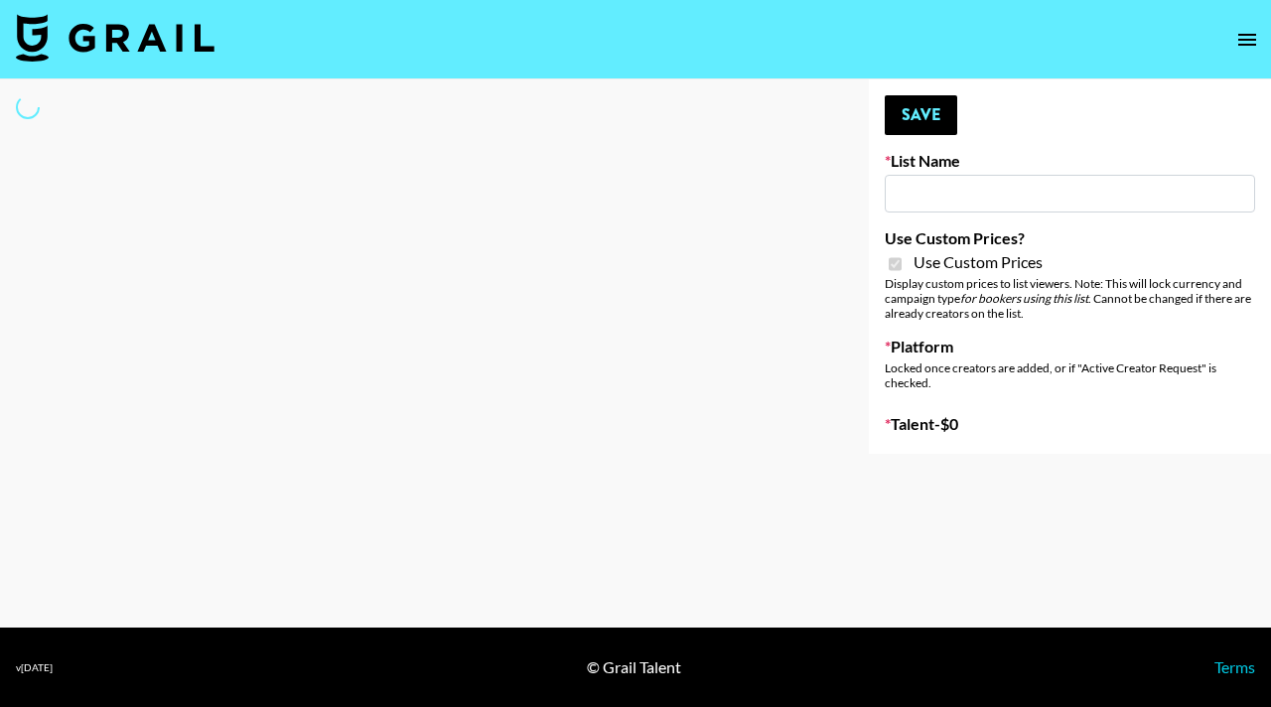
type input "Liquid Brands ([DATE])"
checkbox input "true"
select select "Brand"
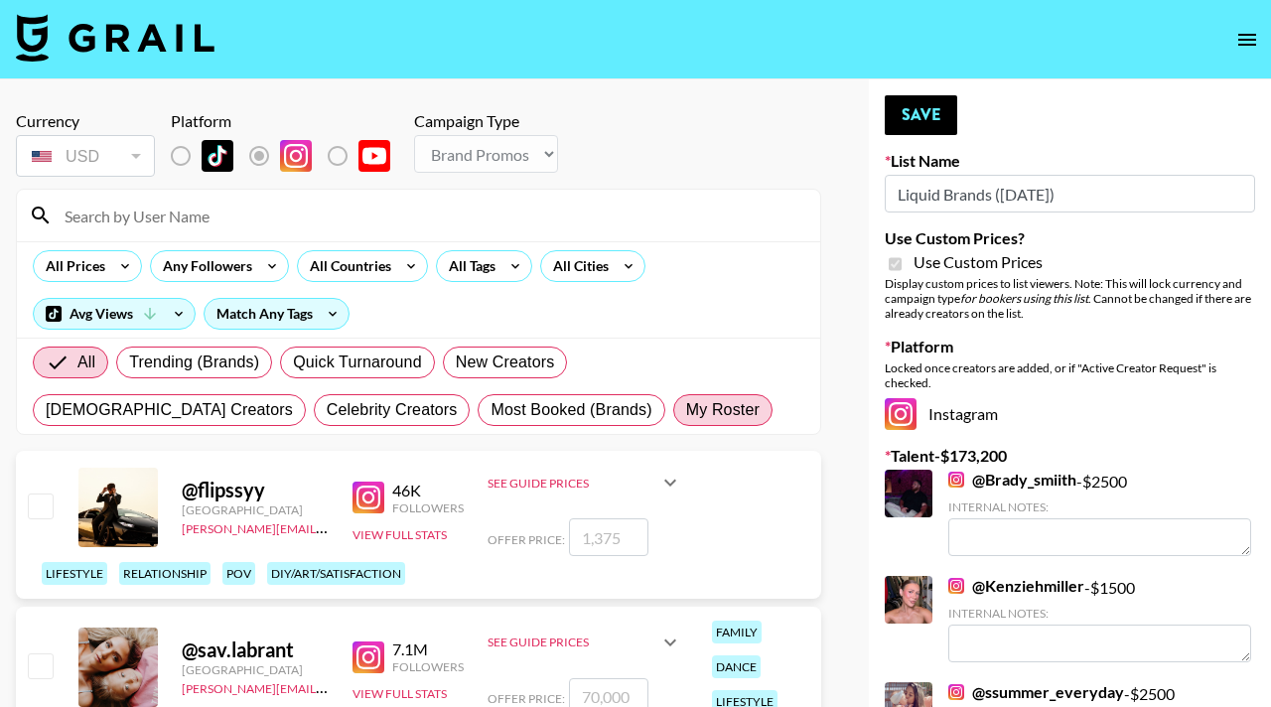
click at [686, 410] on span "My Roster" at bounding box center [722, 410] width 73 height 24
click at [686, 410] on input "My Roster" at bounding box center [686, 410] width 0 height 0
radio input "true"
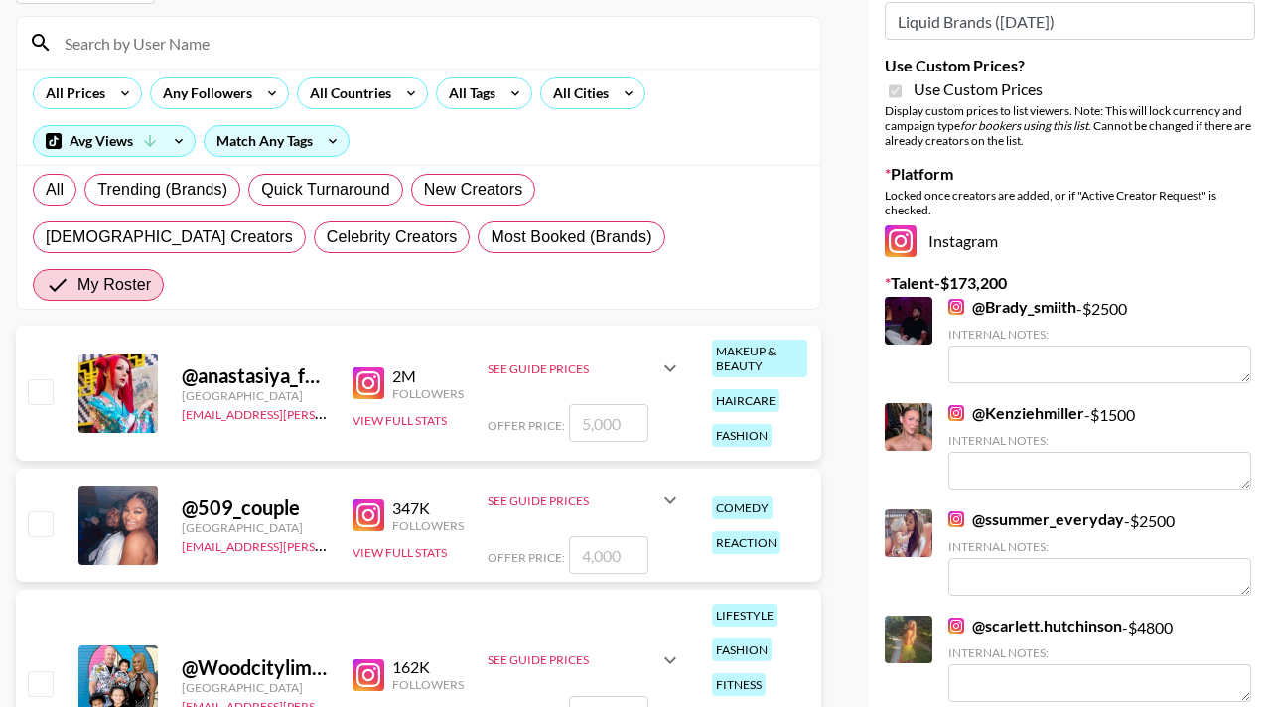
scroll to position [205, 0]
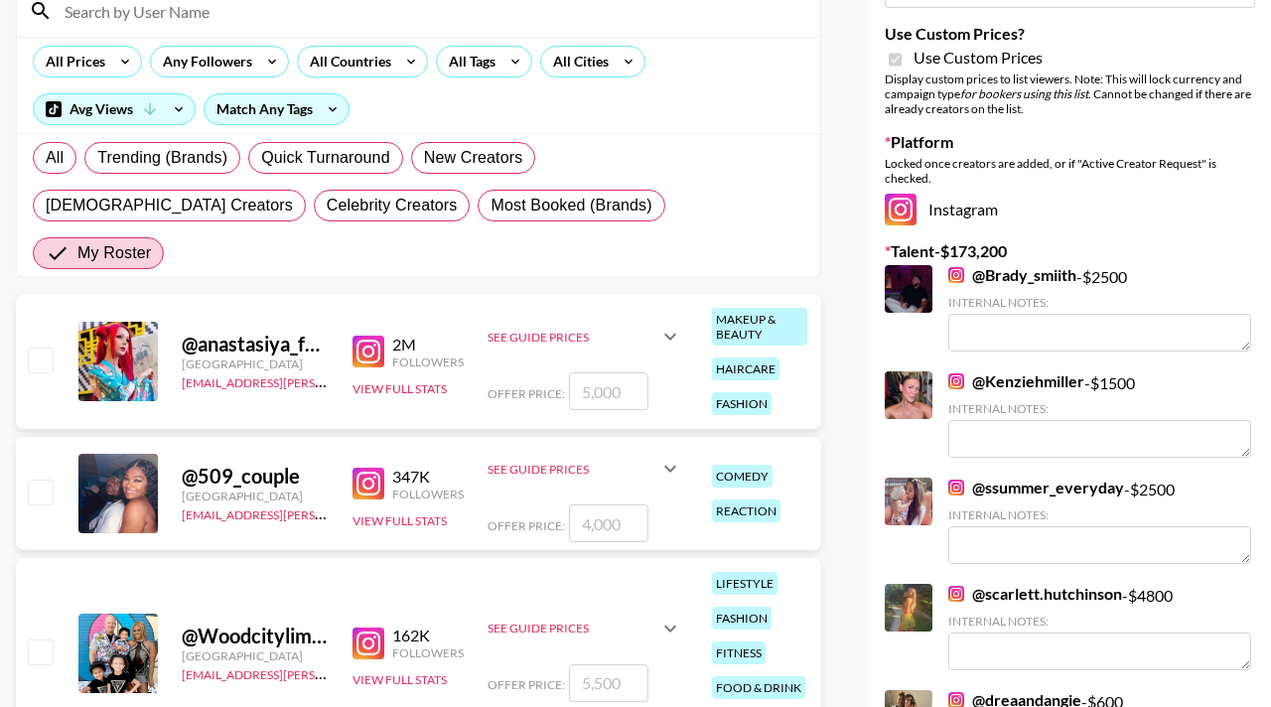
click at [31, 480] on input "checkbox" at bounding box center [40, 492] width 24 height 24
checkbox input "true"
type input "4000"
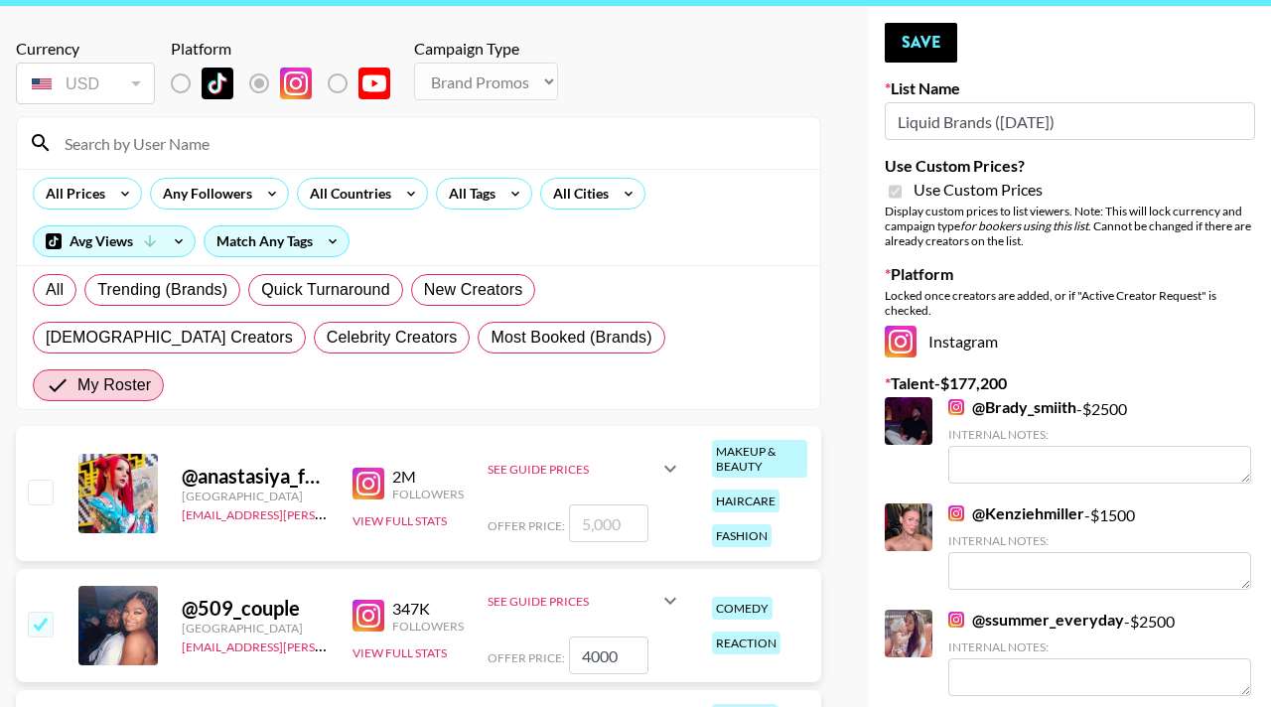
scroll to position [0, 0]
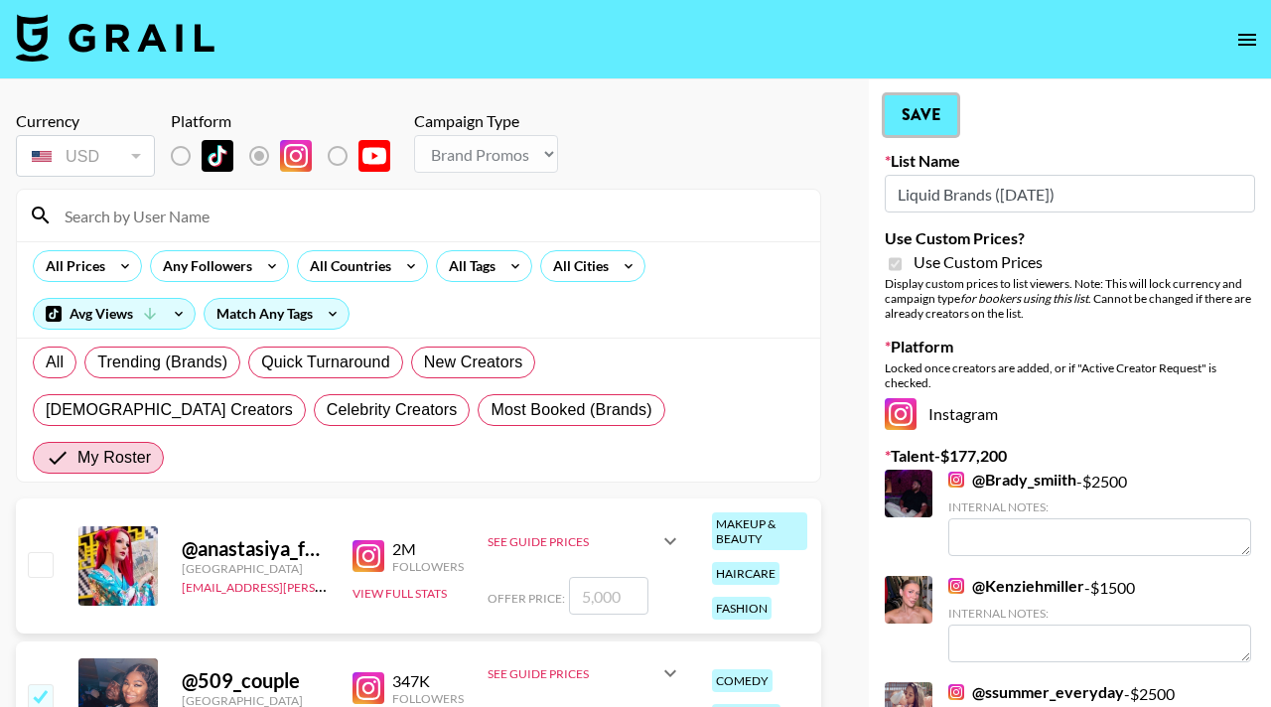
click at [907, 109] on button "Save" at bounding box center [921, 115] width 72 height 40
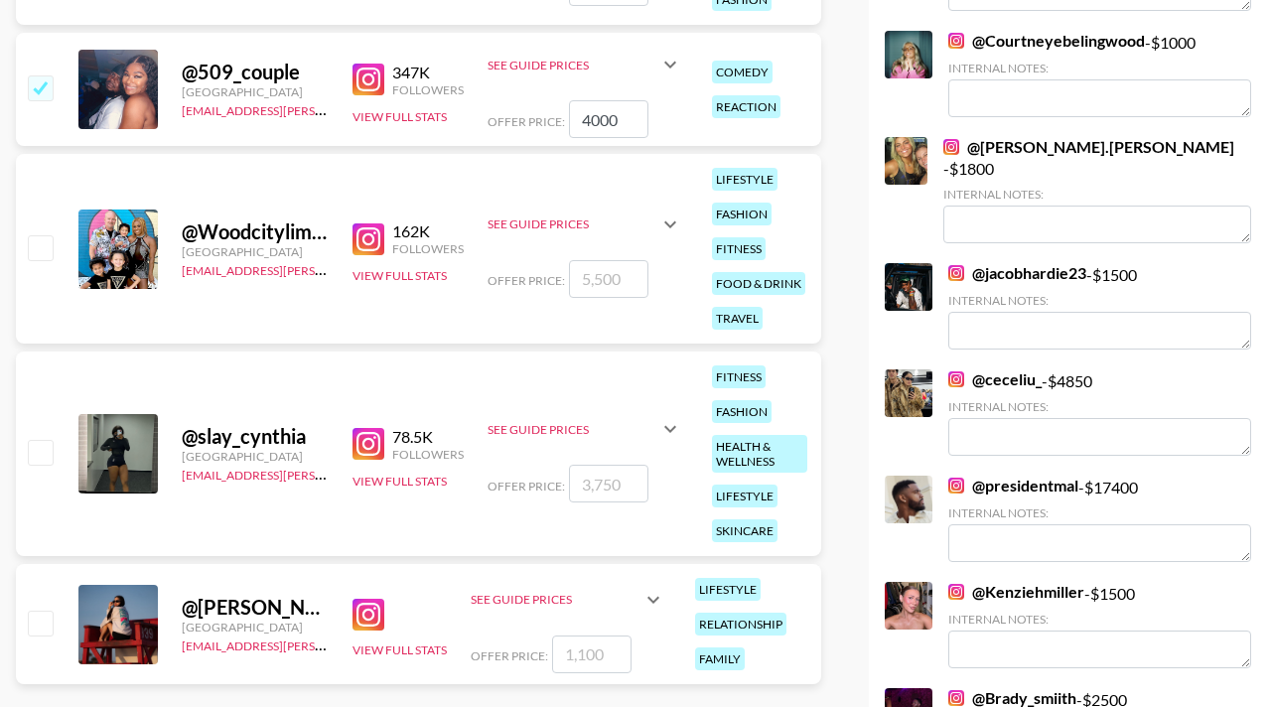
scroll to position [613, 0]
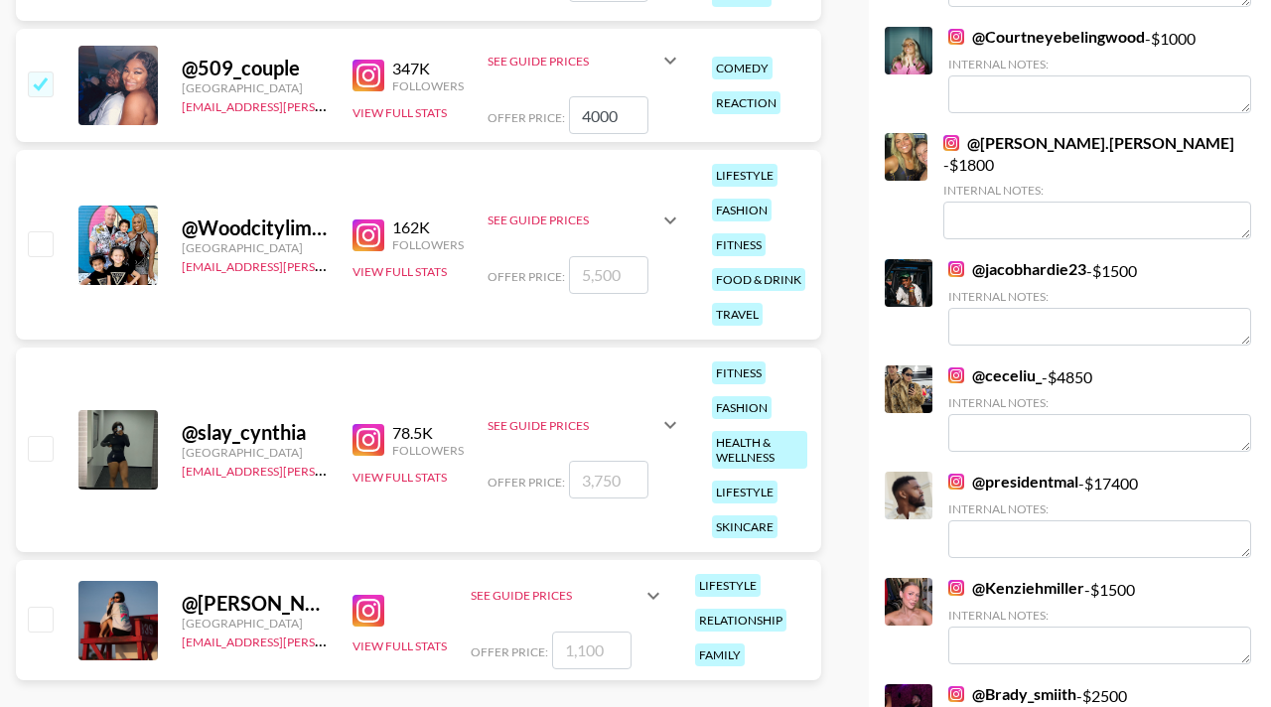
click at [36, 436] on input "checkbox" at bounding box center [40, 448] width 24 height 24
checkbox input "true"
type input "3750"
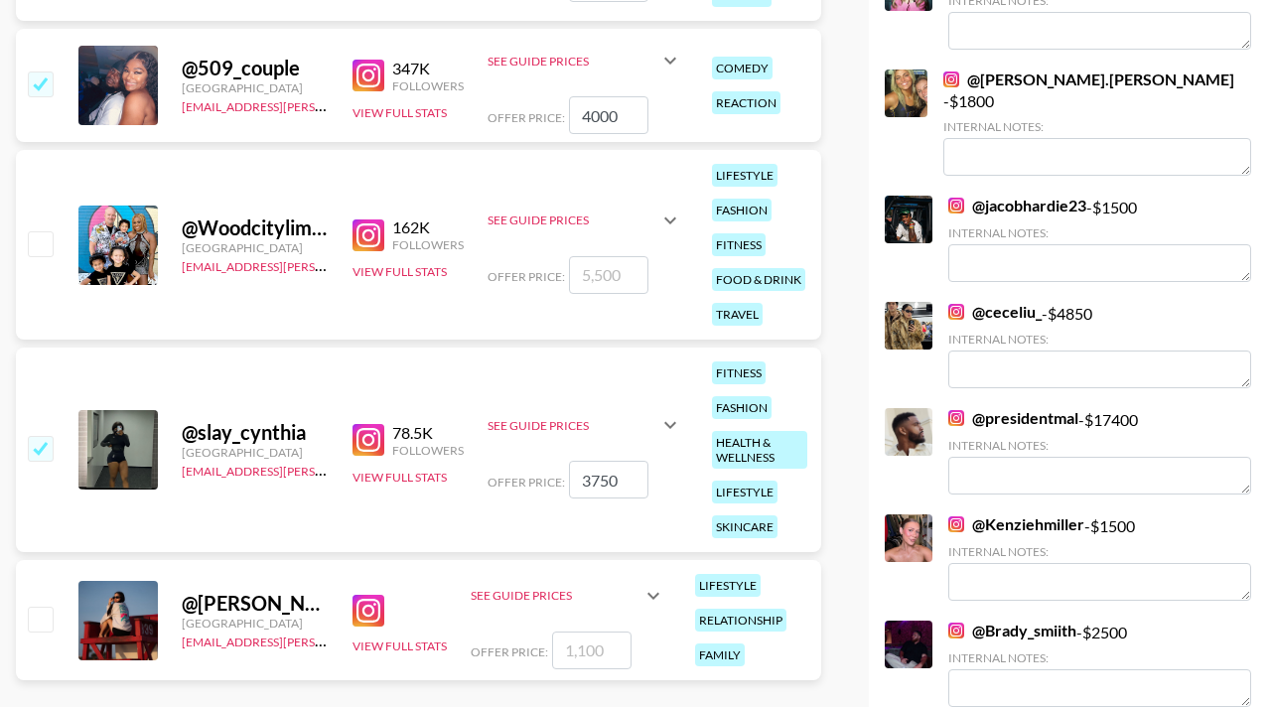
scroll to position [0, 0]
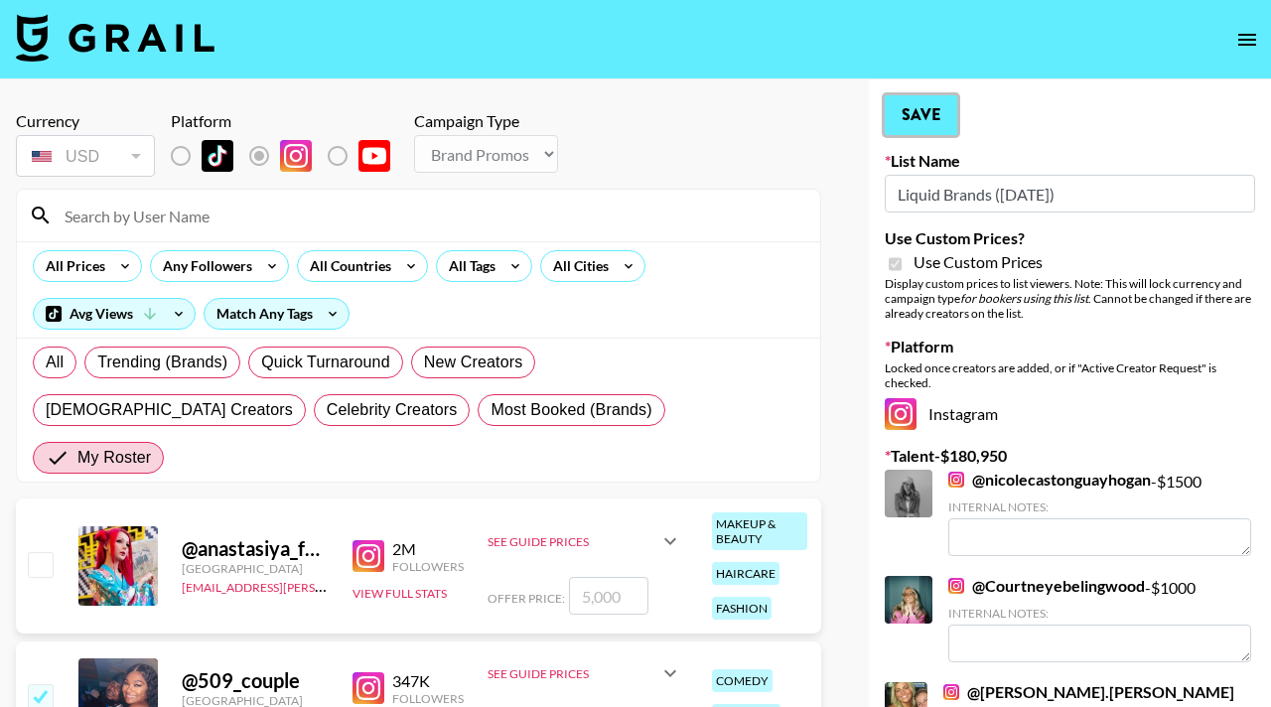
click at [916, 109] on button "Save" at bounding box center [921, 115] width 72 height 40
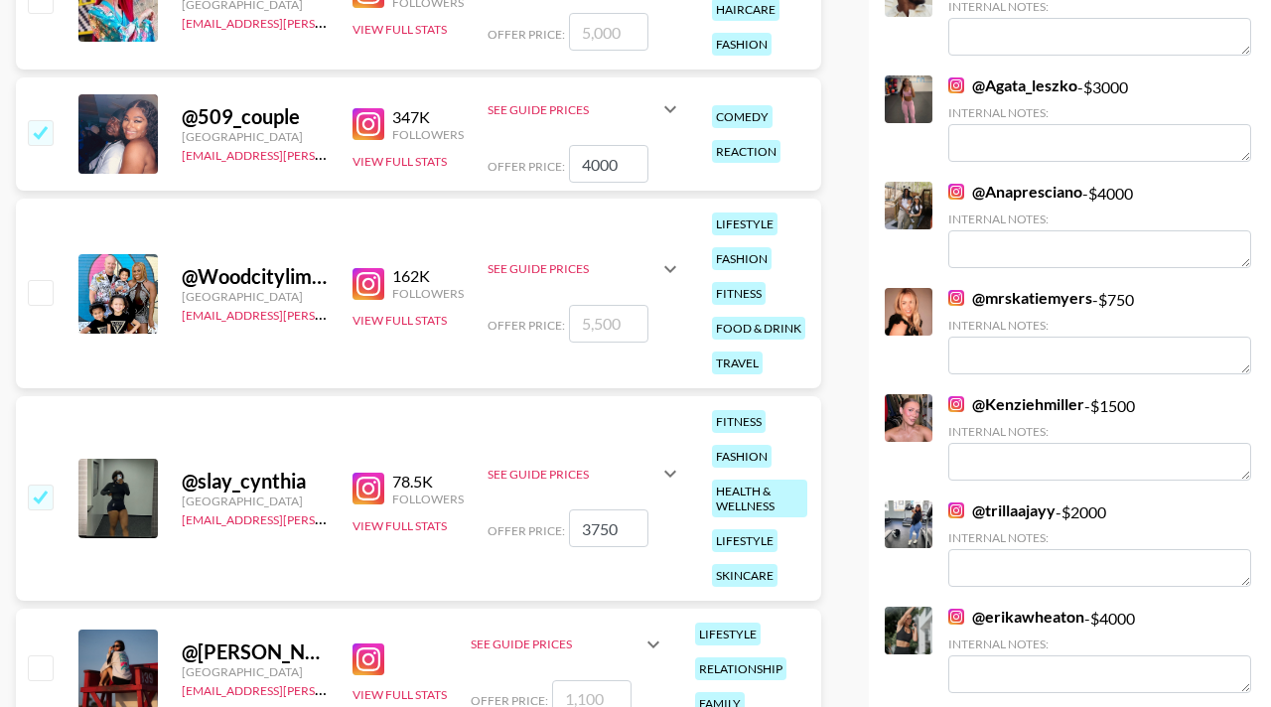
scroll to position [642, 0]
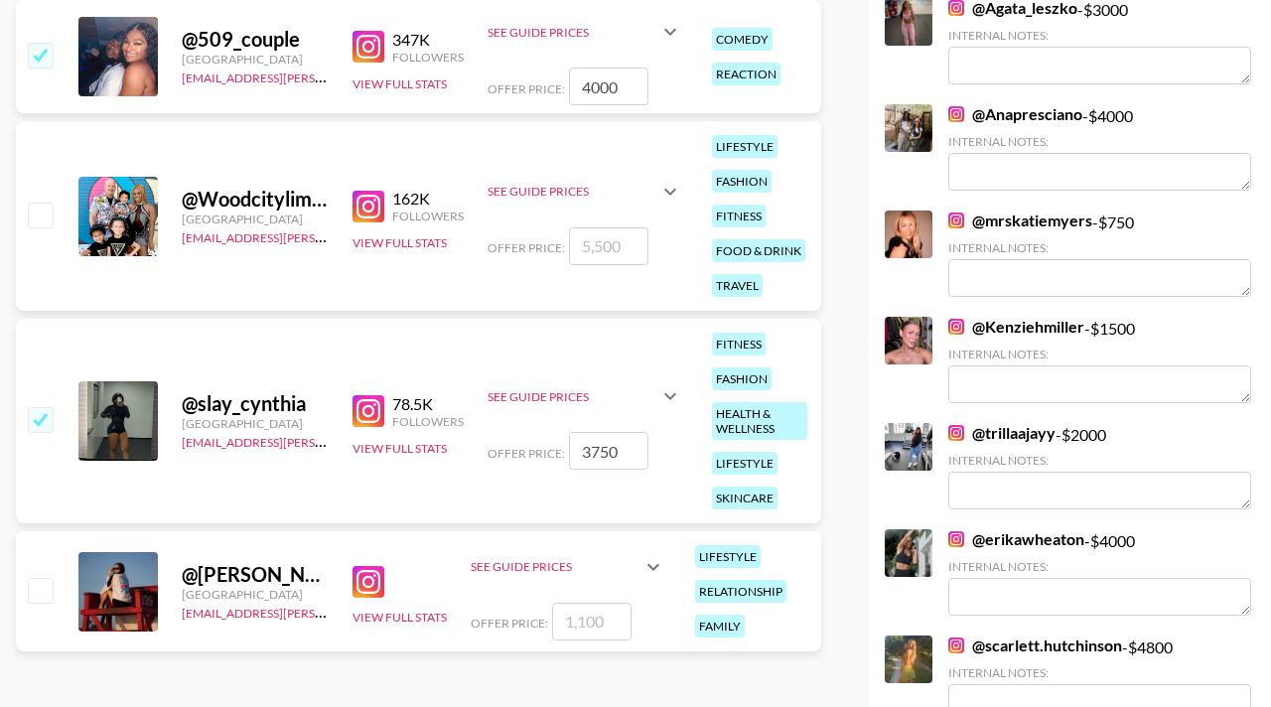
click at [38, 578] on input "checkbox" at bounding box center [40, 590] width 24 height 24
checkbox input "true"
type input "1100"
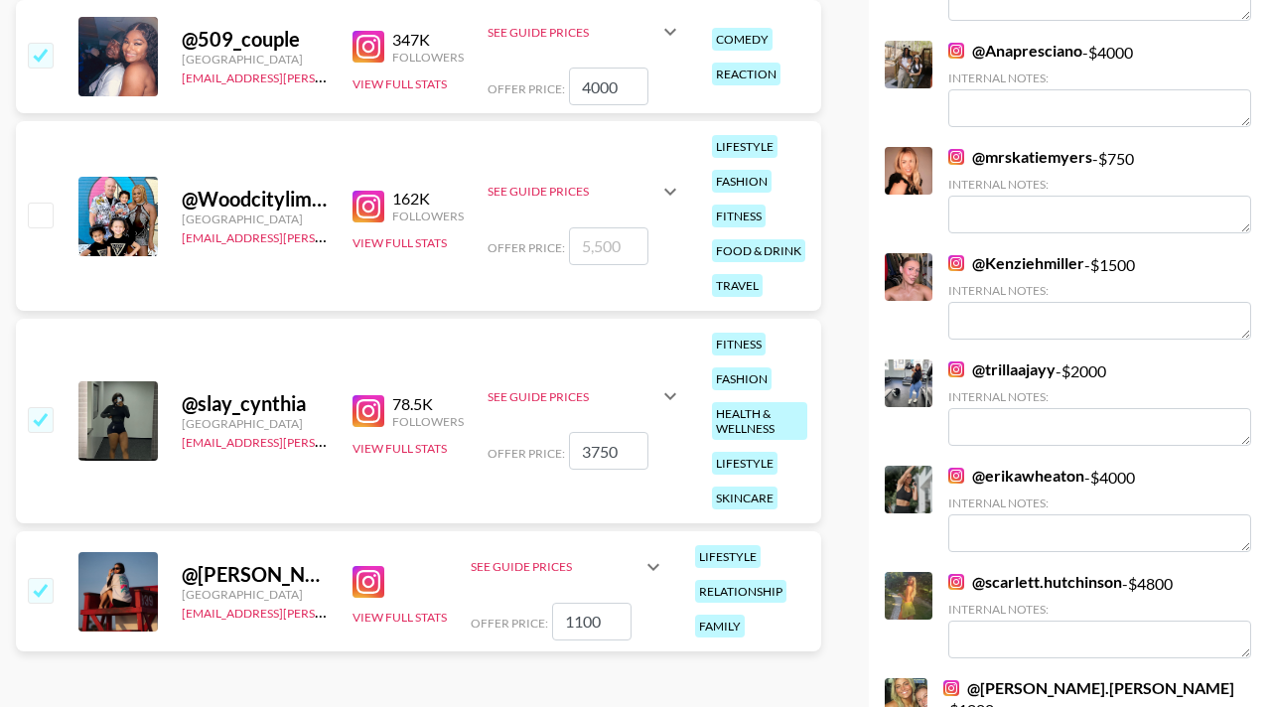
scroll to position [0, 0]
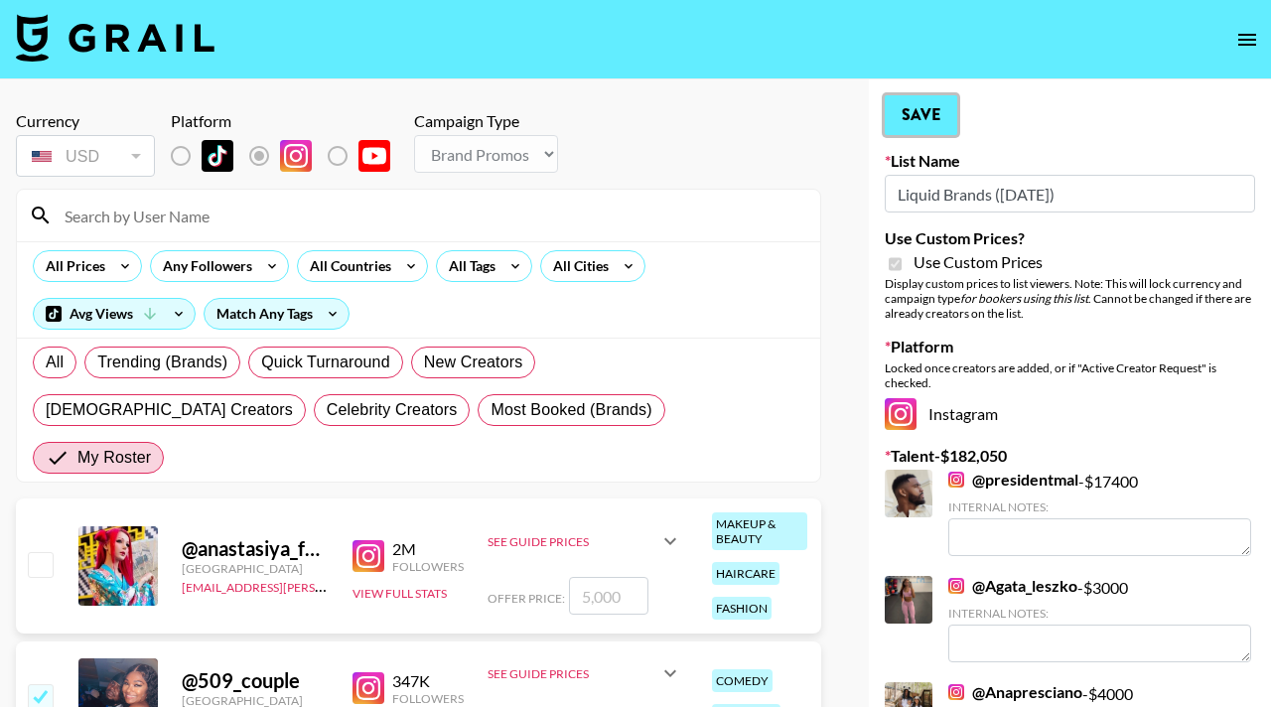
click at [927, 110] on button "Save" at bounding box center [921, 115] width 72 height 40
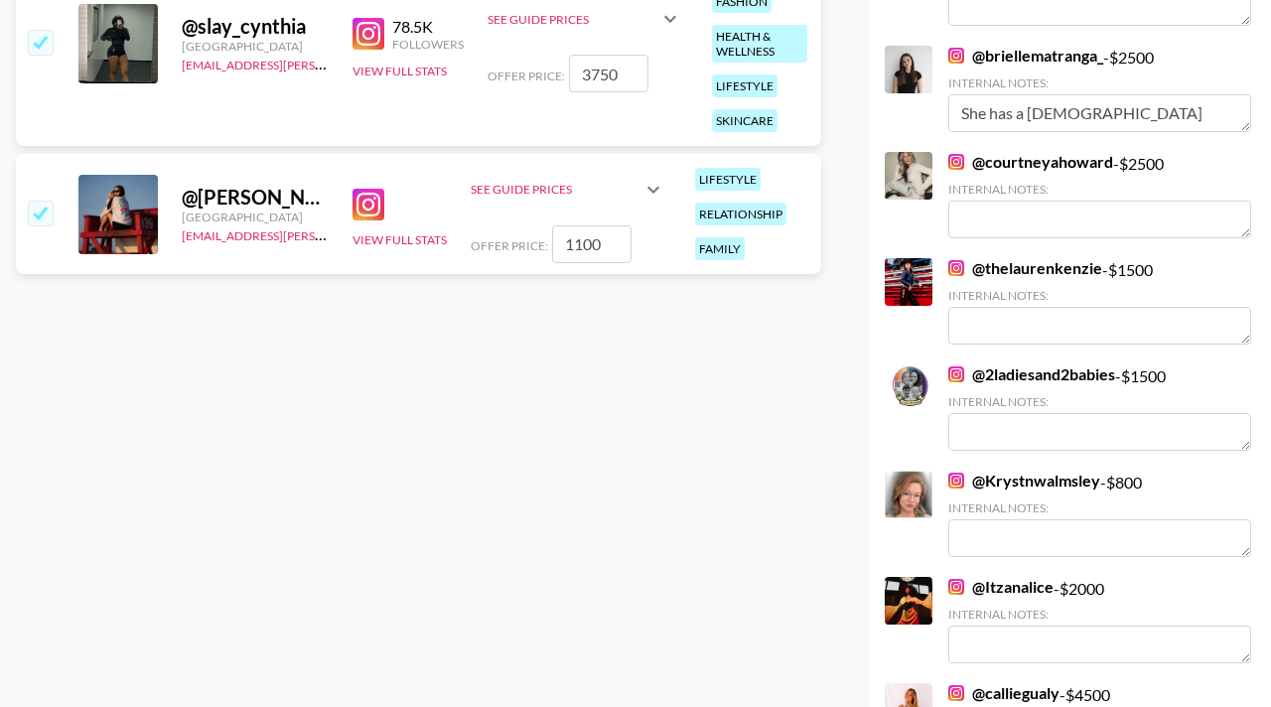
scroll to position [3378, 0]
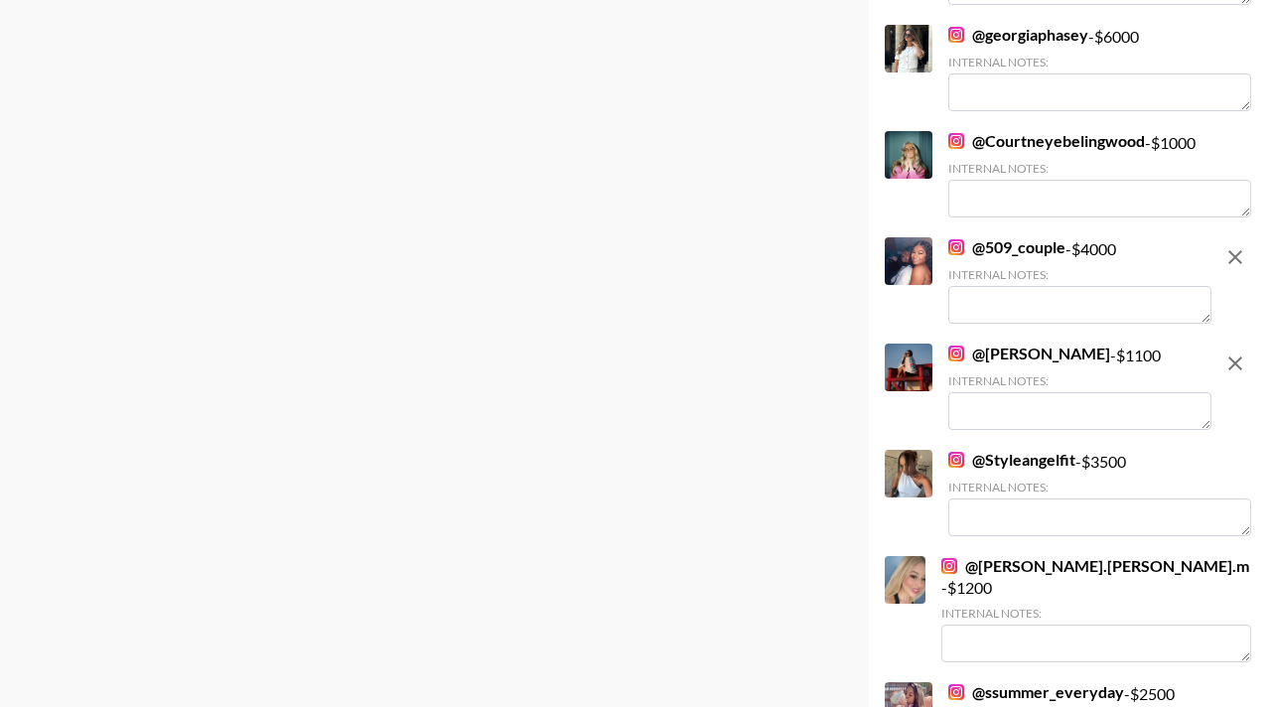
click at [952, 412] on textarea at bounding box center [1079, 411] width 263 height 38
type textarea "N"
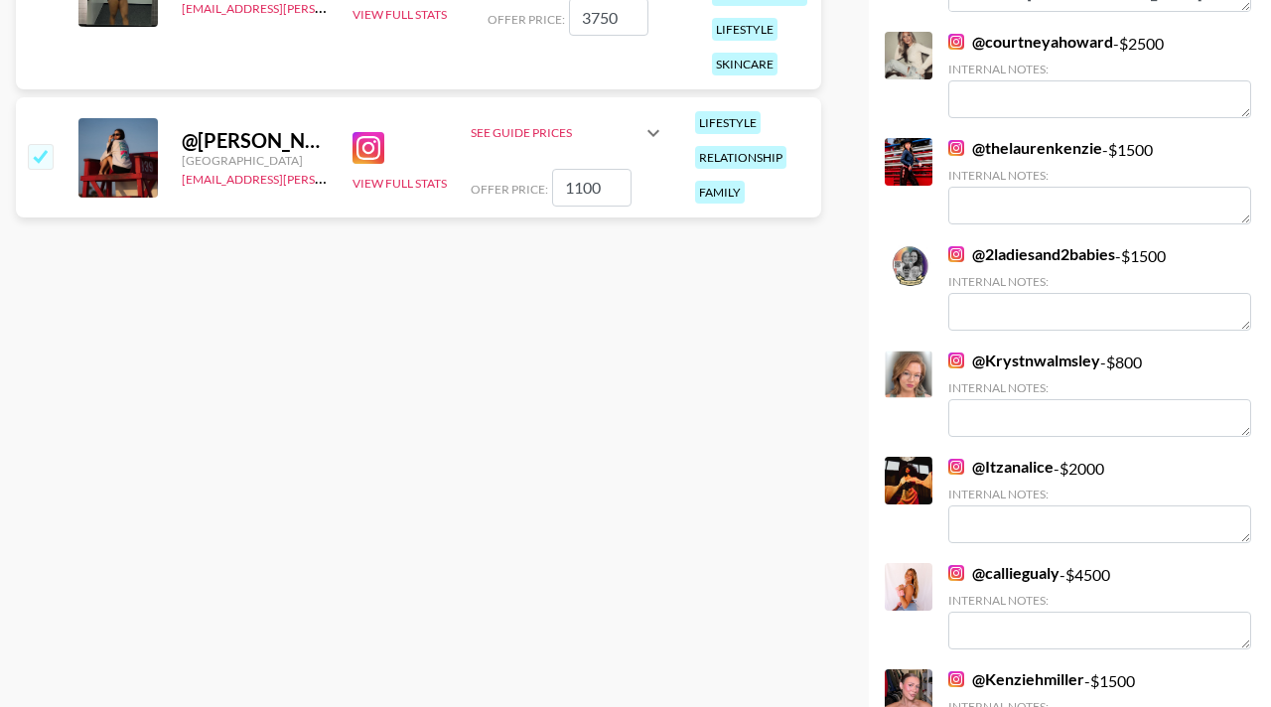
scroll to position [0, 0]
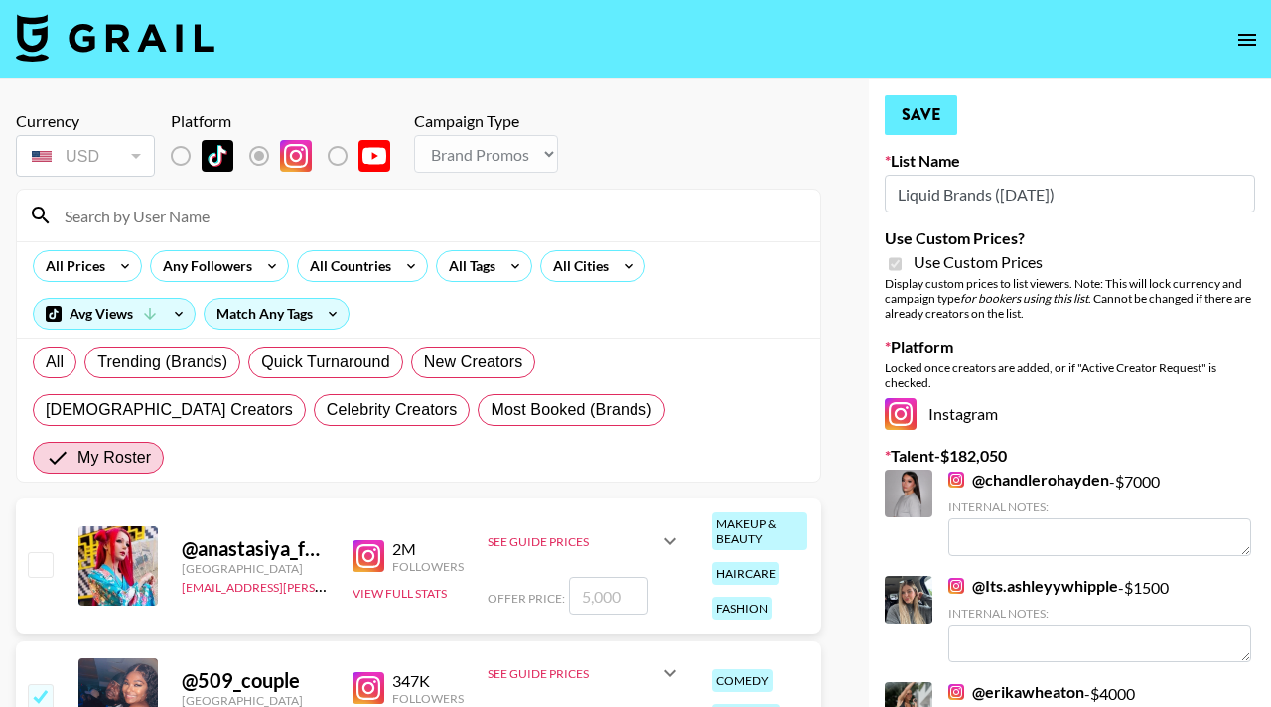
type textarea "First time mom!"
click at [929, 111] on button "Save" at bounding box center [921, 115] width 72 height 40
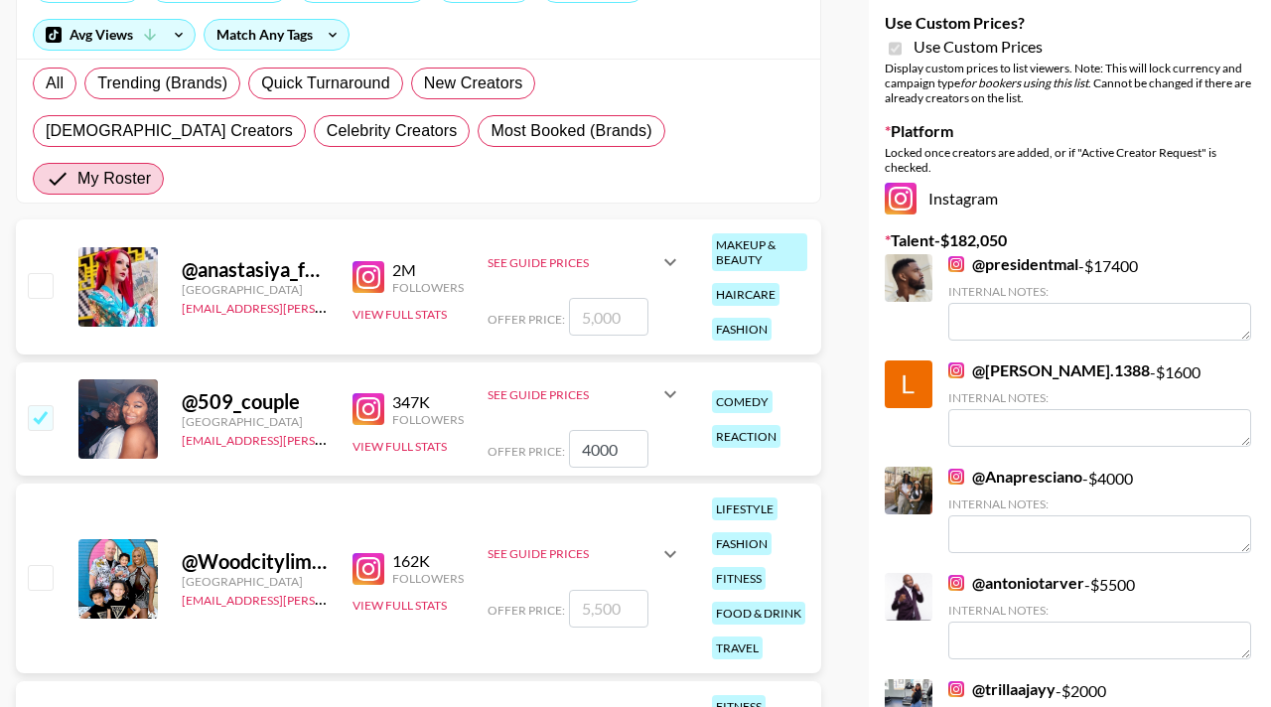
scroll to position [3059, 0]
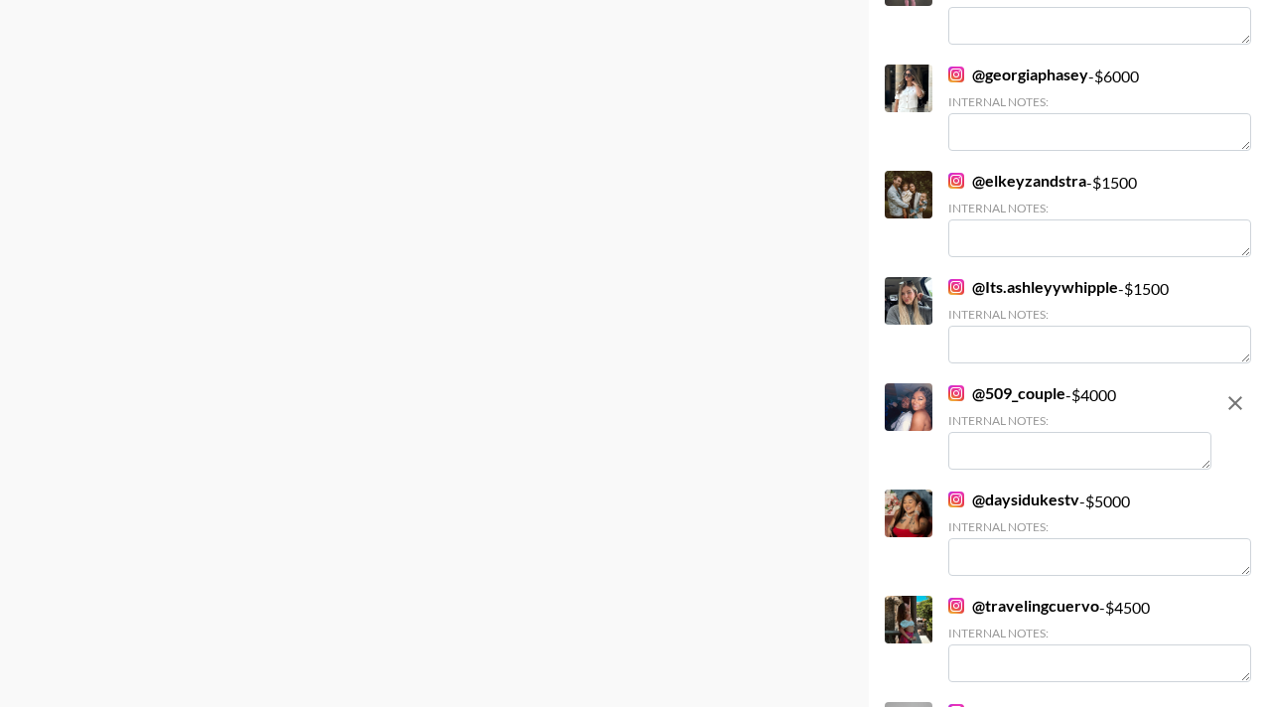
click at [998, 432] on textarea at bounding box center [1079, 451] width 263 height 38
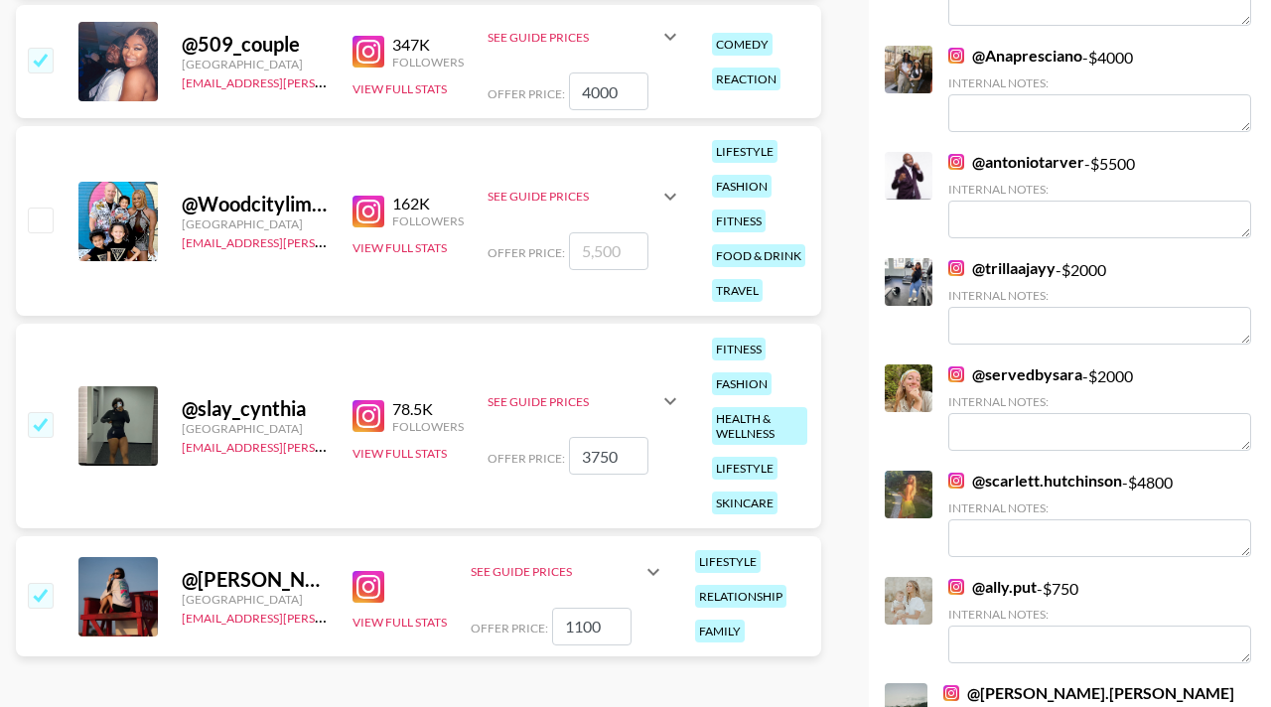
scroll to position [0, 0]
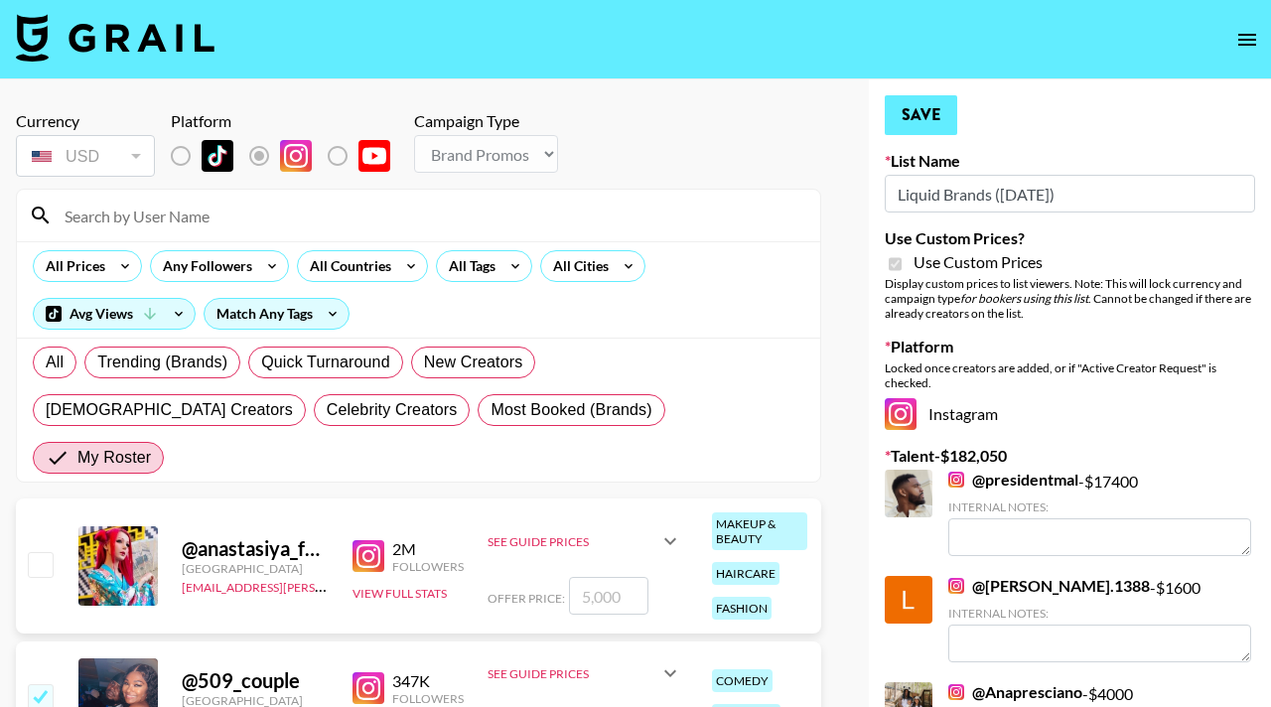
type textarea "About 1.5 months postpartum"
click at [916, 102] on button "Save" at bounding box center [921, 115] width 72 height 40
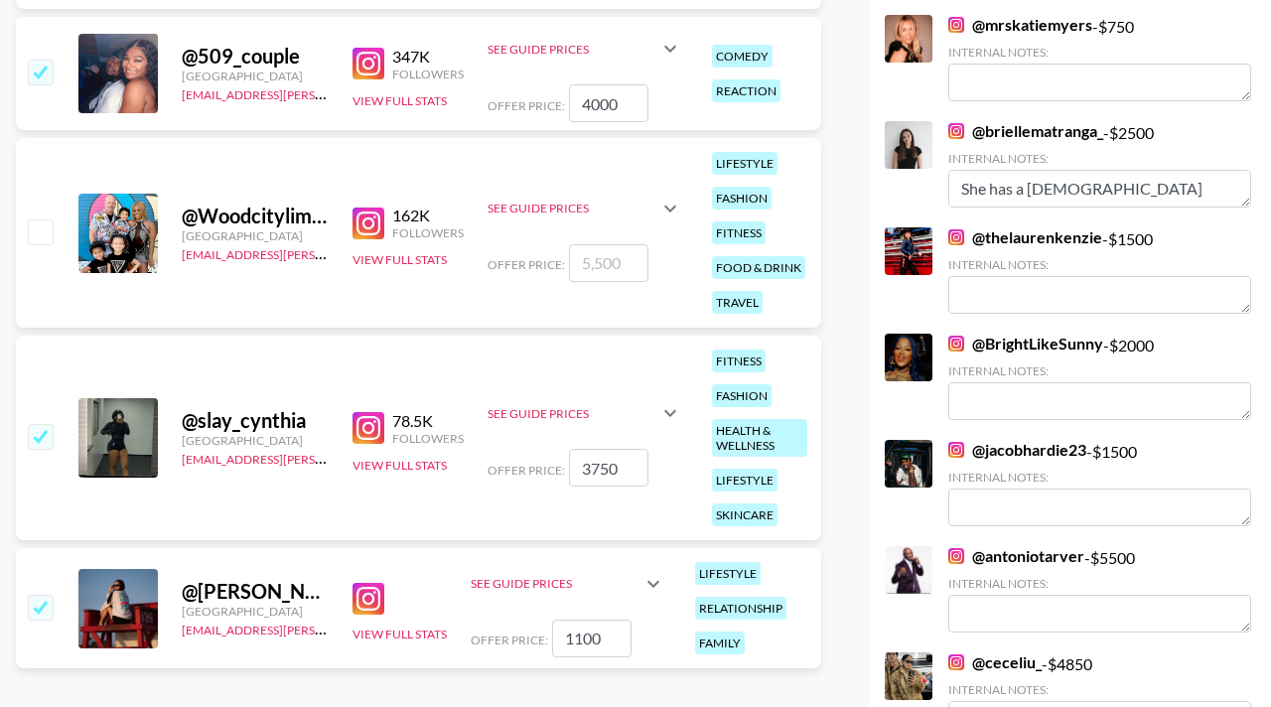
scroll to position [4759, 0]
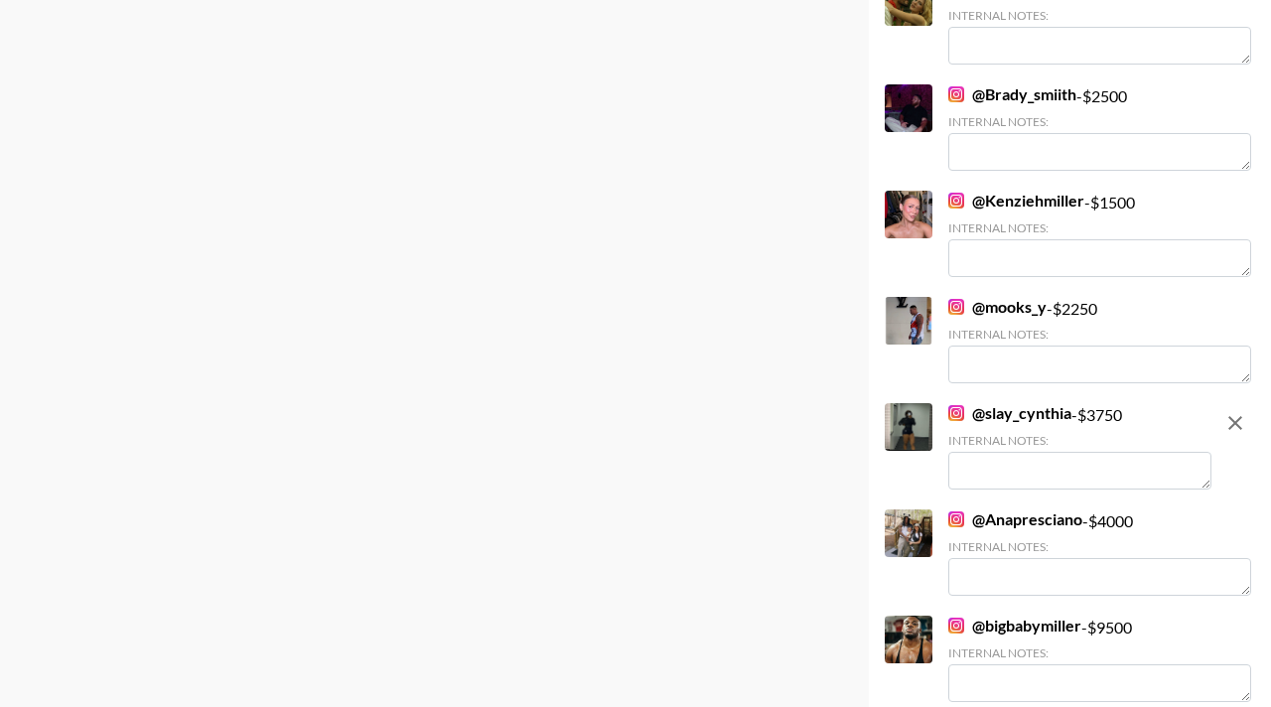
click at [980, 452] on textarea at bounding box center [1079, 471] width 263 height 38
click at [978, 452] on textarea at bounding box center [1079, 471] width 263 height 38
click at [985, 452] on textarea at bounding box center [1079, 471] width 263 height 38
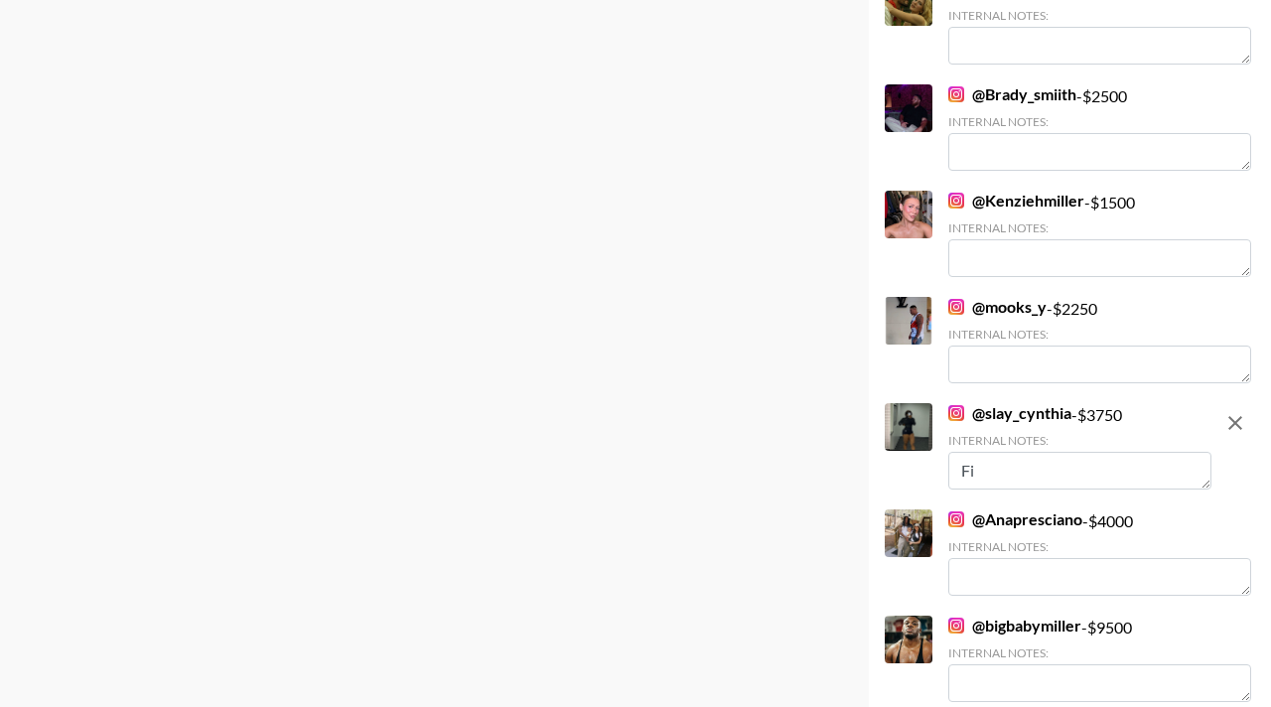
type textarea "F"
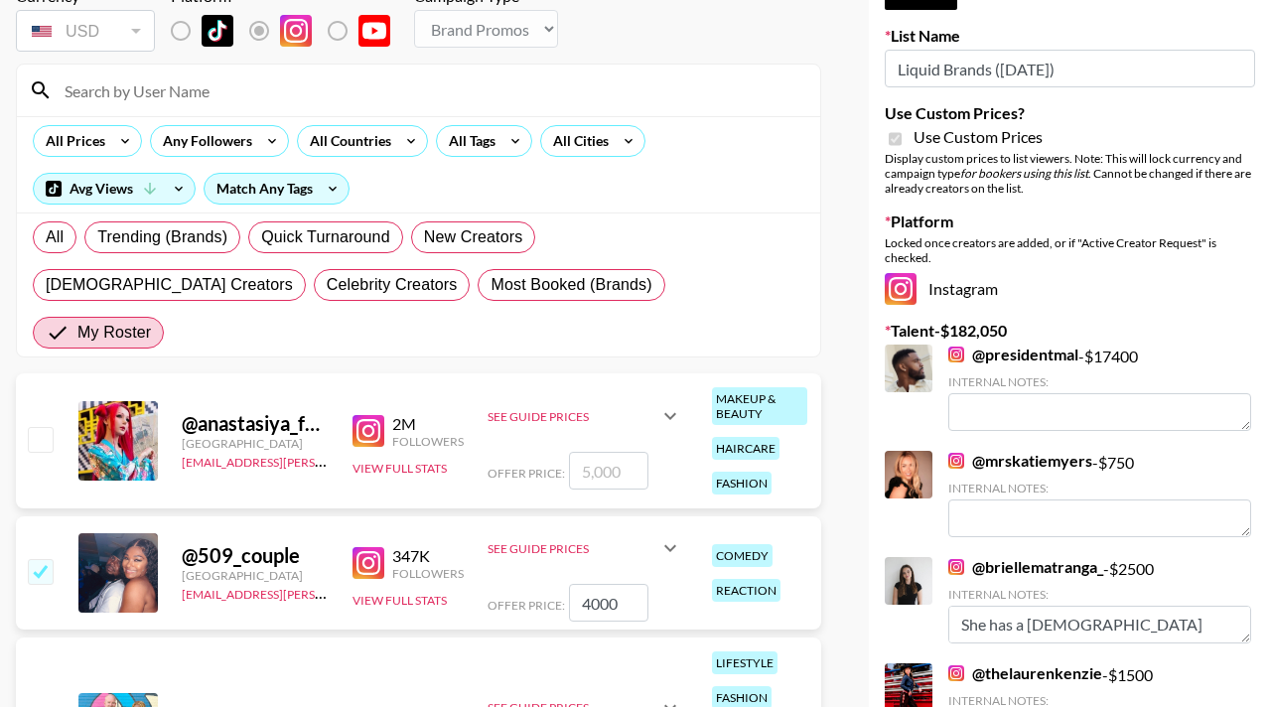
scroll to position [0, 0]
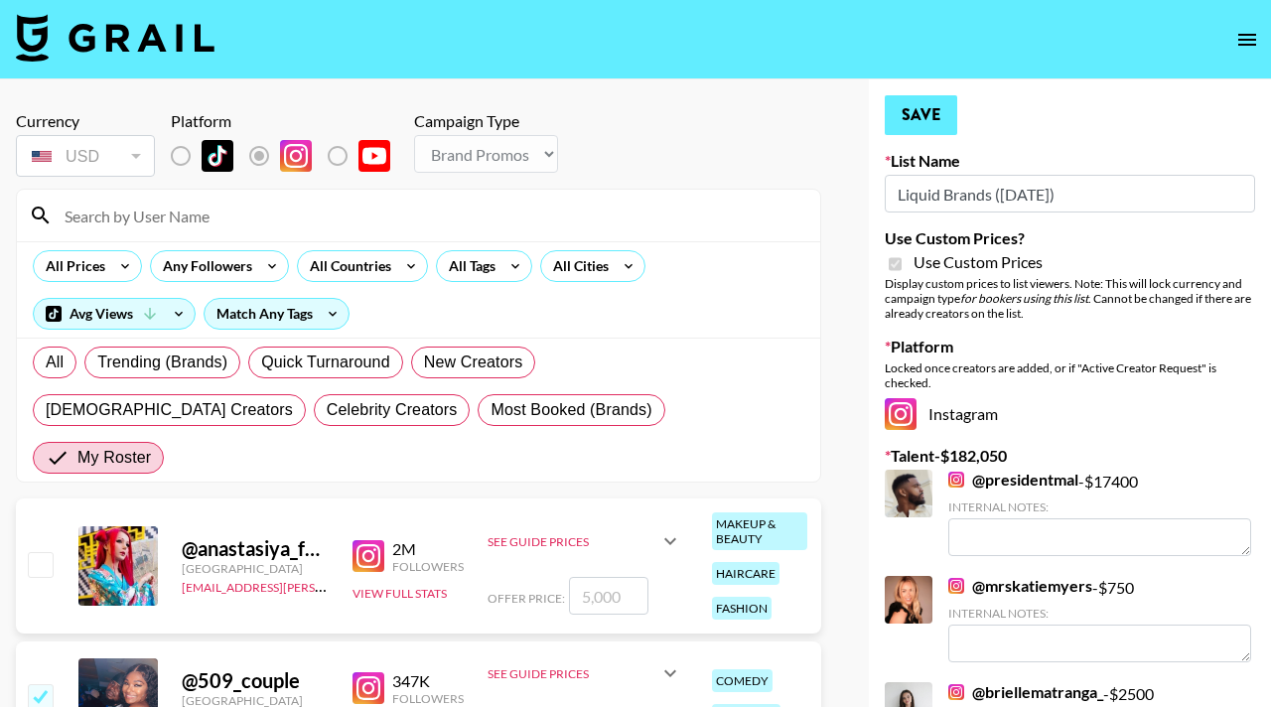
type textarea "Fitness"
click at [926, 114] on button "Save" at bounding box center [921, 115] width 72 height 40
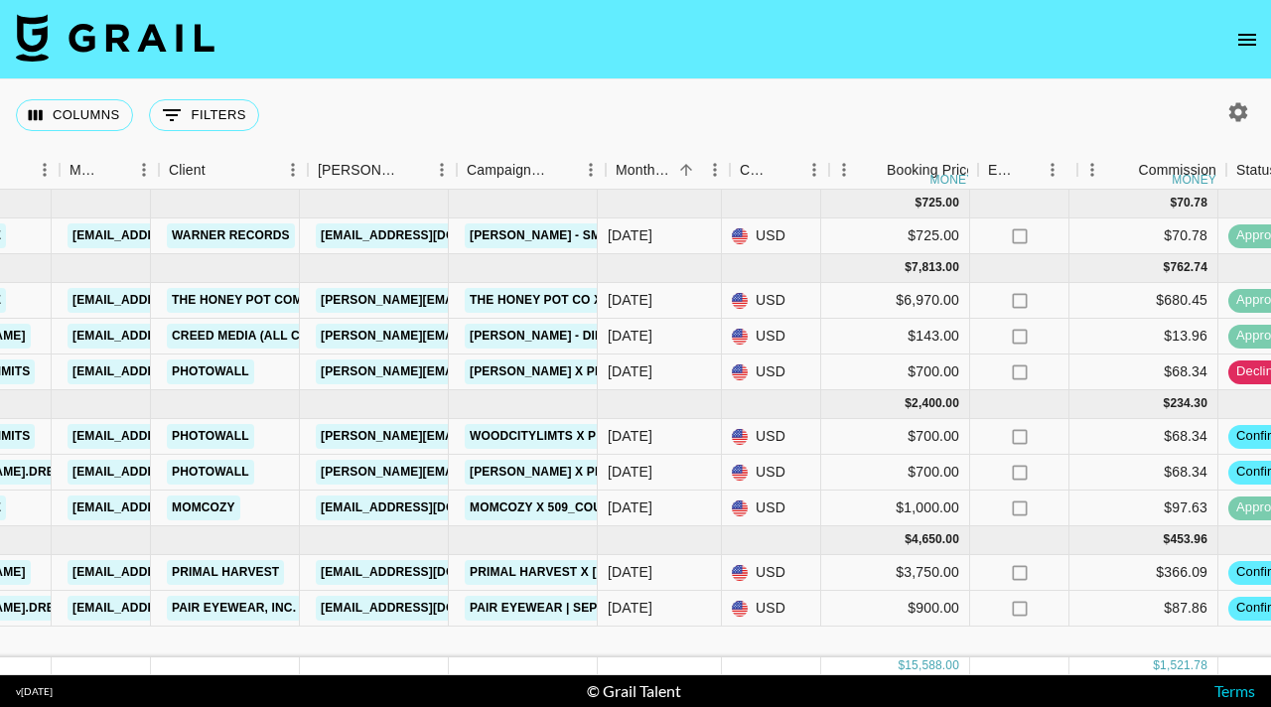
scroll to position [0, 499]
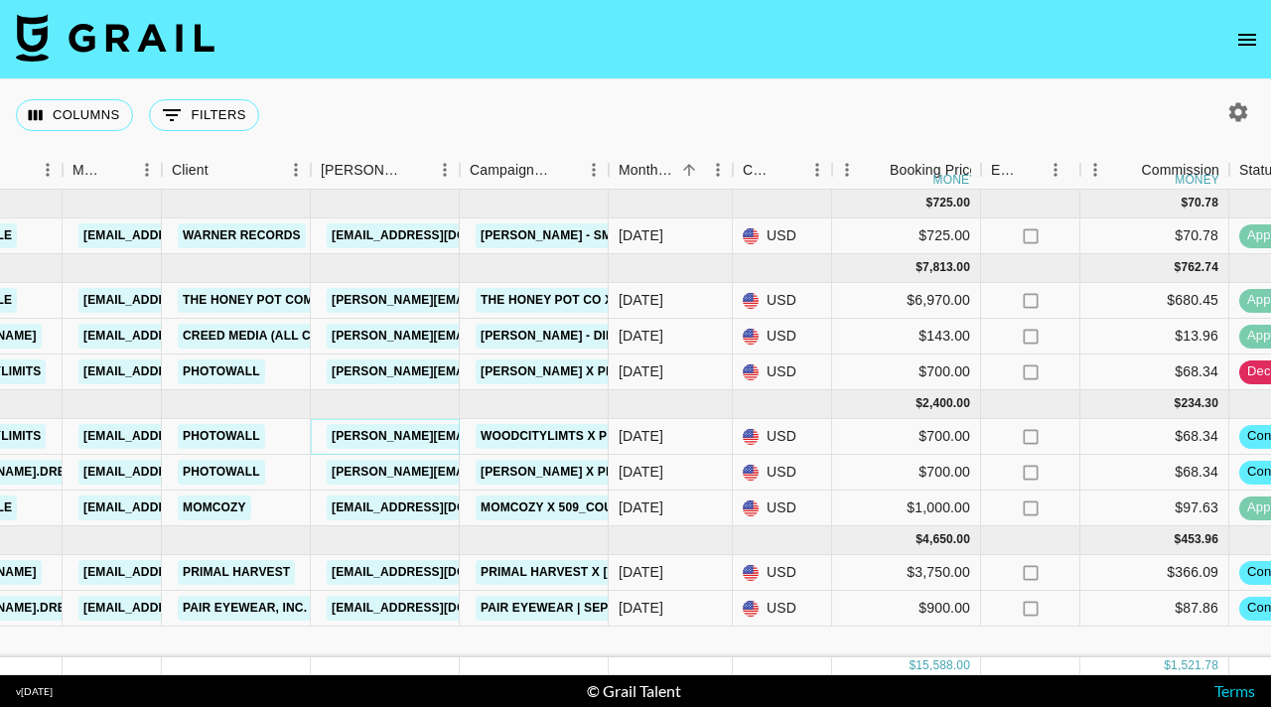
click at [401, 437] on link "[PERSON_NAME][EMAIL_ADDRESS][DOMAIN_NAME]" at bounding box center [489, 436] width 324 height 25
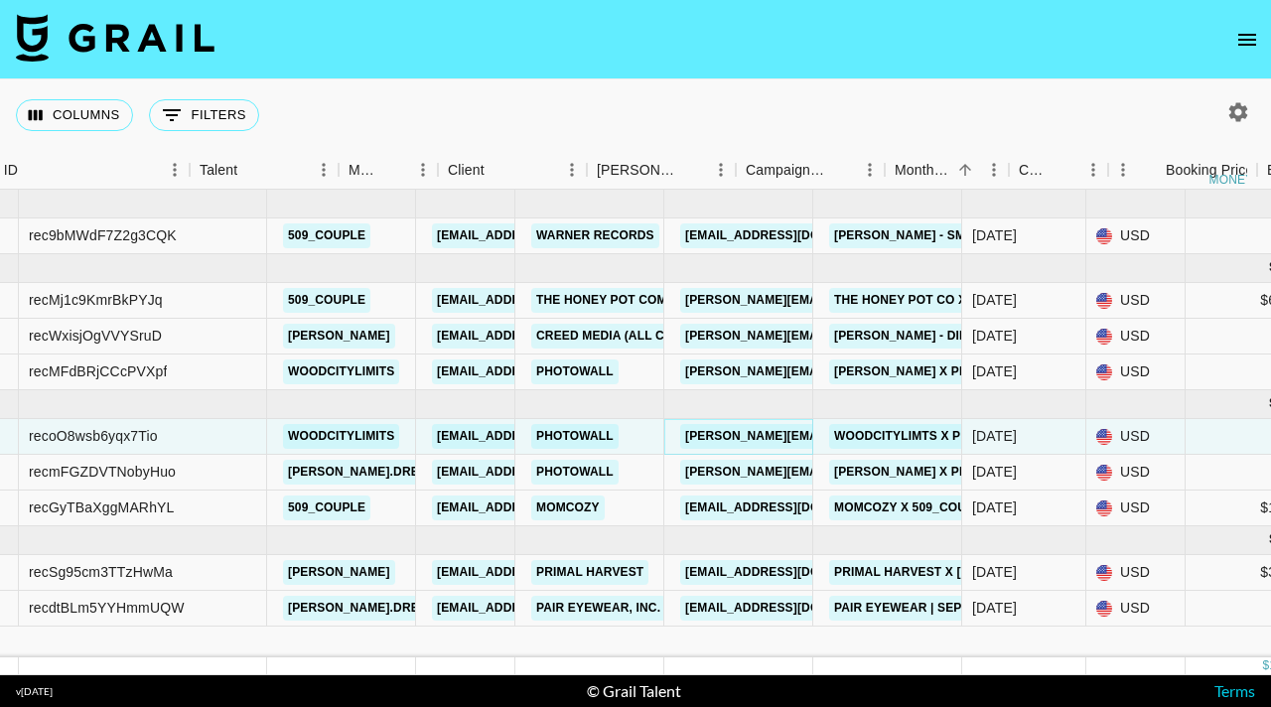
scroll to position [0, 0]
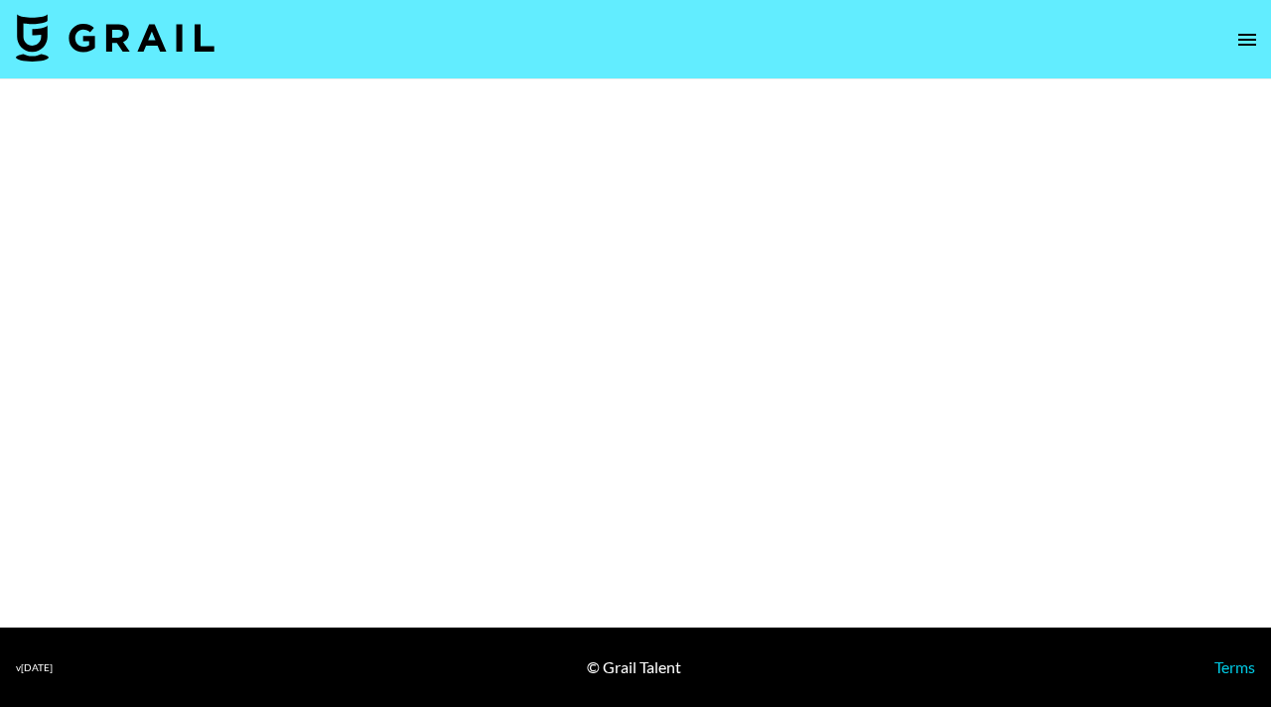
select select "Brand"
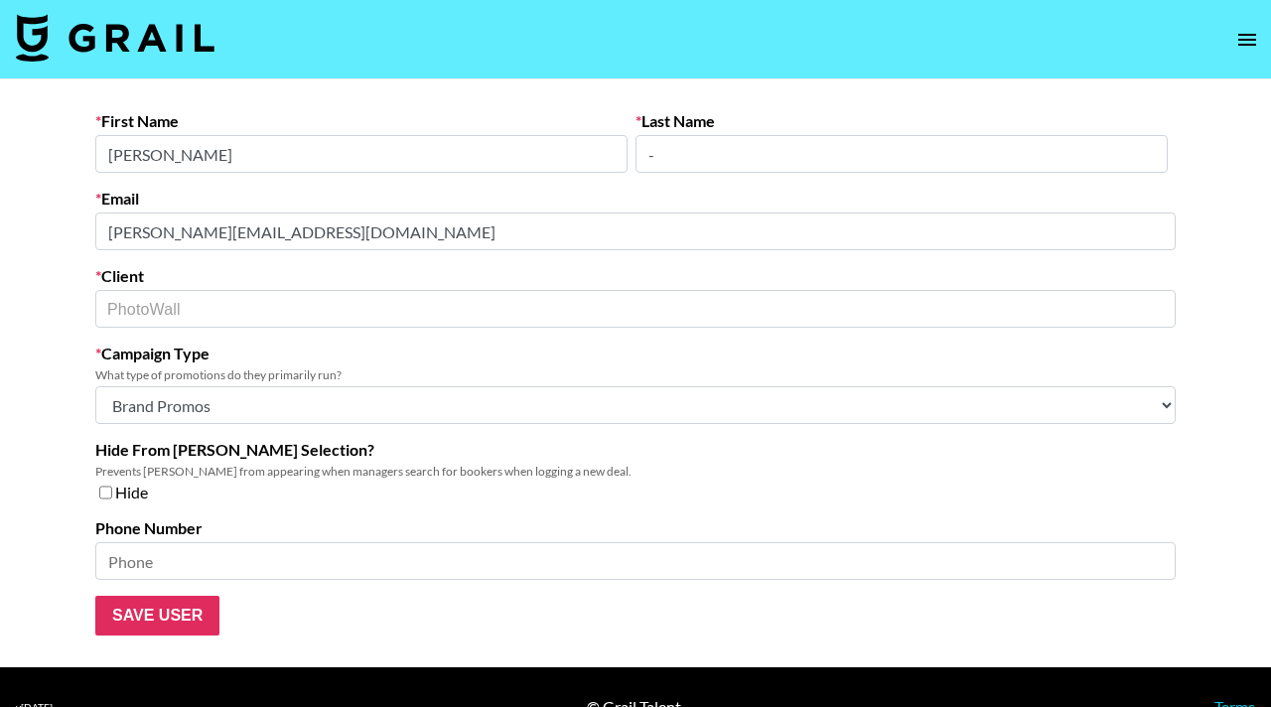
scroll to position [40, 0]
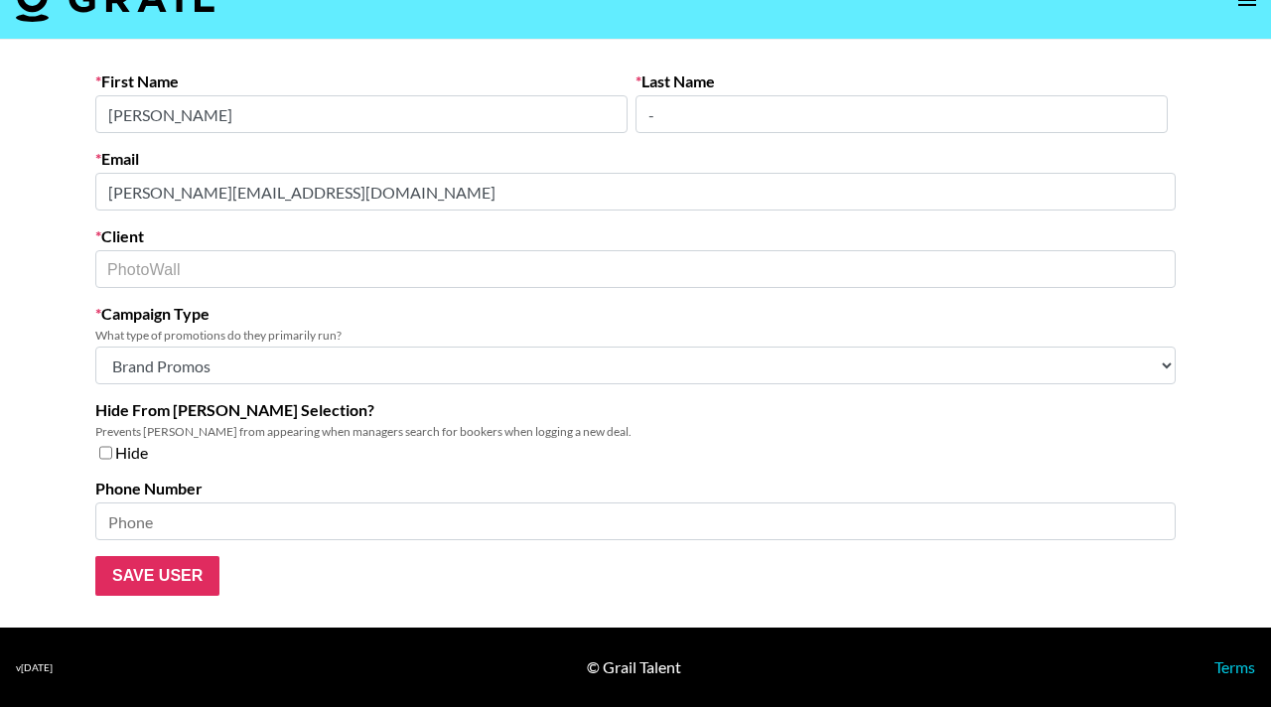
click at [268, 372] on select "Choose Type... Song Promos Brand Promos Both (They work at an agency)" at bounding box center [635, 366] width 1080 height 38
click at [685, 117] on input "-" at bounding box center [902, 114] width 532 height 38
click at [30, 133] on main "First Name [PERSON_NAME] Last Name - Email [PERSON_NAME][EMAIL_ADDRESS][DOMAIN_…" at bounding box center [635, 334] width 1271 height 588
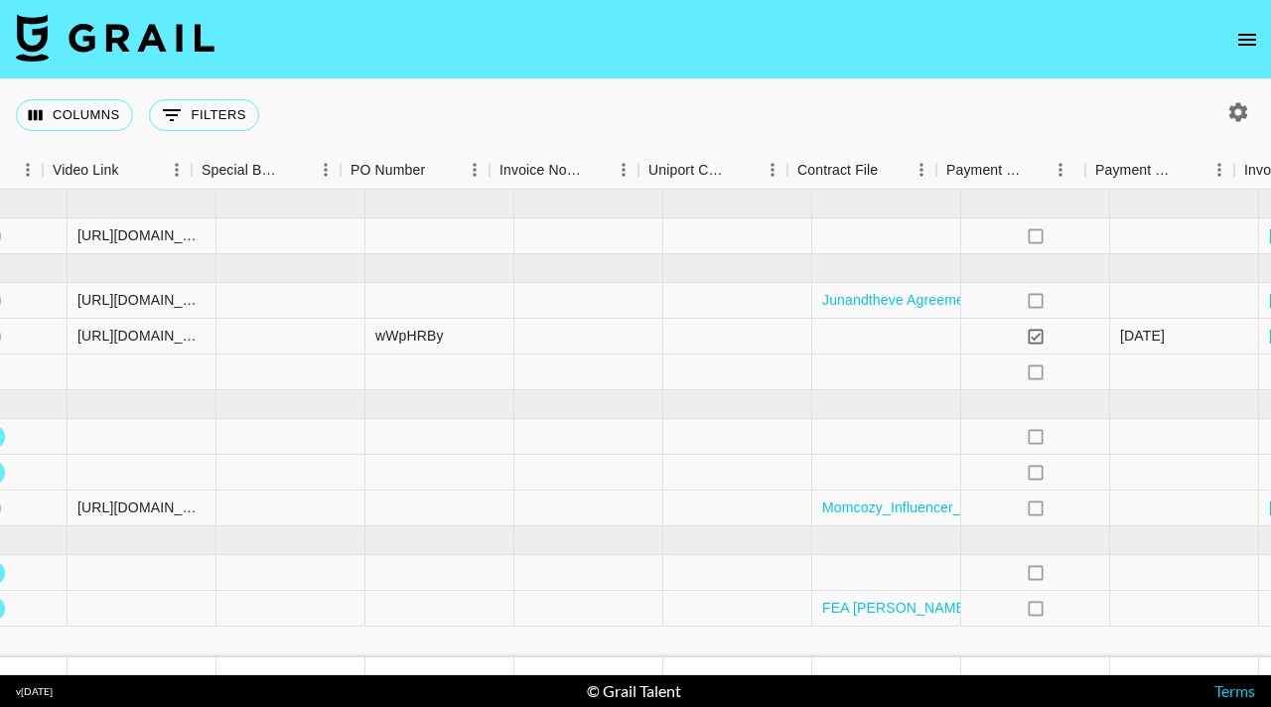
scroll to position [0, 1834]
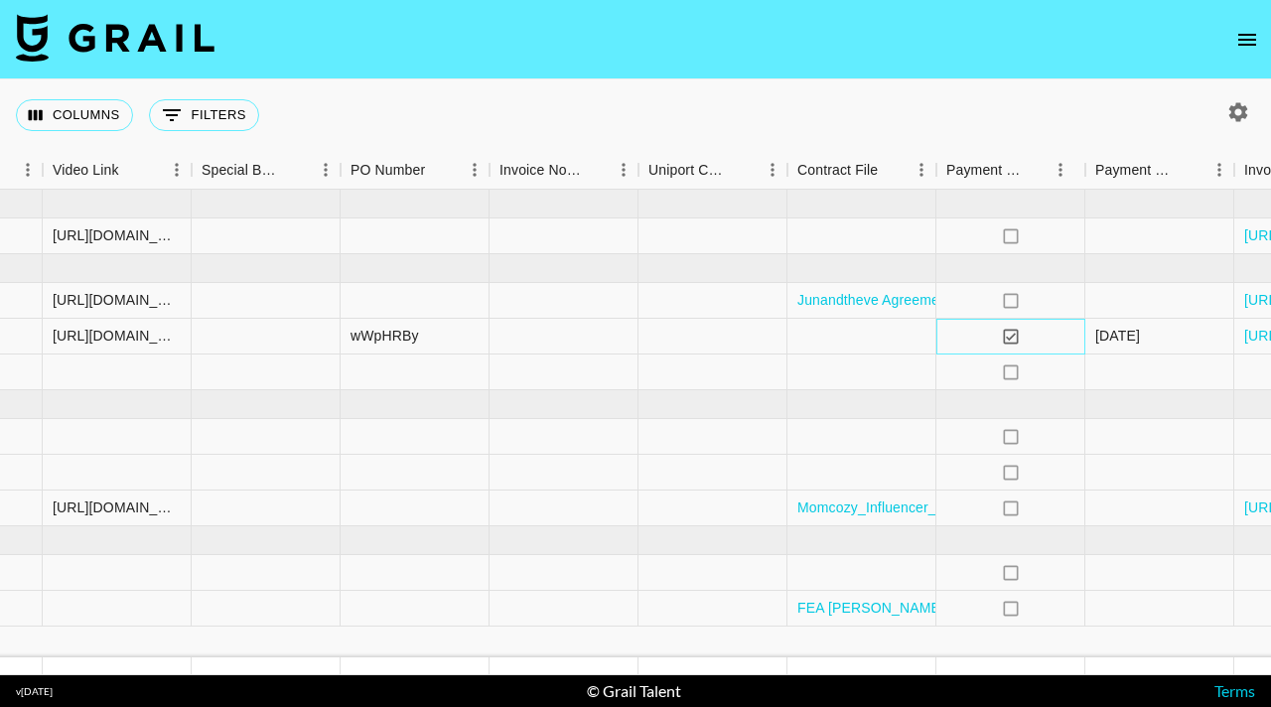
click at [1013, 340] on icon "yes" at bounding box center [1011, 337] width 20 height 20
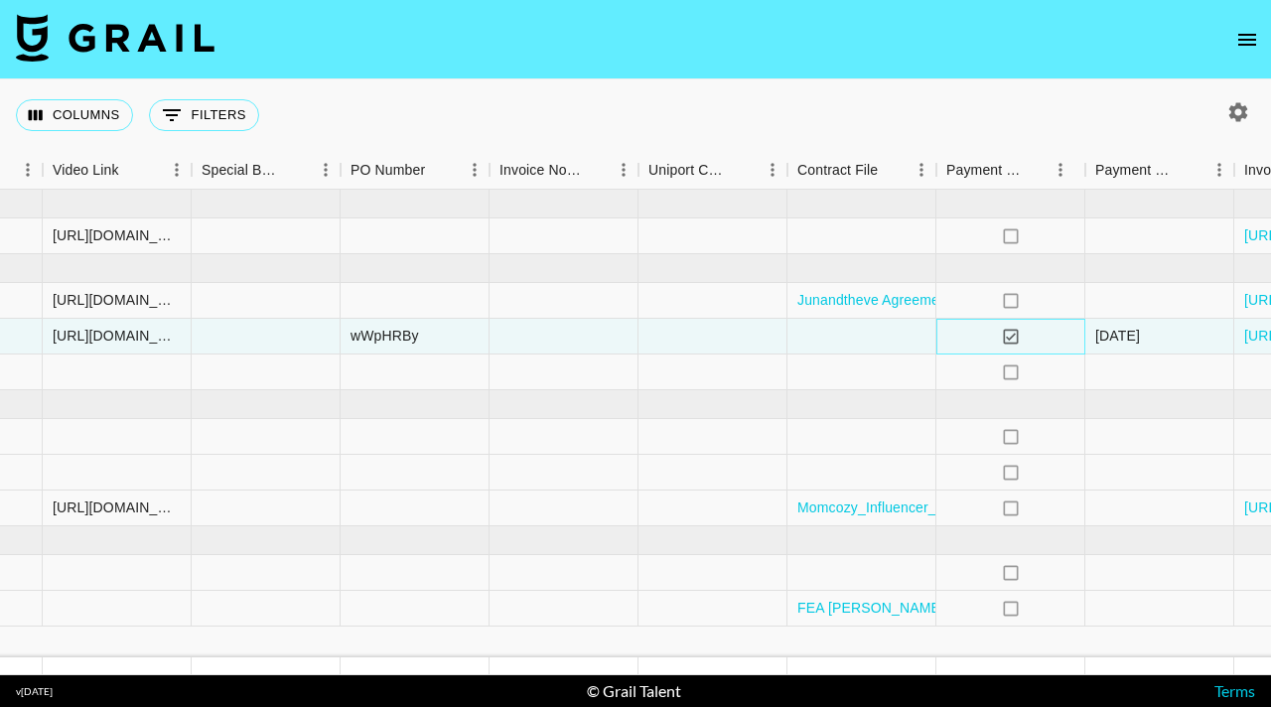
click at [1009, 334] on icon "yes" at bounding box center [1011, 337] width 20 height 20
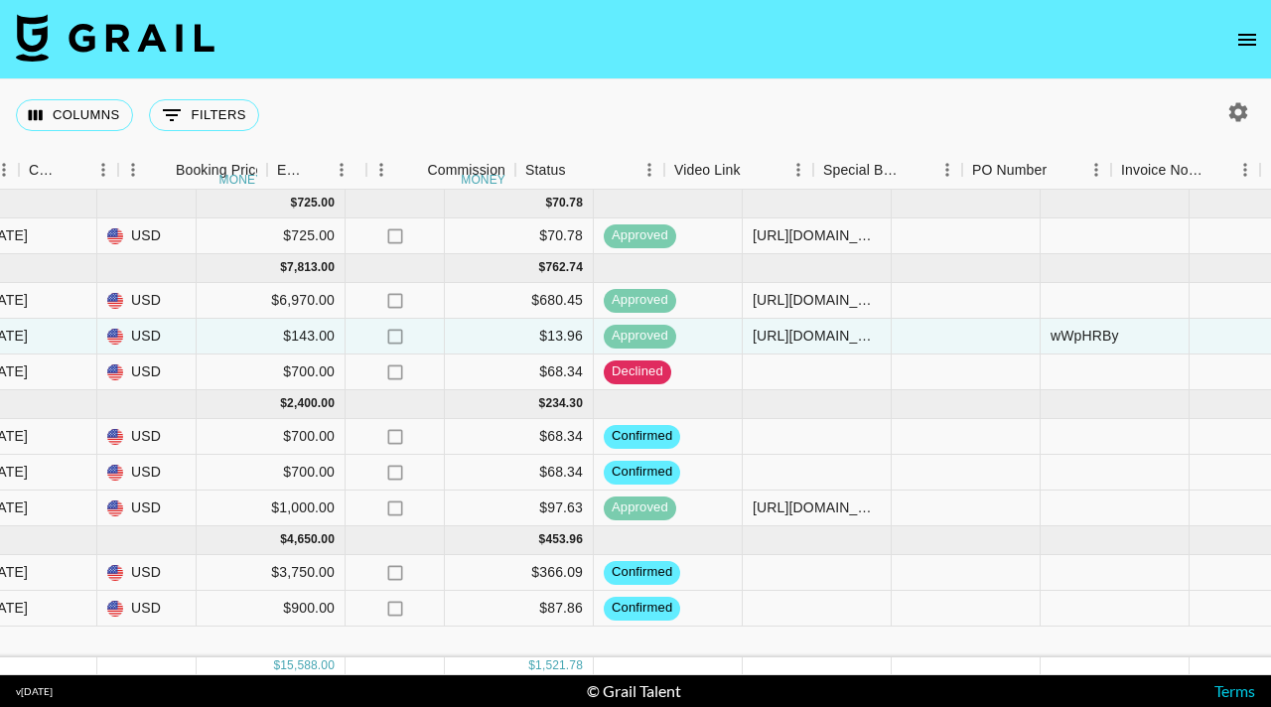
scroll to position [0, 945]
